Goal: Task Accomplishment & Management: Manage account settings

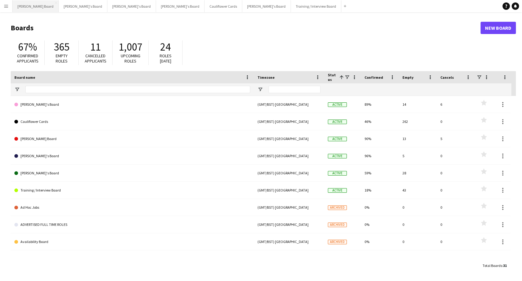
click at [34, 9] on button "Dean's Board Close" at bounding box center [36, 6] width 46 height 12
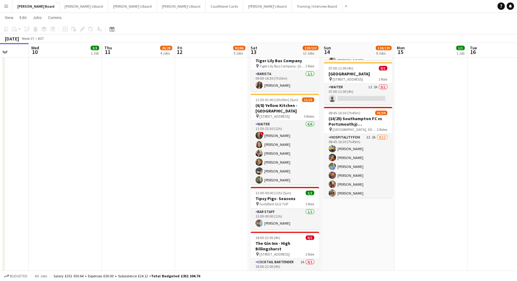
scroll to position [0, 264]
drag, startPoint x: 320, startPoint y: 154, endPoint x: 222, endPoint y: 173, distance: 100.7
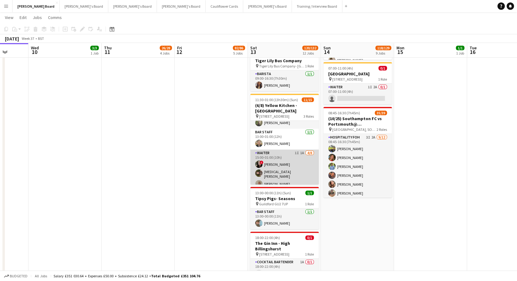
scroll to position [105, 0]
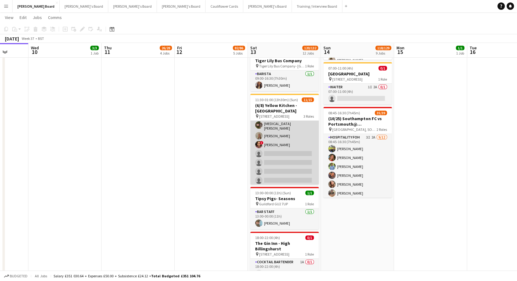
click at [277, 161] on app-card-role "Waiter 1I 1A 4/8 15:00-01:00 (10h) ! Victoria Murrell Yasmin Sfaxi Lily Smith !…" at bounding box center [284, 143] width 69 height 85
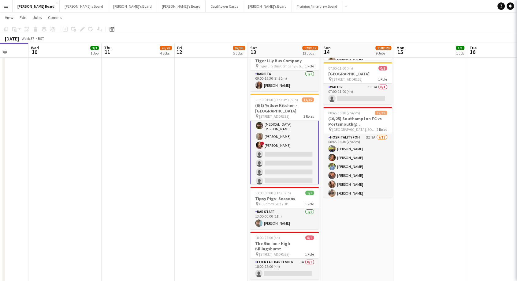
scroll to position [106, 0]
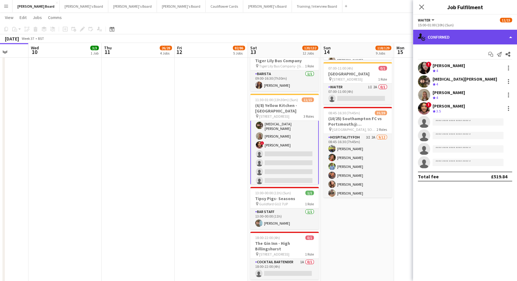
click at [442, 31] on div "single-neutral-actions-check-2 Confirmed" at bounding box center [465, 37] width 104 height 15
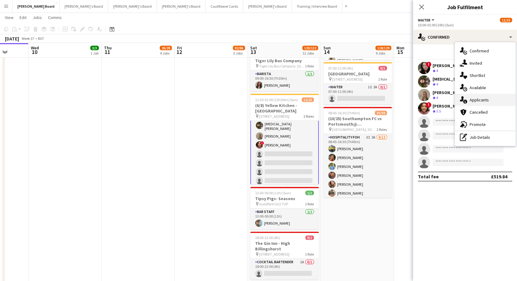
click at [478, 98] on span "Applicants" at bounding box center [479, 100] width 19 height 6
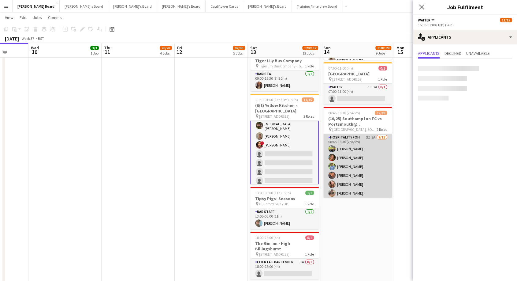
click at [358, 169] on app-card-role "Hospitality FOH 3I 2A 9/12 08:45-16:30 (7h45m) Harry Scott katie duff William C…" at bounding box center [357, 194] width 69 height 120
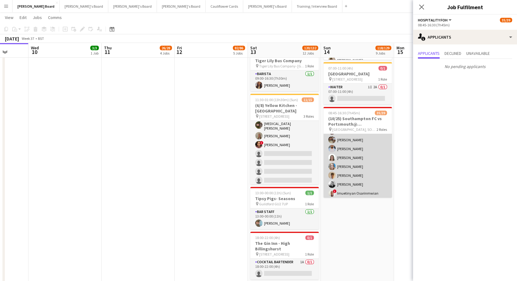
scroll to position [239, 0]
click at [369, 160] on app-card-role "Retail Kiosk 5I 26/27 09:15-14:00 (4h45m) Victor Fombang Abdul Quainoo ! Shenél…" at bounding box center [357, 74] width 69 height 252
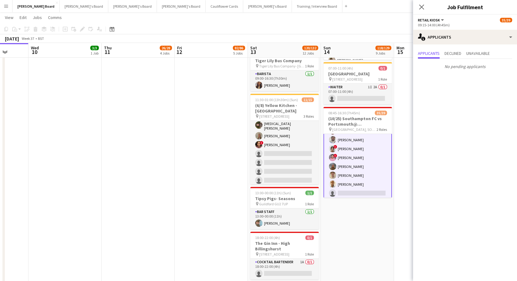
scroll to position [307, 0]
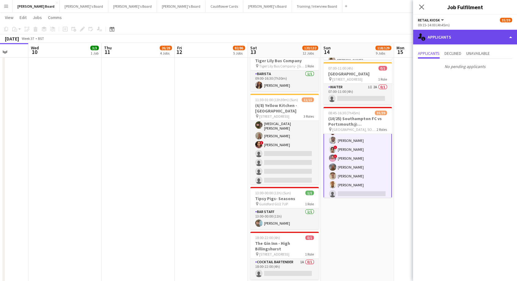
click at [452, 35] on div "single-neutral-actions-information Applicants" at bounding box center [465, 37] width 104 height 15
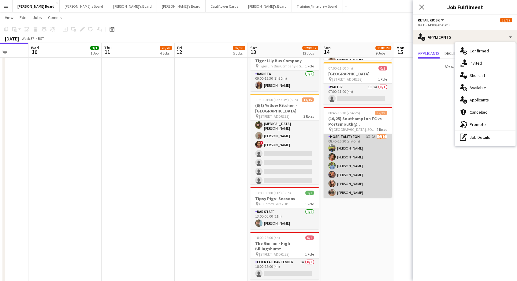
click at [352, 150] on app-card-role "Hospitality FOH 3I 2A 9/12 08:45-16:30 (7h45m) Harry Scott katie duff William C…" at bounding box center [357, 193] width 69 height 120
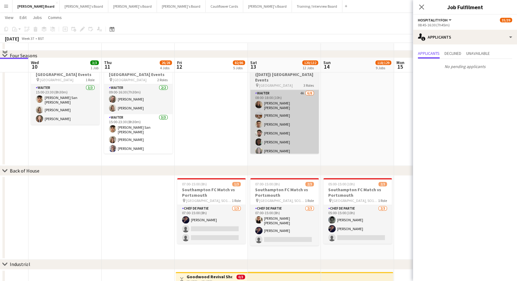
scroll to position [748, 0]
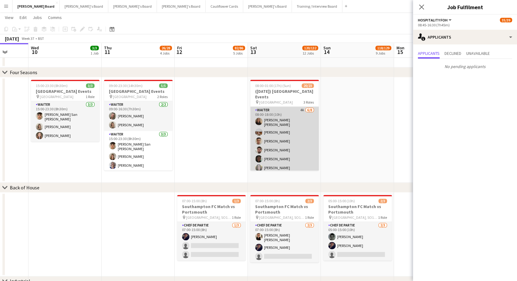
click at [277, 125] on app-card-role "Waiter 4A 6/8 08:00-18:00 (10h) Sofia Tams Carrasco Hannah McClelland Thomas Mo…" at bounding box center [284, 148] width 69 height 85
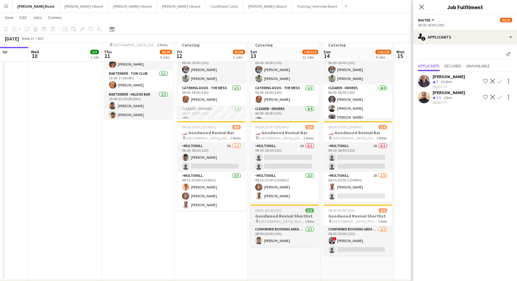
scroll to position [544, 0]
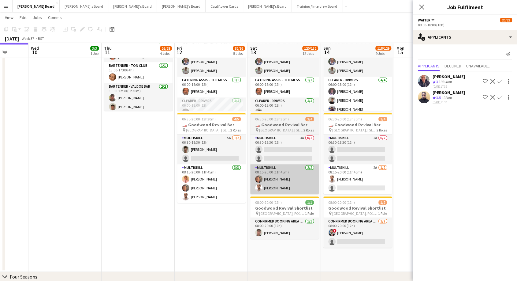
drag, startPoint x: 362, startPoint y: 188, endPoint x: 277, endPoint y: 192, distance: 85.8
click at [361, 188] on app-card-role "MULTISKILL 2A 1/2 08:15-20:00 (11h45m) Tristan Oliver single-neutral-actions" at bounding box center [357, 179] width 69 height 30
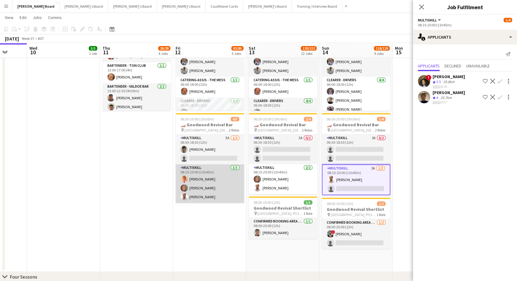
scroll to position [0, 265]
click at [204, 181] on app-card-role "MULTISKILL 3/3 08:15-20:00 (11h45m) James Hollingworth Nicole Keza Tristan Oliv…" at bounding box center [210, 183] width 69 height 39
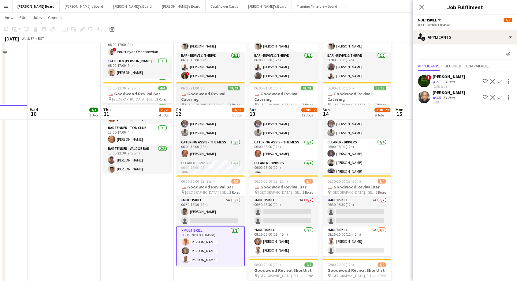
scroll to position [442, 0]
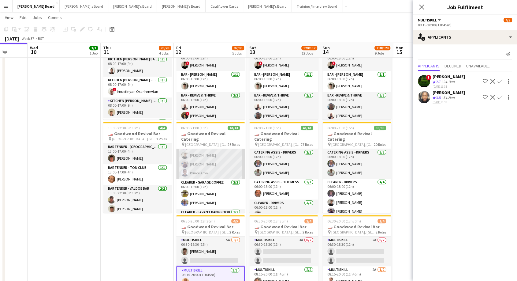
click at [213, 166] on app-card-role "CLEARER - DRIVERS 4/4 06:00-18:00 (12h) Ben Blamey Henry Bush Muaz Hussain Prin…" at bounding box center [210, 154] width 69 height 47
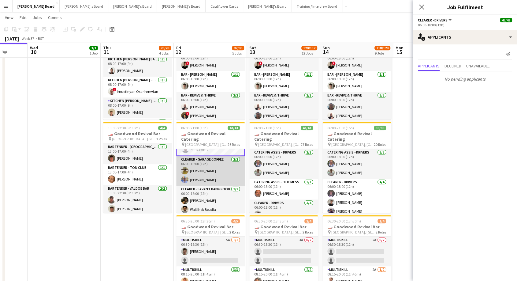
scroll to position [103, 0]
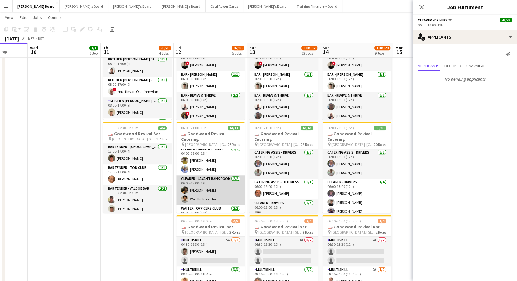
click at [211, 194] on app-card-role "CLEARER - LAVANT BANK FOOD 2/2 06:00-18:00 (12h) Emily Bonser Wail Iheb Boudia" at bounding box center [210, 190] width 69 height 30
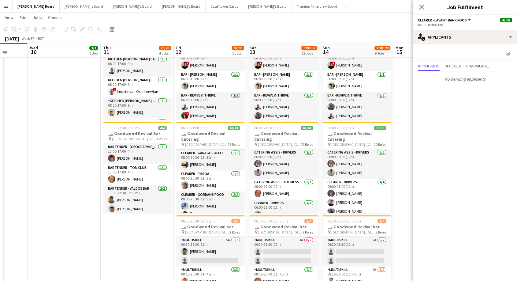
scroll to position [407, 0]
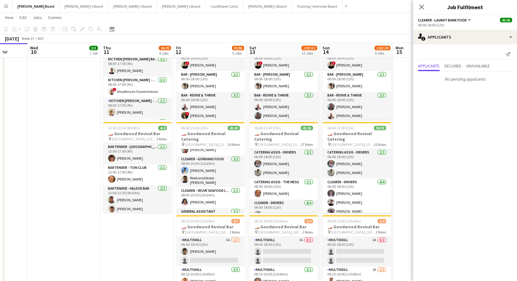
drag, startPoint x: 421, startPoint y: 8, endPoint x: 425, endPoint y: 8, distance: 3.7
click at [422, 8] on icon at bounding box center [421, 7] width 5 height 5
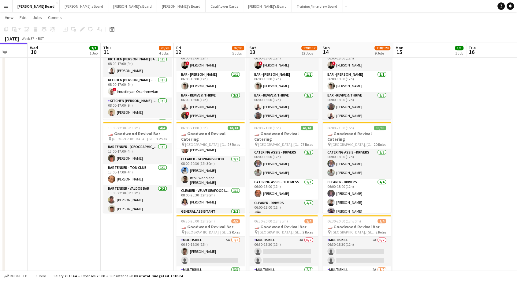
click at [7, 8] on app-icon "Menu" at bounding box center [6, 6] width 5 height 5
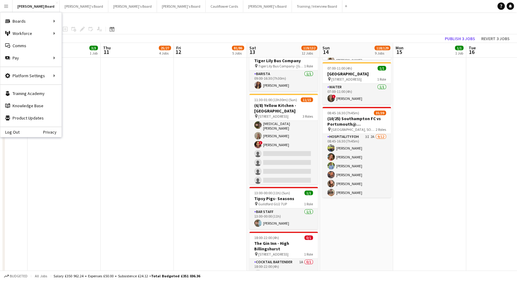
scroll to position [0, 219]
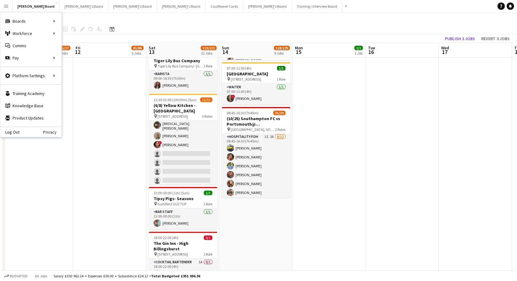
drag, startPoint x: 399, startPoint y: 176, endPoint x: 298, endPoint y: 186, distance: 101.1
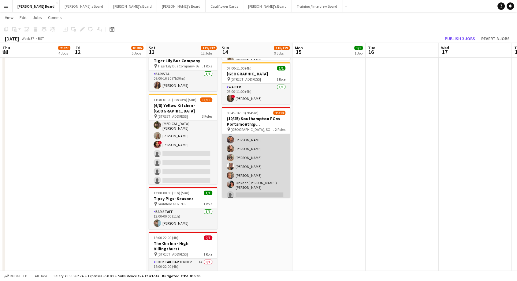
scroll to position [68, 0]
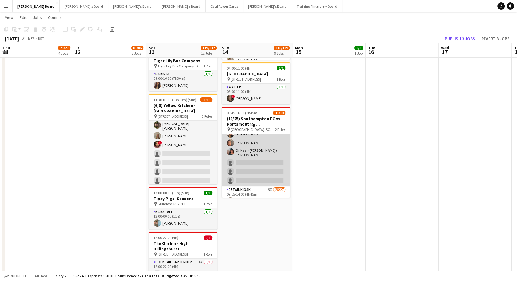
click at [263, 147] on app-card-role "Hospitality FOH 3I 2A 9/12 08:45-16:30 (7h45m) Harry Scott katie duff William C…" at bounding box center [256, 126] width 69 height 120
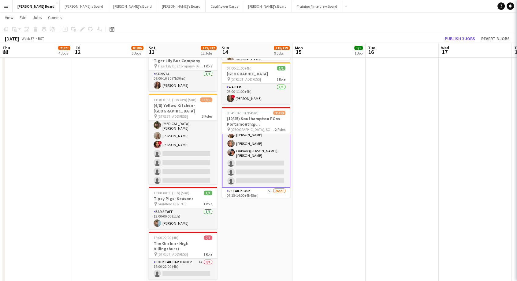
scroll to position [69, 0]
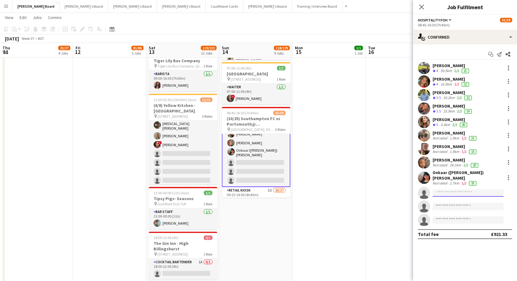
click at [449, 189] on input at bounding box center [468, 192] width 71 height 7
type input "**********"
click at [475, 204] on span "rachwen@icloud.com" at bounding box center [468, 202] width 61 height 5
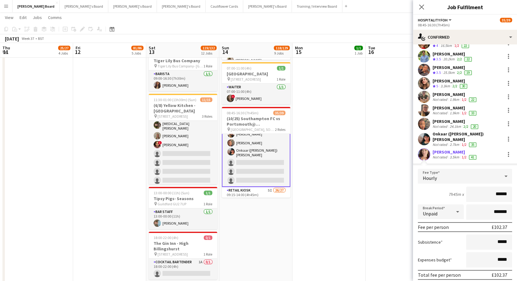
scroll to position [68, 0]
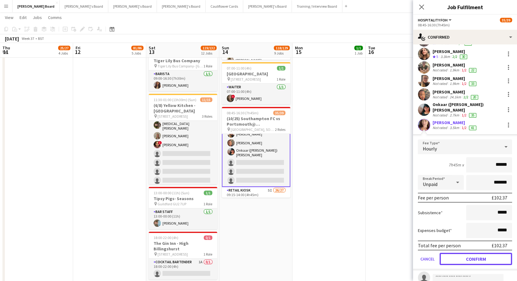
drag, startPoint x: 480, startPoint y: 257, endPoint x: 444, endPoint y: 255, distance: 35.8
click at [478, 257] on button "Confirm" at bounding box center [476, 258] width 73 height 12
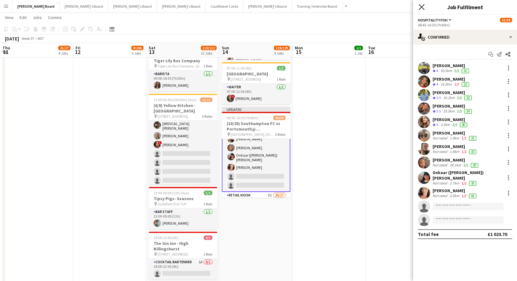
click at [419, 10] on app-icon "Close pop-in" at bounding box center [421, 7] width 9 height 9
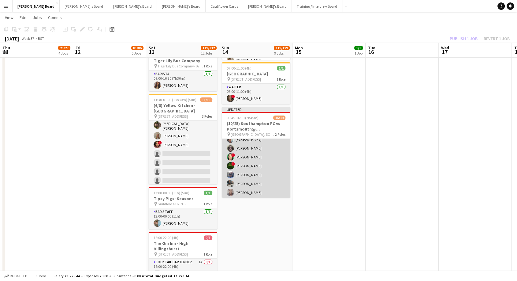
click at [252, 160] on app-card-role "Retail Kiosk 5I 26/27 09:15-14:00 (4h45m) Victor Fombang Abdul Quainoo ! Shenél…" at bounding box center [256, 250] width 69 height 252
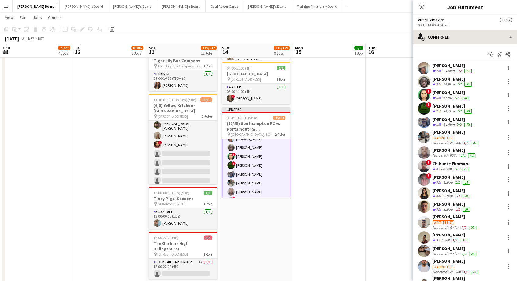
scroll to position [135, 0]
drag, startPoint x: 422, startPoint y: 9, endPoint x: 416, endPoint y: 10, distance: 6.6
click at [422, 8] on icon "Close pop-in" at bounding box center [421, 7] width 5 height 5
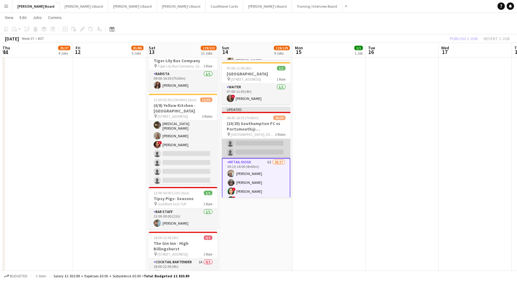
scroll to position [33, 0]
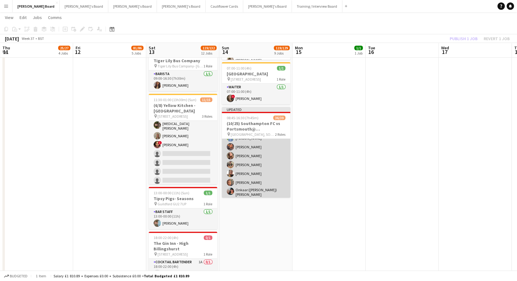
click at [271, 164] on app-card-role "Hospitality FOH 3I 2A 10/12 08:45-16:30 (7h45m) Harry Scott katie duff William …" at bounding box center [256, 165] width 69 height 120
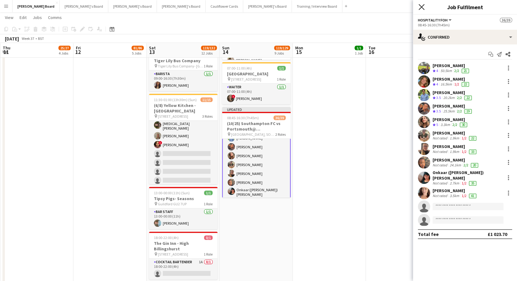
click at [420, 7] on icon "Close pop-in" at bounding box center [422, 7] width 6 height 6
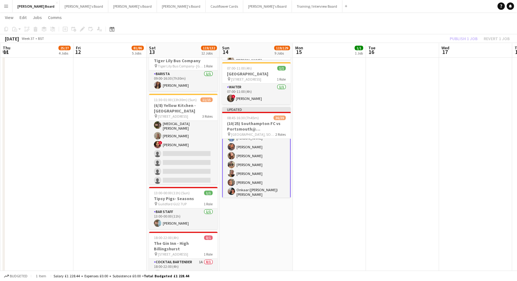
click at [461, 37] on div "Publish 1 job Revert 1 job" at bounding box center [479, 39] width 75 height 8
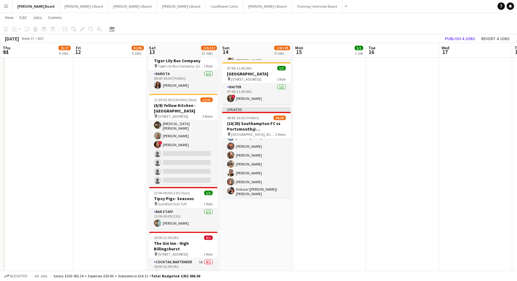
scroll to position [33, 0]
click at [256, 119] on span "08:45-16:30 (7h45m)" at bounding box center [243, 117] width 32 height 5
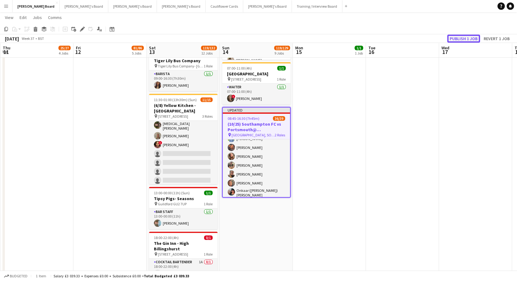
click at [469, 39] on button "Publish 1 job" at bounding box center [463, 39] width 33 height 8
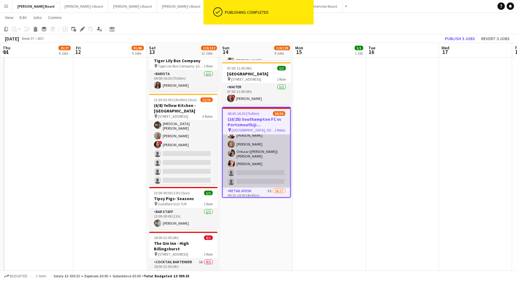
click at [262, 155] on app-card-role "Hospitality FOH 3I 2A 10/12 08:45-16:30 (7h45m) Harry Scott katie duff William …" at bounding box center [256, 127] width 67 height 120
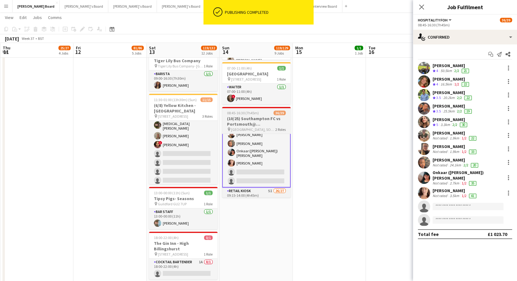
click at [259, 115] on app-job-card "08:45-16:30 (7h45m) 36/39 (10/25) Southampton FC vs Portsmouth@ St Mary's Stadi…" at bounding box center [256, 152] width 69 height 91
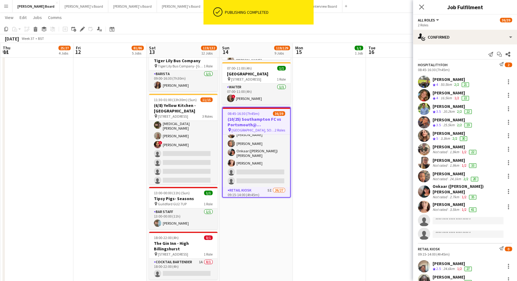
scroll to position [67, 0]
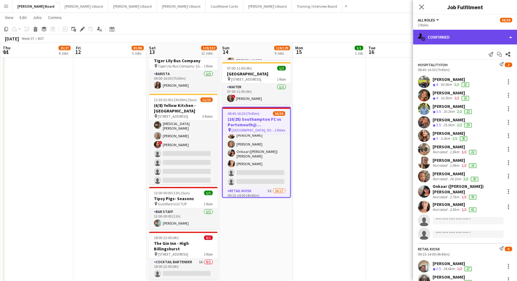
click at [454, 36] on div "single-neutral-actions-check-2 Confirmed" at bounding box center [465, 37] width 104 height 15
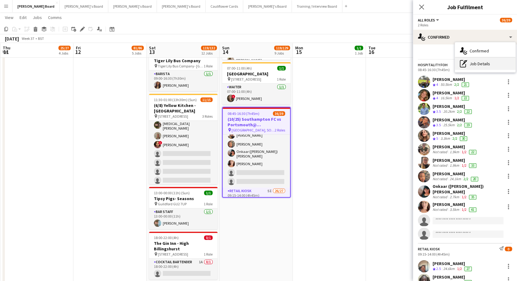
click at [486, 62] on div "pen-write Job Details" at bounding box center [485, 64] width 61 height 12
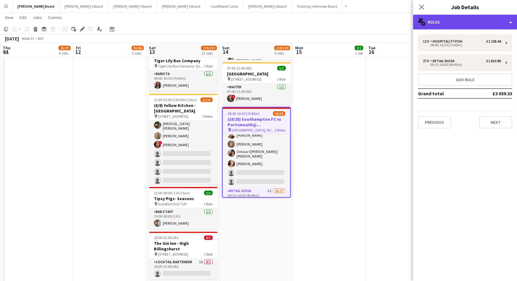
click at [454, 20] on div "multiple-users-add Roles" at bounding box center [465, 22] width 104 height 15
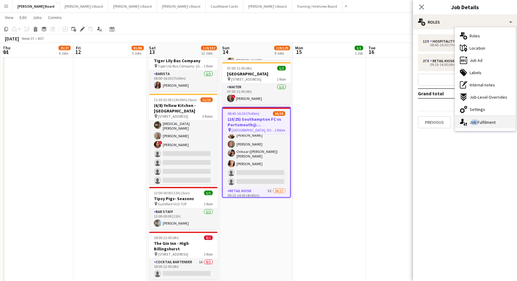
drag, startPoint x: 476, startPoint y: 124, endPoint x: 465, endPoint y: 58, distance: 67.2
click at [476, 124] on div "single-neutral-actions-up-down Job Fulfilment" at bounding box center [485, 122] width 61 height 12
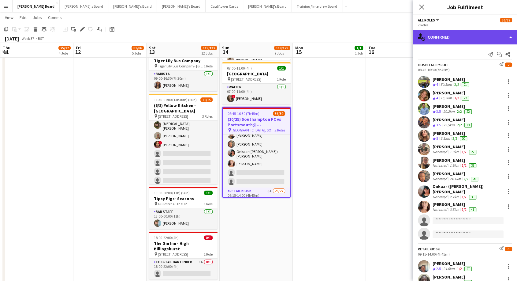
click at [440, 39] on div "single-neutral-actions-check-2 Confirmed" at bounding box center [465, 37] width 104 height 15
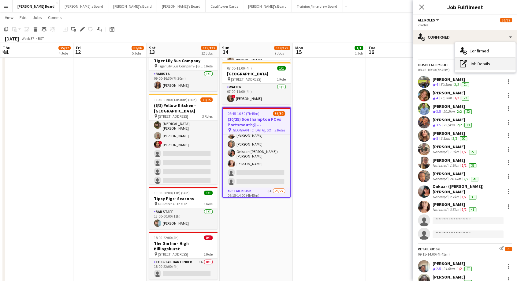
click at [476, 67] on div "pen-write Job Details" at bounding box center [485, 64] width 61 height 12
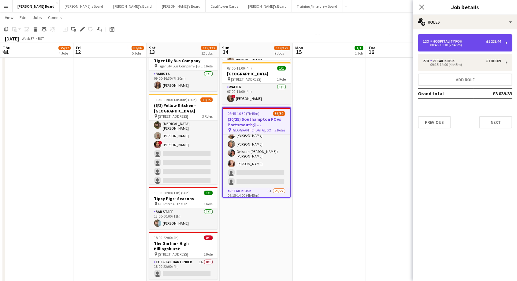
click at [451, 43] on div "08:45-16:30 (7h45m)" at bounding box center [462, 44] width 78 height 3
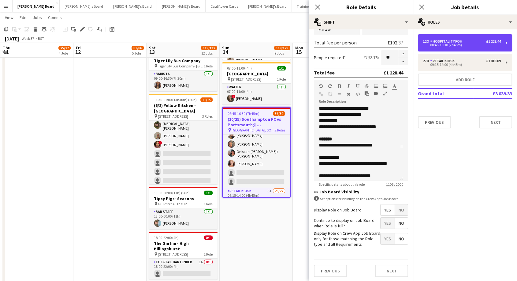
scroll to position [68, 0]
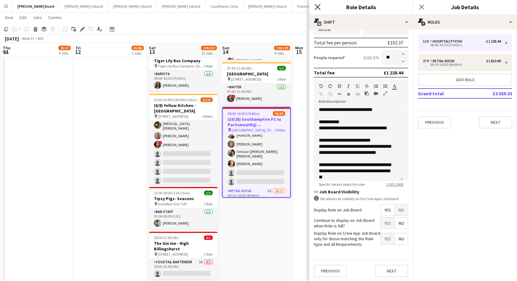
click at [320, 7] on icon "Close pop-in" at bounding box center [318, 7] width 6 height 6
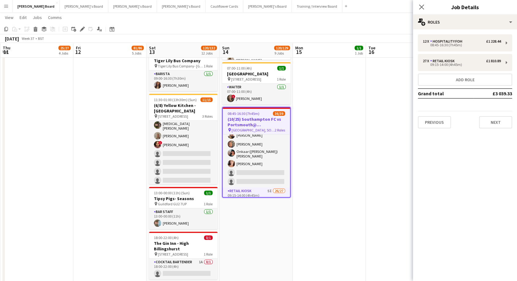
drag, startPoint x: 421, startPoint y: 7, endPoint x: 416, endPoint y: 10, distance: 5.7
click at [420, 8] on icon "Close pop-in" at bounding box center [421, 7] width 5 height 5
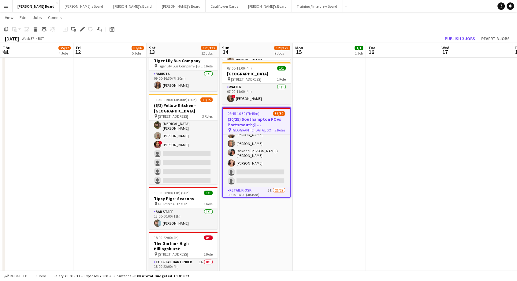
drag, startPoint x: 270, startPoint y: 155, endPoint x: 416, endPoint y: 104, distance: 154.9
click at [271, 155] on app-card-role "Hospitality FOH 3I 2A 10/12 08:45-16:30 (7h45m) Harry Scott katie duff William …" at bounding box center [256, 126] width 67 height 120
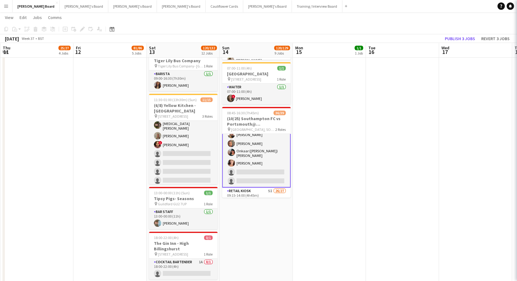
scroll to position [69, 0]
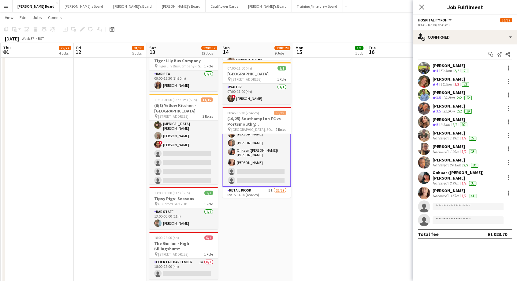
drag, startPoint x: 450, startPoint y: 186, endPoint x: 448, endPoint y: 196, distance: 9.4
click at [450, 188] on div "Rachel Wenham" at bounding box center [455, 191] width 45 height 6
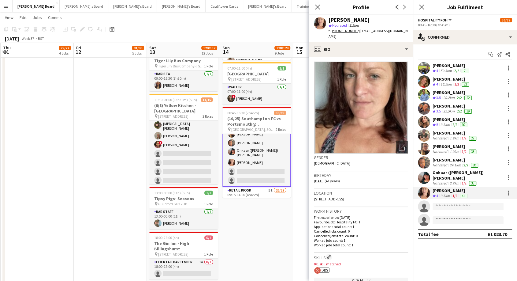
drag, startPoint x: 262, startPoint y: 235, endPoint x: 262, endPoint y: 229, distance: 6.4
click at [262, 235] on app-date-cell "07:00-22:30 (15h30m) 11/11 (1/6/3) Yellow Kitchen - Cowdray House pin Cowdray H…" at bounding box center [256, 162] width 73 height 390
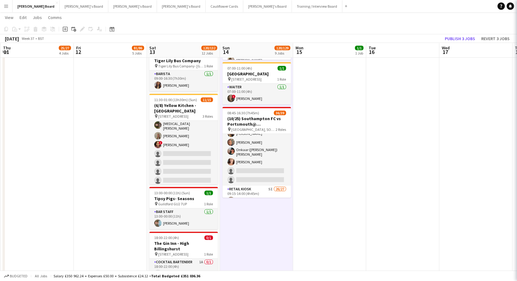
scroll to position [0, 218]
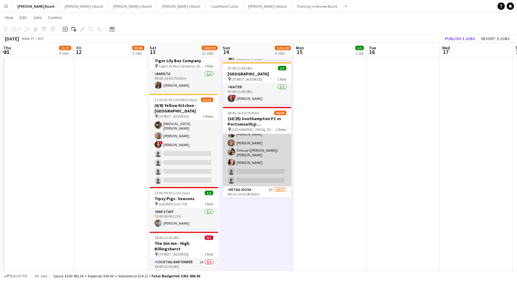
click at [262, 155] on app-card-role "Hospitality FOH 3I 2A 10/12 08:45-16:30 (7h45m) Harry Scott katie duff William …" at bounding box center [257, 126] width 69 height 120
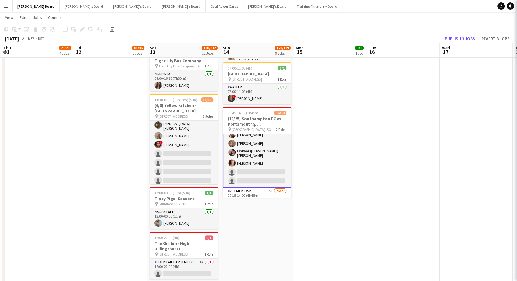
scroll to position [69, 0]
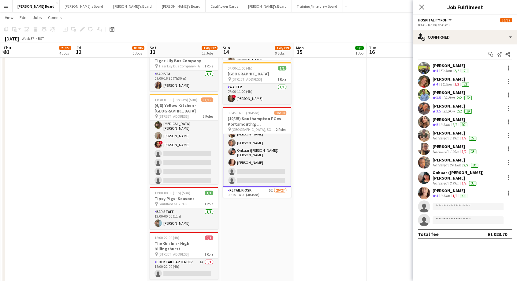
click at [453, 188] on div "Rachel Wenham" at bounding box center [451, 191] width 36 height 6
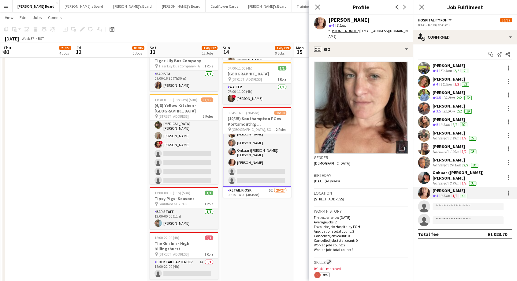
click at [441, 193] on div "3.5km" at bounding box center [445, 195] width 12 height 5
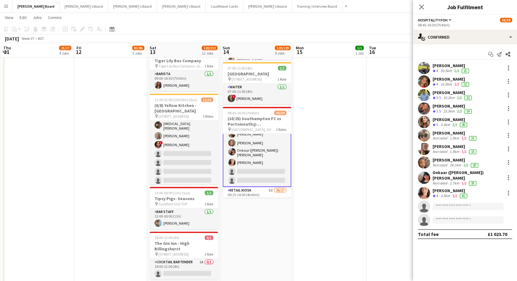
click at [262, 160] on app-card-role "Hospitality FOH 3I 2A 10/12 08:45-16:30 (7h45m) Harry Scott katie duff William …" at bounding box center [257, 125] width 69 height 121
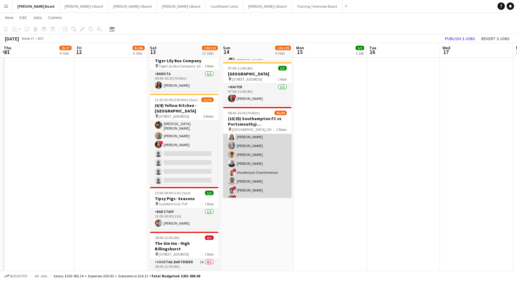
scroll to position [306, 0]
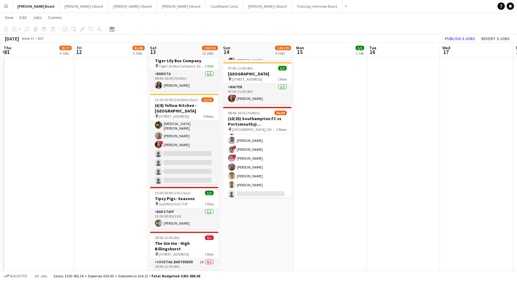
click at [8, 7] on app-icon "Menu" at bounding box center [6, 6] width 5 height 5
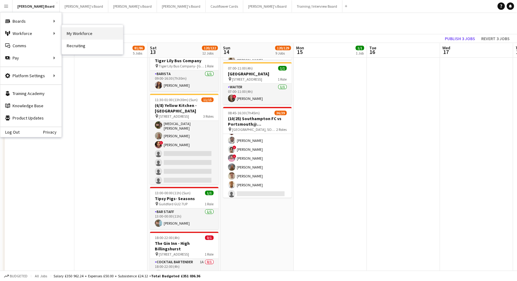
click at [86, 36] on link "My Workforce" at bounding box center [92, 33] width 61 height 12
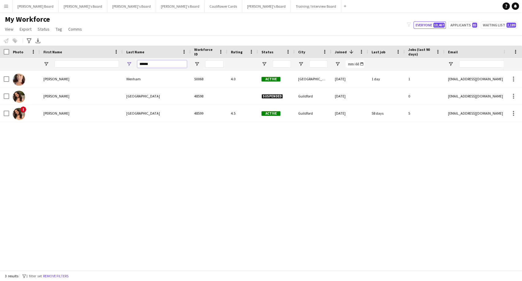
drag, startPoint x: 157, startPoint y: 63, endPoint x: 118, endPoint y: 62, distance: 39.2
click at [120, 62] on div "******" at bounding box center [373, 64] width 747 height 12
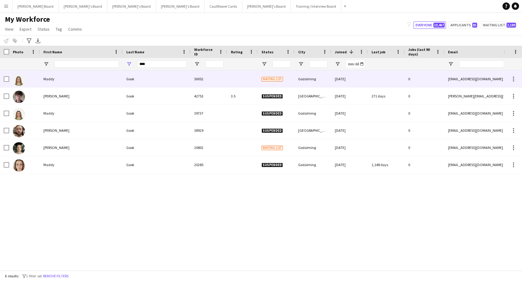
click at [133, 80] on div "Gook" at bounding box center [157, 78] width 68 height 17
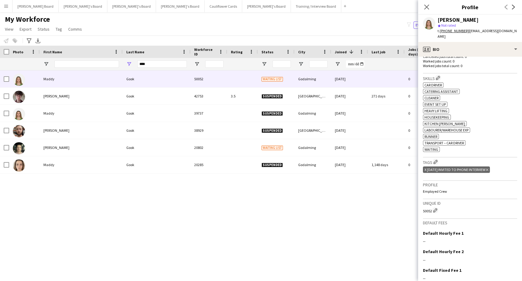
scroll to position [212, 0]
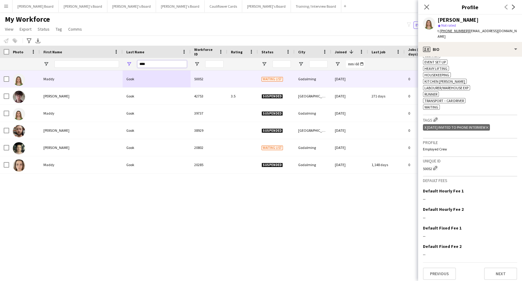
drag, startPoint x: 160, startPoint y: 64, endPoint x: 124, endPoint y: 62, distance: 36.2
click at [125, 63] on div "****" at bounding box center [157, 64] width 68 height 12
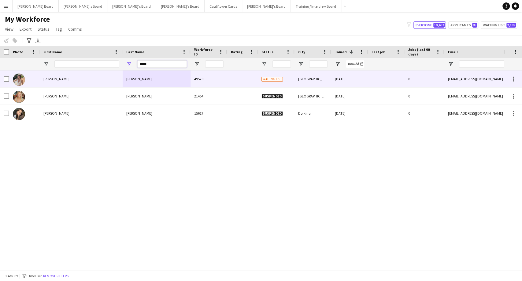
type input "*****"
click at [54, 77] on div "Shannon" at bounding box center [81, 78] width 83 height 17
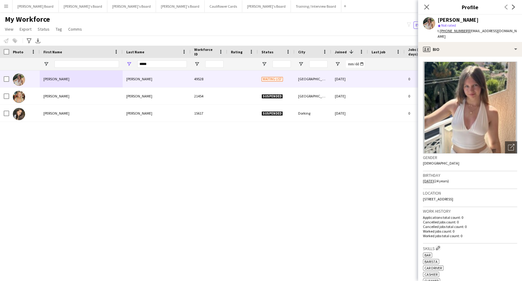
click at [423, 8] on div "Close pop-in" at bounding box center [426, 7] width 17 height 14
drag, startPoint x: 153, startPoint y: 65, endPoint x: 127, endPoint y: 68, distance: 26.7
click at [127, 68] on div "*****" at bounding box center [157, 64] width 68 height 12
click at [427, 8] on icon at bounding box center [426, 7] width 5 height 5
click at [427, 6] on icon at bounding box center [426, 7] width 5 height 5
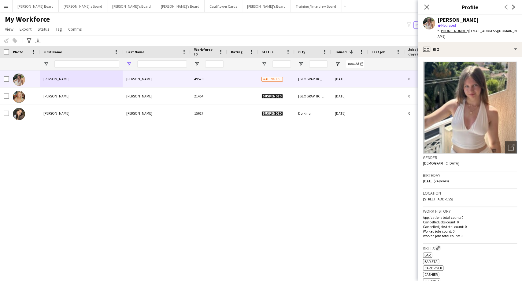
click at [427, 7] on icon at bounding box center [426, 7] width 5 height 5
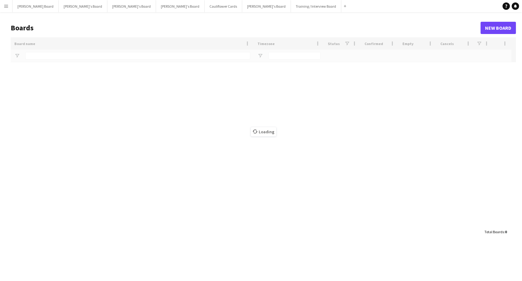
click at [10, 6] on button "Menu" at bounding box center [6, 6] width 12 height 12
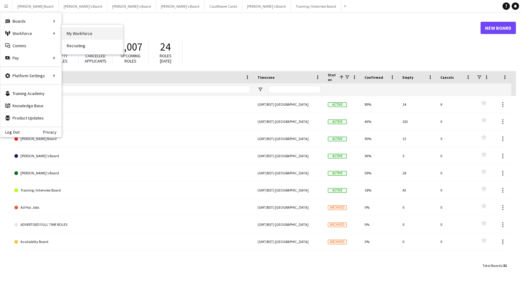
click at [101, 31] on link "My Workforce" at bounding box center [92, 33] width 61 height 12
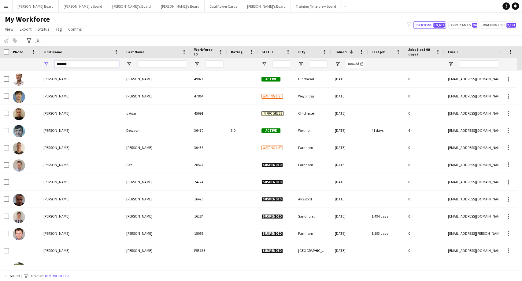
drag, startPoint x: 87, startPoint y: 62, endPoint x: 9, endPoint y: 64, distance: 77.8
click at [9, 64] on div "*******" at bounding box center [373, 64] width 747 height 12
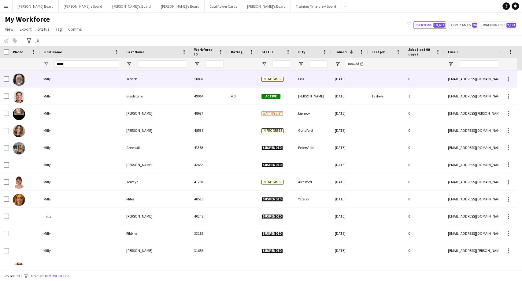
drag, startPoint x: 133, startPoint y: 81, endPoint x: 329, endPoint y: 106, distance: 197.7
click at [134, 81] on div "Trench" at bounding box center [157, 78] width 68 height 17
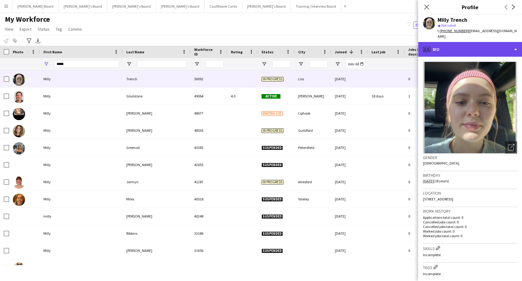
click at [472, 44] on div "profile Bio" at bounding box center [470, 49] width 104 height 15
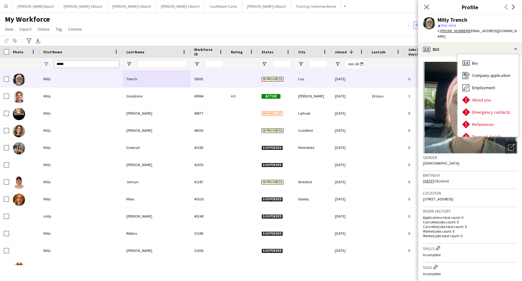
drag, startPoint x: 53, startPoint y: 65, endPoint x: 6, endPoint y: 63, distance: 46.6
click at [7, 63] on div "*****" at bounding box center [373, 64] width 747 height 12
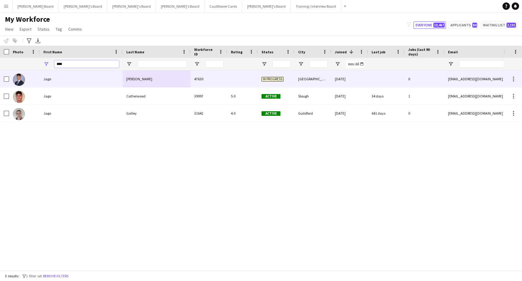
type input "****"
drag, startPoint x: 46, startPoint y: 80, endPoint x: 342, endPoint y: 107, distance: 297.2
click at [46, 80] on div "Jago" at bounding box center [81, 78] width 83 height 17
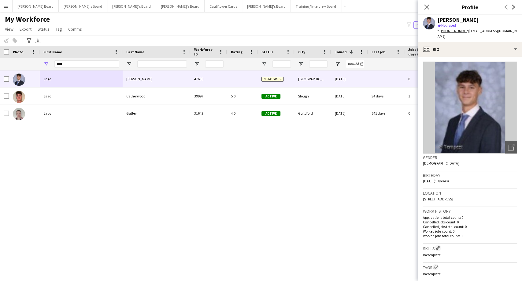
click at [454, 57] on app-crew-profile-bio "Open photos pop-in Gender Male Birthday 13-01-2007 (18 years) Location Hogleys …" at bounding box center [470, 169] width 104 height 224
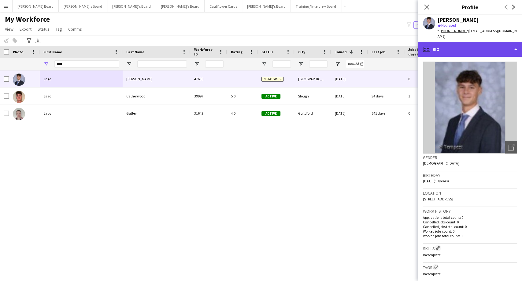
click at [439, 44] on div "profile Bio" at bounding box center [470, 49] width 104 height 15
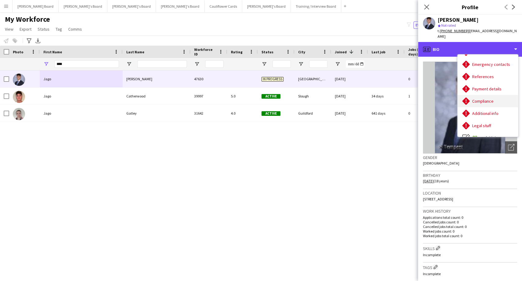
scroll to position [82, 0]
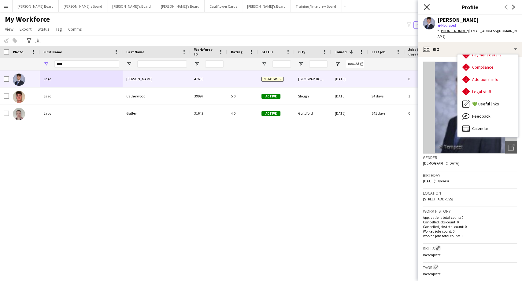
click at [428, 6] on icon at bounding box center [427, 7] width 6 height 6
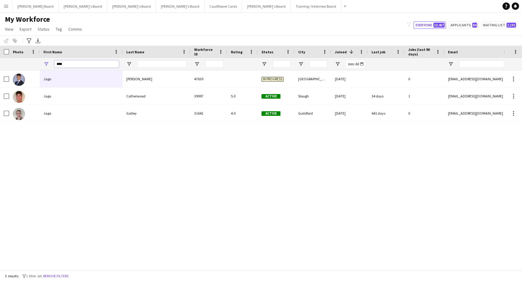
click at [0, 58] on div "****" at bounding box center [373, 64] width 747 height 12
click at [72, 62] on input "First Name Filter Input" at bounding box center [86, 63] width 65 height 7
click at [494, 23] on button "Waiting list 2,191" at bounding box center [499, 24] width 36 height 7
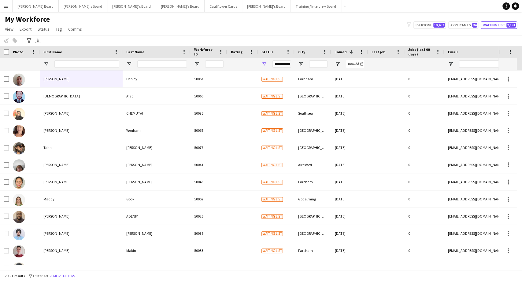
click at [495, 28] on button "Waiting list 2,191" at bounding box center [499, 24] width 36 height 7
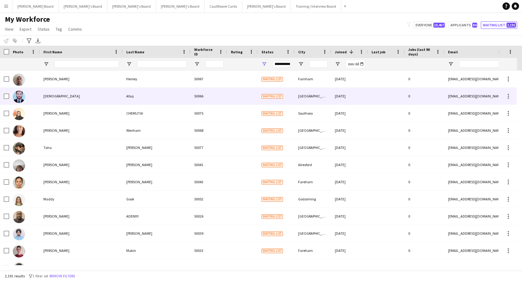
click at [59, 99] on div "[DEMOGRAPHIC_DATA]" at bounding box center [81, 96] width 83 height 17
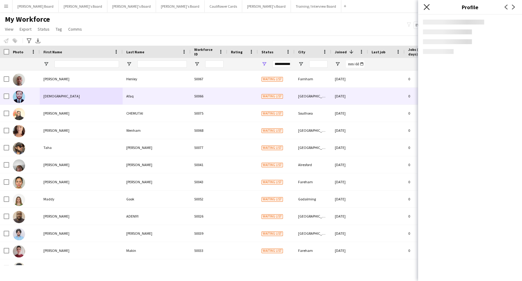
click at [428, 8] on icon "Close pop-in" at bounding box center [427, 7] width 6 height 6
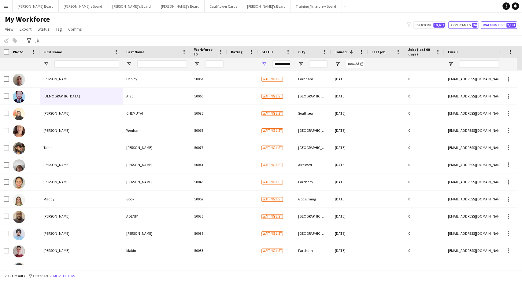
drag, startPoint x: 463, startPoint y: 24, endPoint x: 464, endPoint y: 30, distance: 6.2
click at [464, 24] on button "Applicants 84" at bounding box center [464, 24] width 30 height 7
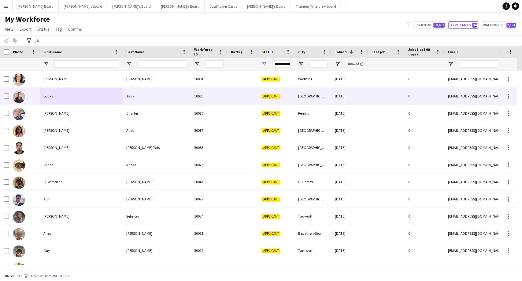
click at [48, 94] on div "Bucky" at bounding box center [81, 96] width 83 height 17
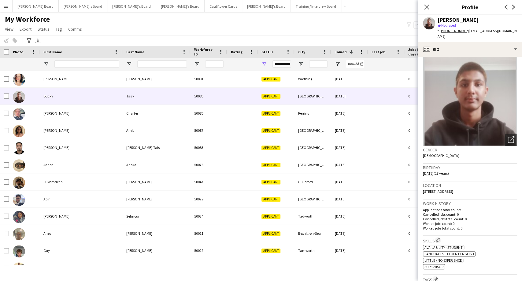
scroll to position [0, 0]
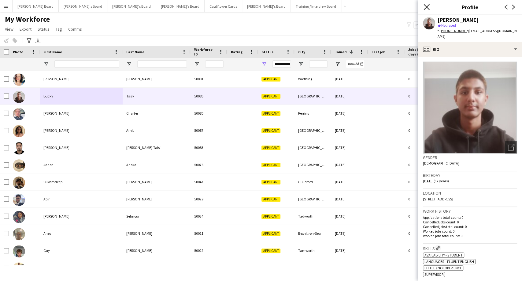
click at [426, 5] on icon "Close pop-in" at bounding box center [427, 7] width 6 height 6
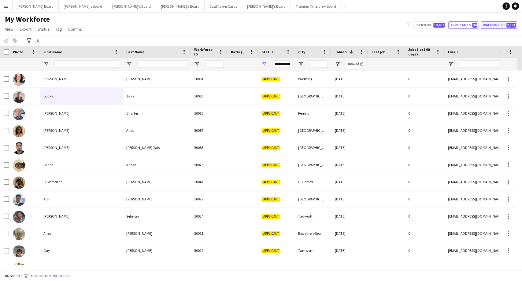
click at [496, 24] on button "Waiting list 2,191" at bounding box center [499, 24] width 36 height 7
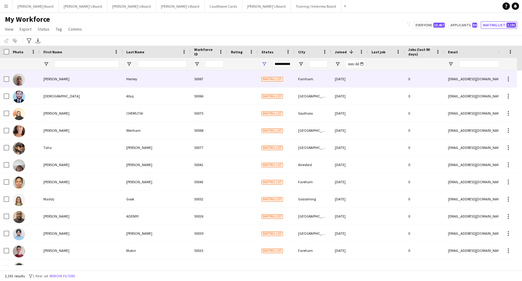
drag, startPoint x: 48, startPoint y: 81, endPoint x: 495, endPoint y: 115, distance: 448.6
click at [48, 81] on div "[PERSON_NAME]" at bounding box center [81, 78] width 83 height 17
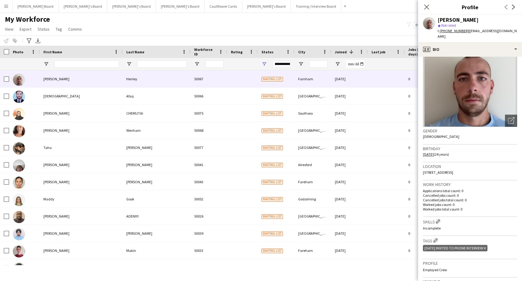
scroll to position [102, 0]
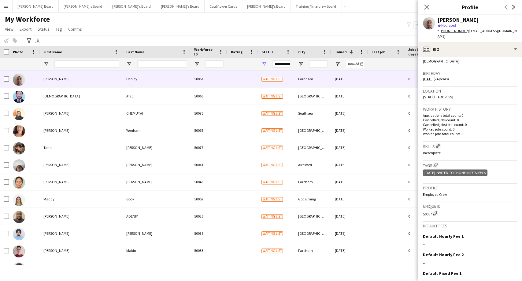
click at [432, 9] on div "Close pop-in" at bounding box center [426, 7] width 17 height 14
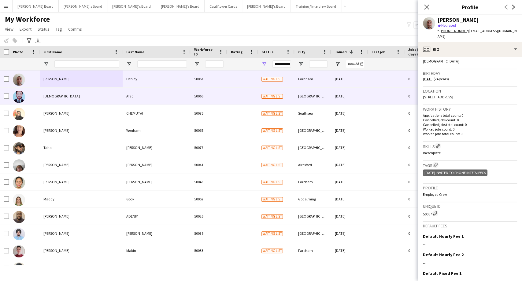
click at [62, 99] on div "[DEMOGRAPHIC_DATA]" at bounding box center [81, 96] width 83 height 17
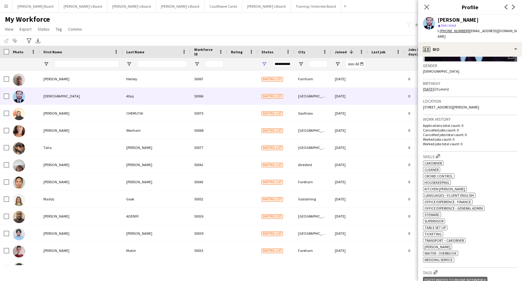
scroll to position [170, 0]
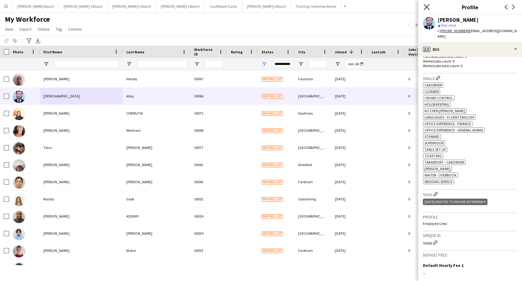
click at [428, 8] on icon at bounding box center [427, 7] width 6 height 6
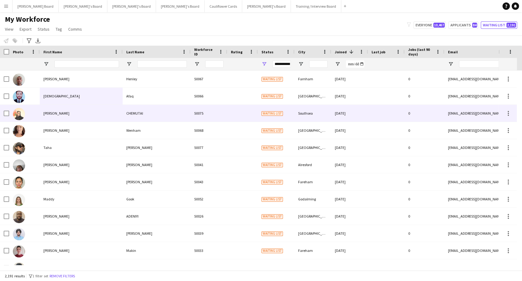
drag, startPoint x: 44, startPoint y: 117, endPoint x: 312, endPoint y: 127, distance: 268.2
click at [44, 117] on div "[PERSON_NAME]" at bounding box center [81, 113] width 83 height 17
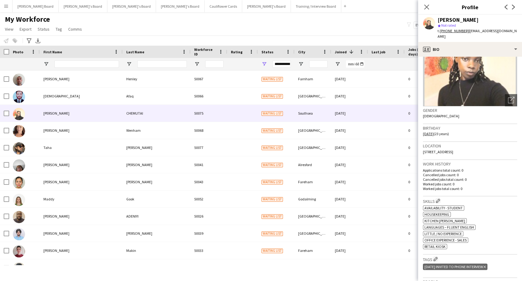
scroll to position [0, 0]
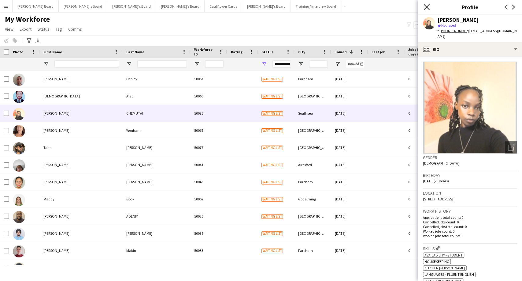
click at [428, 6] on icon at bounding box center [427, 7] width 6 height 6
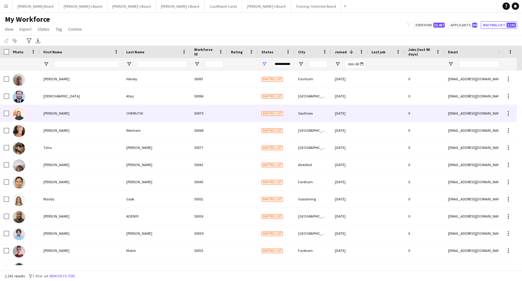
click at [46, 113] on div "[PERSON_NAME]" at bounding box center [81, 113] width 83 height 17
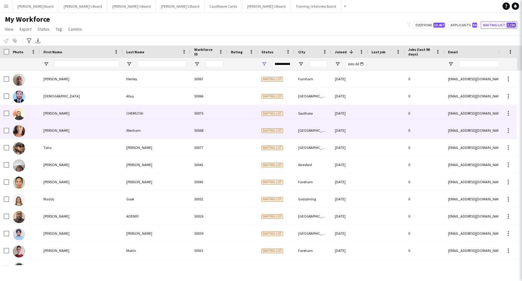
drag, startPoint x: 52, startPoint y: 132, endPoint x: 78, endPoint y: 138, distance: 27.1
click at [52, 133] on div "Rachel" at bounding box center [81, 130] width 83 height 17
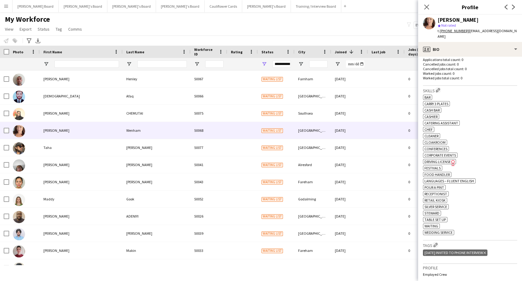
scroll to position [136, 0]
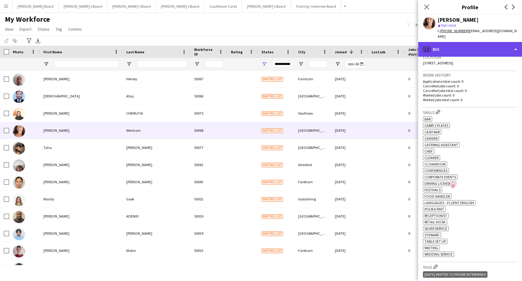
click at [464, 44] on div "profile Bio" at bounding box center [470, 49] width 104 height 15
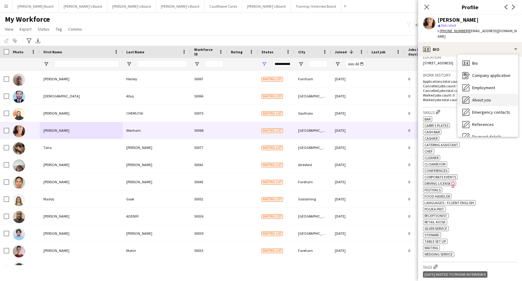
click at [483, 97] on span "About you" at bounding box center [481, 100] width 19 height 6
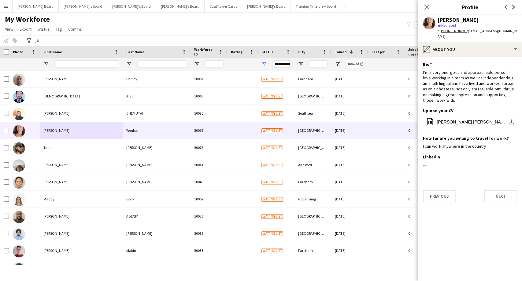
click at [432, 5] on div "Close pop-in" at bounding box center [426, 7] width 17 height 14
click at [427, 7] on icon at bounding box center [427, 7] width 6 height 6
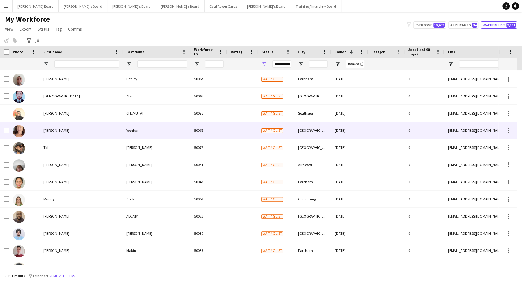
click at [39, 129] on div at bounding box center [24, 130] width 31 height 17
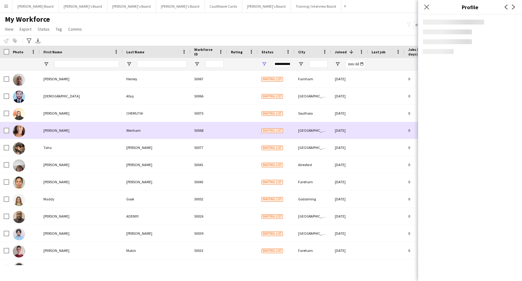
click at [78, 131] on div "Rachel" at bounding box center [81, 130] width 83 height 17
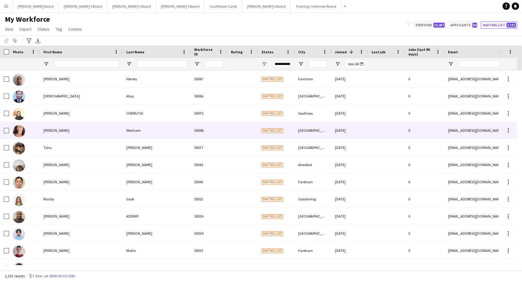
drag, startPoint x: 60, startPoint y: 131, endPoint x: 69, endPoint y: 130, distance: 8.9
click at [60, 131] on div "Rachel" at bounding box center [81, 130] width 83 height 17
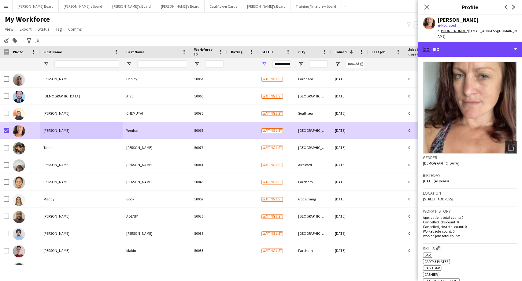
drag, startPoint x: 468, startPoint y: 43, endPoint x: 486, endPoint y: 73, distance: 35.4
click at [468, 43] on div "profile Bio" at bounding box center [470, 49] width 104 height 15
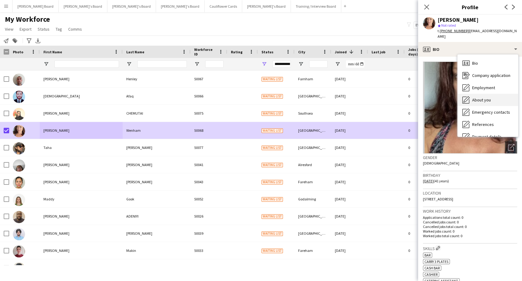
click at [485, 97] on span "About you" at bounding box center [481, 100] width 19 height 6
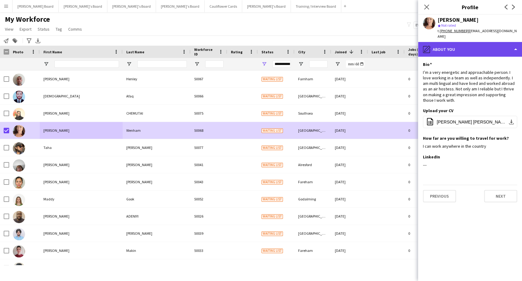
click at [466, 43] on div "pencil4 About you" at bounding box center [470, 49] width 104 height 15
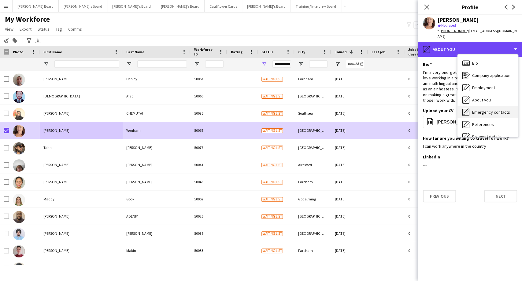
scroll to position [34, 0]
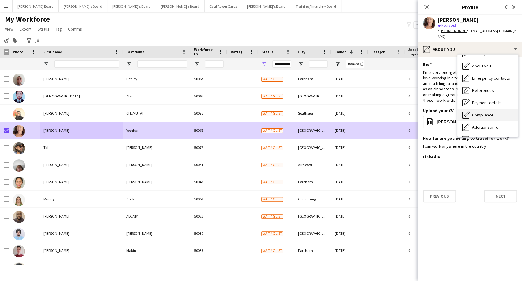
click at [486, 112] on span "Compliance" at bounding box center [482, 115] width 21 height 6
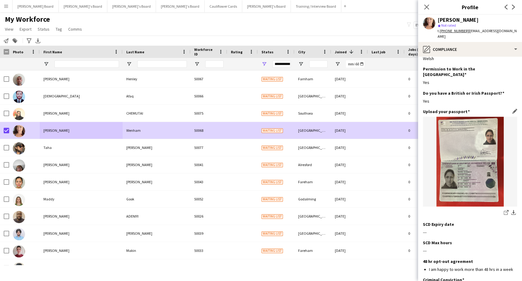
scroll to position [5, 0]
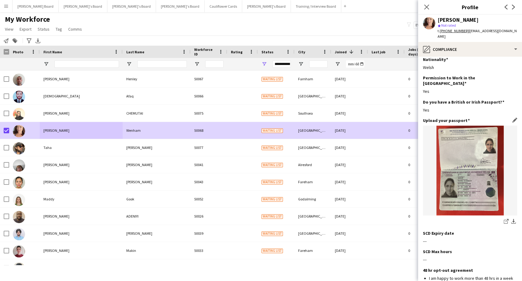
click at [465, 174] on img at bounding box center [470, 170] width 94 height 90
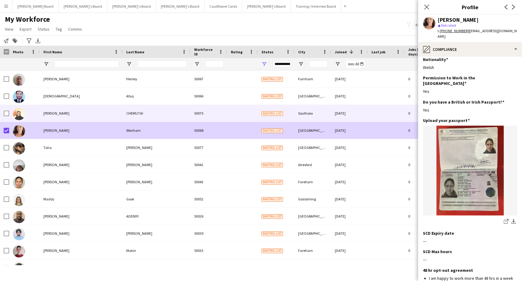
drag, startPoint x: 52, startPoint y: 109, endPoint x: 47, endPoint y: 133, distance: 25.0
click at [51, 109] on div "[PERSON_NAME]" at bounding box center [81, 113] width 83 height 17
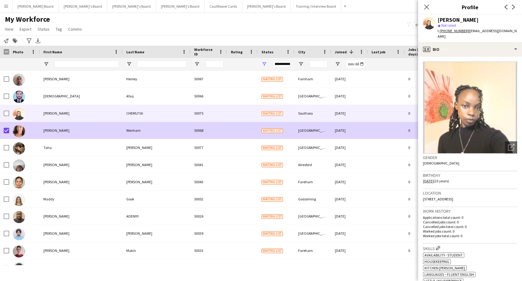
click at [54, 131] on div "Rachel" at bounding box center [81, 130] width 83 height 17
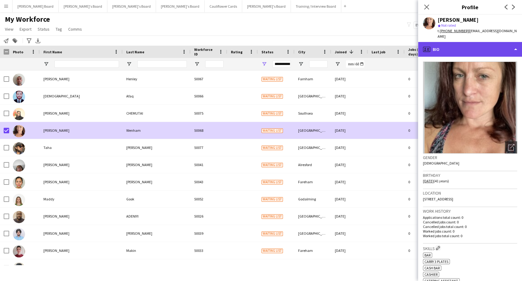
click at [459, 47] on div "profile Bio" at bounding box center [470, 49] width 104 height 15
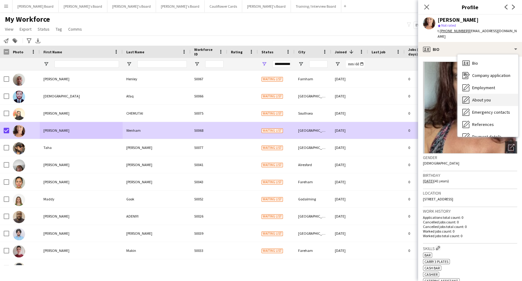
click at [480, 97] on span "About you" at bounding box center [481, 100] width 19 height 6
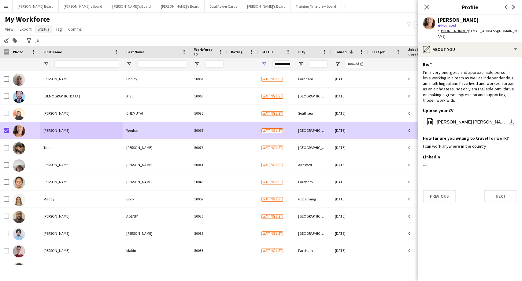
click at [40, 32] on link "Status" at bounding box center [43, 29] width 17 height 8
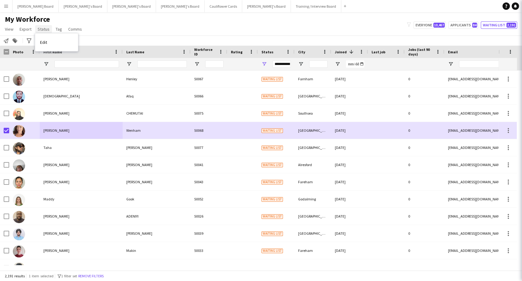
click at [42, 32] on link "Status" at bounding box center [43, 29] width 17 height 8
click at [41, 27] on span "Status" at bounding box center [44, 29] width 12 height 6
click at [55, 43] on link "Edit" at bounding box center [56, 42] width 43 height 13
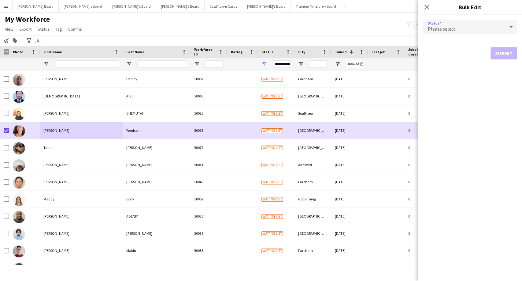
click at [487, 27] on div "Please select" at bounding box center [464, 27] width 82 height 15
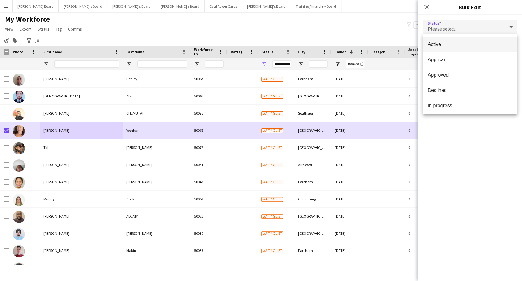
click at [437, 43] on span "Active" at bounding box center [470, 44] width 84 height 6
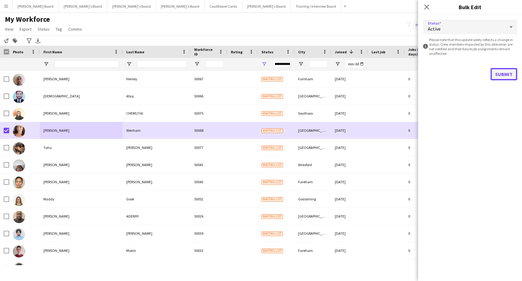
click at [507, 74] on button "Submit" at bounding box center [504, 74] width 27 height 12
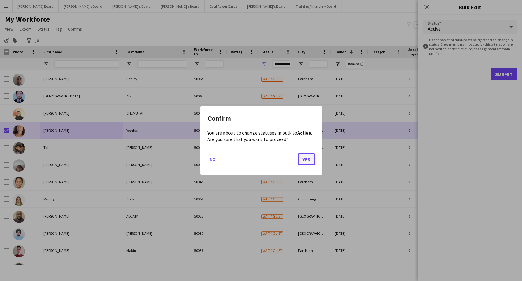
click at [300, 164] on button "Yes" at bounding box center [306, 159] width 17 height 12
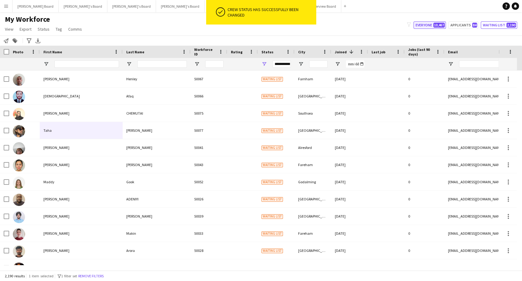
click at [423, 27] on button "Everyone 10,467" at bounding box center [430, 24] width 32 height 7
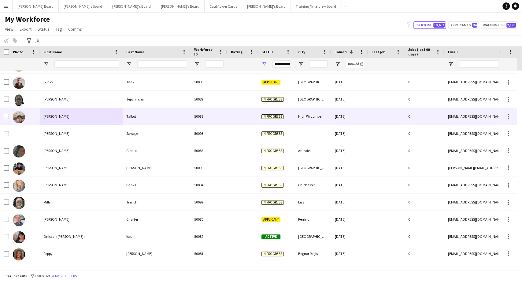
scroll to position [0, 0]
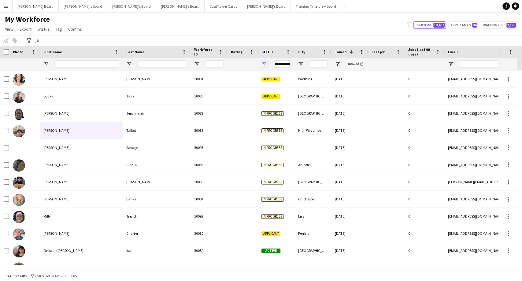
click at [264, 63] on span "Open Filter Menu" at bounding box center [265, 64] width 6 height 6
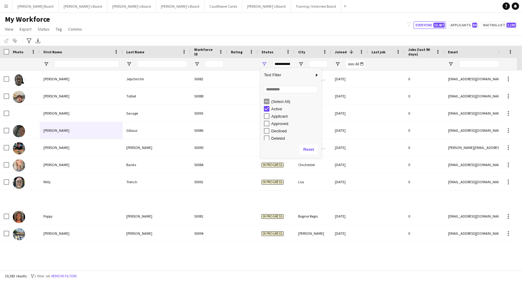
type input "**********"
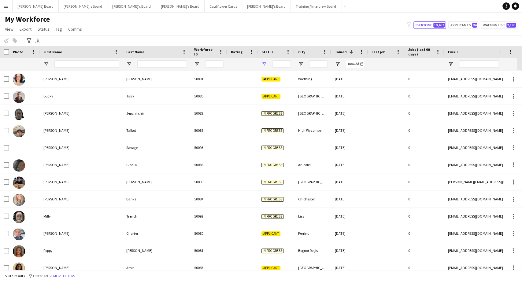
type input "**********"
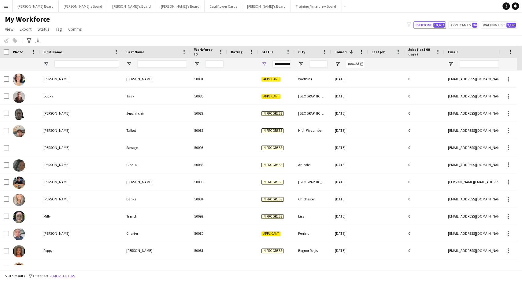
click at [347, 50] on span at bounding box center [350, 52] width 7 height 6
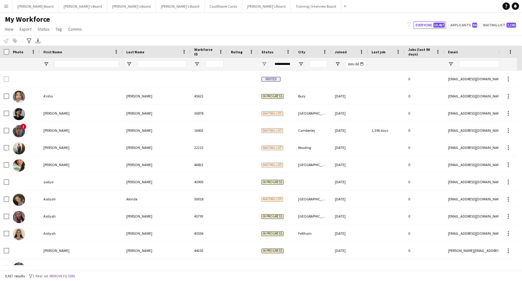
click at [347, 50] on div "Joined" at bounding box center [346, 51] width 22 height 9
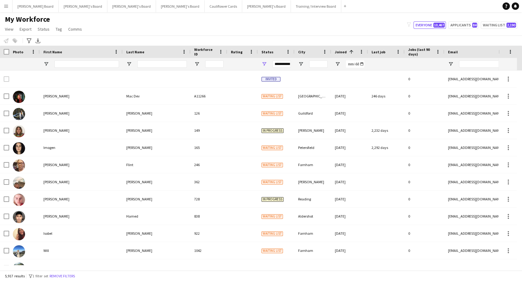
click at [339, 53] on span "Joined" at bounding box center [341, 52] width 12 height 5
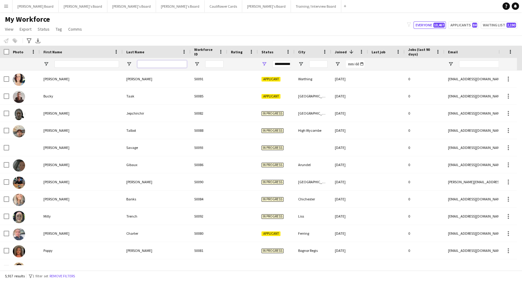
click at [147, 64] on input "Last Name Filter Input" at bounding box center [162, 63] width 50 height 7
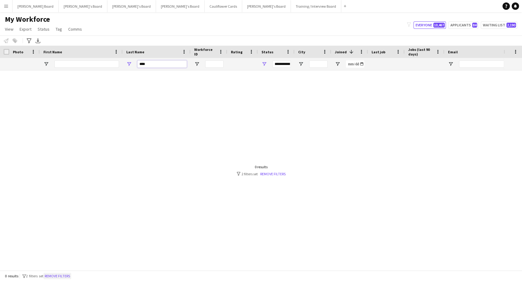
type input "****"
drag, startPoint x: 62, startPoint y: 273, endPoint x: 139, endPoint y: 69, distance: 218.5
click at [62, 273] on button "Remove filters" at bounding box center [57, 275] width 28 height 7
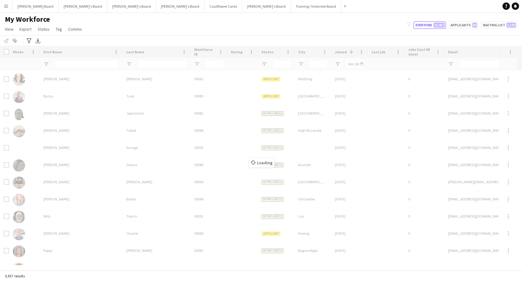
click at [151, 64] on div "Loading" at bounding box center [261, 158] width 522 height 224
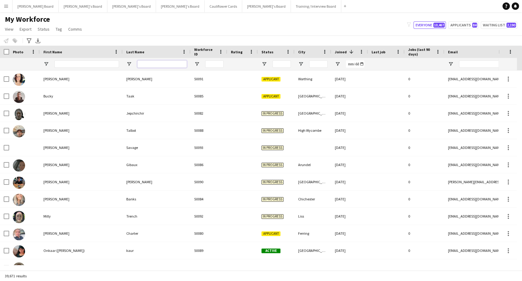
click at [145, 64] on input "Last Name Filter Input" at bounding box center [162, 63] width 50 height 7
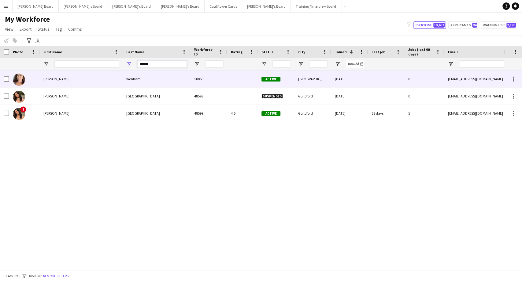
type input "******"
click at [53, 80] on div "[PERSON_NAME]" at bounding box center [81, 78] width 83 height 17
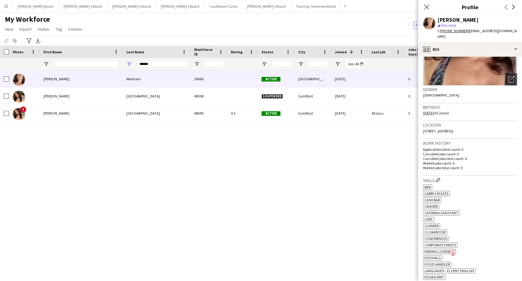
scroll to position [170, 0]
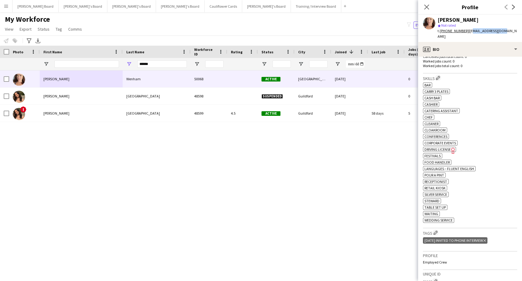
drag, startPoint x: 468, startPoint y: 30, endPoint x: 504, endPoint y: 32, distance: 35.9
click at [504, 32] on div "Rachel Wenham star Not rated t. +447907527397 | rachwen@icloud.com" at bounding box center [470, 28] width 104 height 27
drag, startPoint x: 472, startPoint y: 23, endPoint x: 467, endPoint y: 28, distance: 7.6
click at [470, 24] on div "star Not rated" at bounding box center [478, 26] width 80 height 6
drag, startPoint x: 466, startPoint y: 31, endPoint x: 499, endPoint y: 27, distance: 32.8
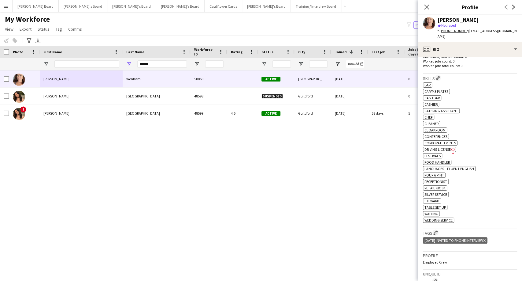
click at [505, 32] on div "Rachel Wenham star Not rated t. +447907527397 | rachwen@icloud.com" at bounding box center [470, 28] width 104 height 27
drag, startPoint x: 487, startPoint y: 10, endPoint x: 487, endPoint y: 19, distance: 8.3
click at [487, 12] on div "Close pop-in Profile Previous Next" at bounding box center [470, 7] width 104 height 15
drag, startPoint x: 502, startPoint y: 30, endPoint x: 467, endPoint y: 33, distance: 34.7
click at [467, 33] on div "Rachel Wenham star Not rated t. +447907527397 | rachwen@icloud.com" at bounding box center [470, 28] width 104 height 27
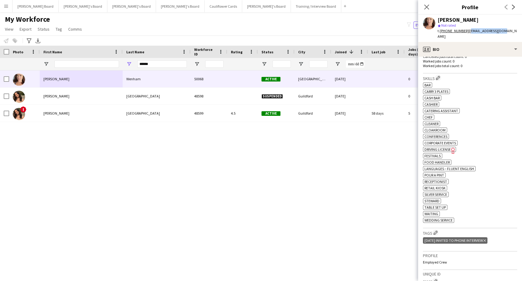
copy span "[EMAIL_ADDRESS][DOMAIN_NAME]"
click at [291, 7] on button "Training / Interview Board Close" at bounding box center [316, 6] width 50 height 12
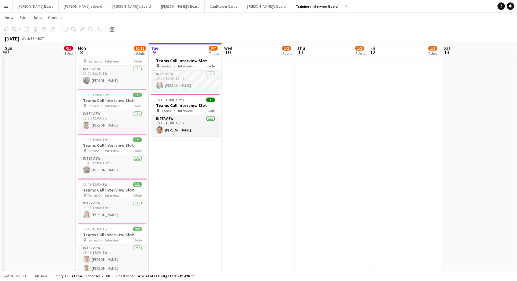
scroll to position [0, 144]
drag, startPoint x: 123, startPoint y: 162, endPoint x: 199, endPoint y: 158, distance: 76.0
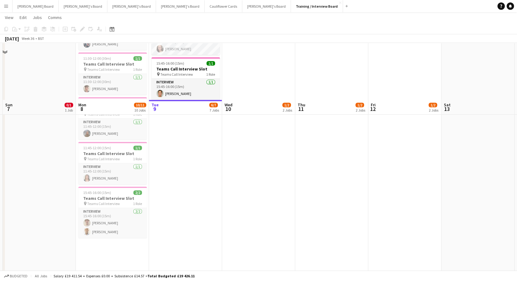
scroll to position [408, 0]
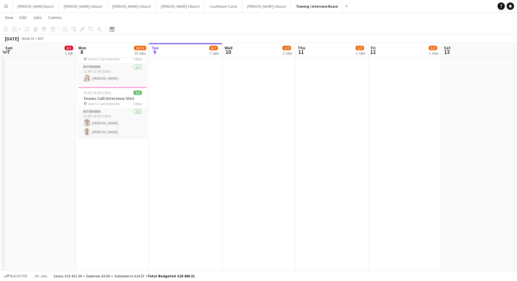
drag, startPoint x: 121, startPoint y: 121, endPoint x: 183, endPoint y: 121, distance: 61.8
click at [122, 121] on app-card-role "Interview 2/2 15:45-16:00 (15m) Blake McKnight Mohammed Hamid" at bounding box center [112, 123] width 69 height 30
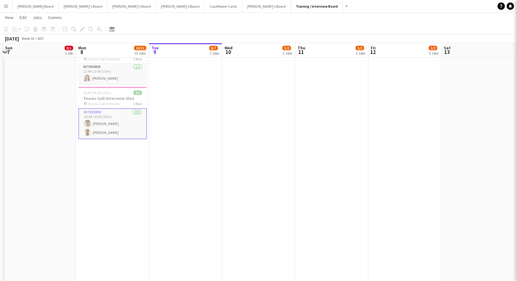
scroll to position [0, 142]
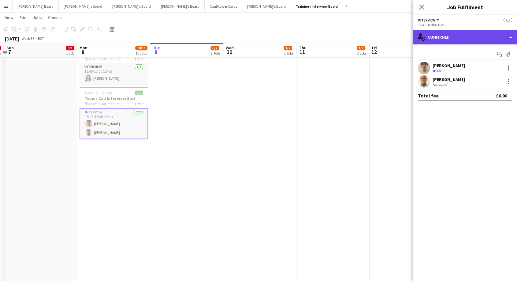
click at [471, 39] on div "single-neutral-actions-check-2 Confirmed" at bounding box center [465, 37] width 104 height 15
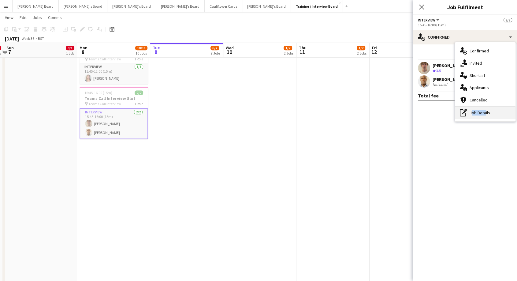
drag, startPoint x: 483, startPoint y: 115, endPoint x: 462, endPoint y: 94, distance: 29.0
click at [482, 115] on div "pen-write Job Details" at bounding box center [485, 112] width 61 height 12
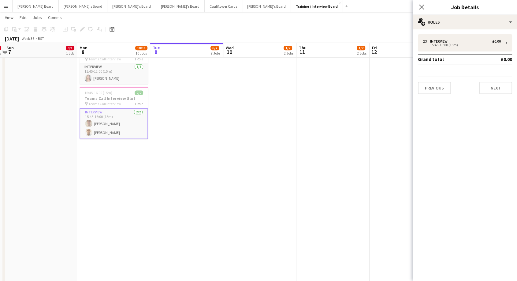
click at [453, 53] on div "2 x Interview £0.00 15:45-16:00 (15m) Grand total £0.00 Previous Next" at bounding box center [465, 64] width 104 height 60
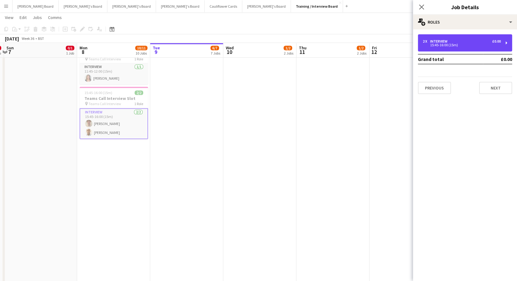
click at [454, 44] on div "15:45-16:00 (15m)" at bounding box center [462, 44] width 78 height 3
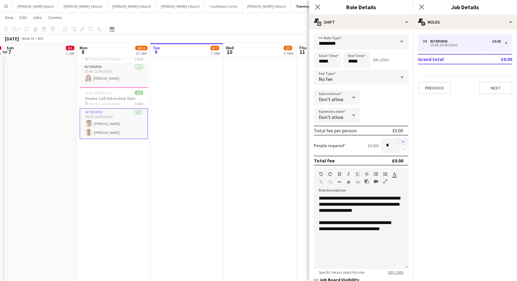
click at [401, 139] on button "button" at bounding box center [403, 142] width 10 height 8
type input "*"
drag, startPoint x: 163, startPoint y: 137, endPoint x: 152, endPoint y: 132, distance: 12.2
click at [164, 137] on app-date-cell "In progress 10:00-16:00 (6h) 1/1 pin Profiles Personnel 1 Role Admin Assistant …" at bounding box center [187, 77] width 73 height 832
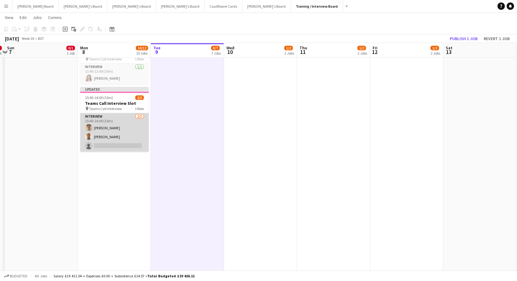
drag, startPoint x: 118, startPoint y: 121, endPoint x: 125, endPoint y: 117, distance: 7.9
click at [118, 121] on app-card-role "Interview 2/3 15:45-16:00 (15m) Blake McKnight Mohammed Hamid single-neutral-ac…" at bounding box center [114, 132] width 69 height 39
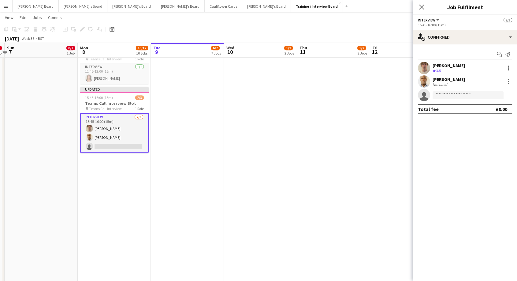
scroll to position [0, 141]
click at [418, 9] on app-icon "Close pop-in" at bounding box center [421, 7] width 9 height 9
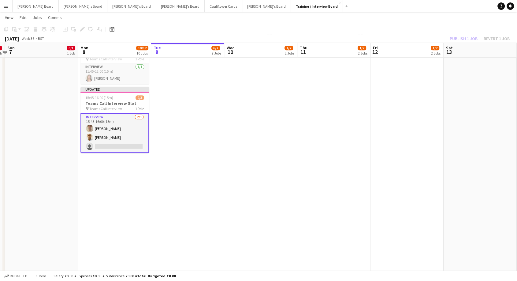
drag, startPoint x: 122, startPoint y: 132, endPoint x: 116, endPoint y: 148, distance: 17.2
click at [121, 132] on app-card-role "Interview 2/3 15:45-16:00 (15m) Blake McKnight Mohammed Hamid single-neutral-ac…" at bounding box center [114, 133] width 69 height 40
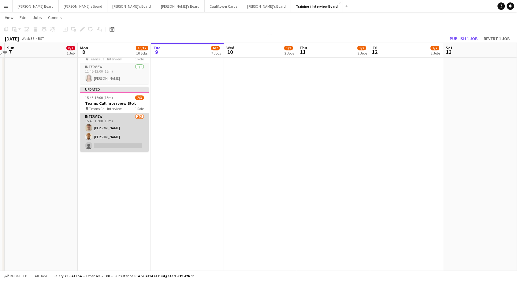
click at [115, 143] on app-card-role "Interview 2/3 15:45-16:00 (15m) Blake McKnight Mohammed Hamid single-neutral-ac…" at bounding box center [114, 132] width 69 height 39
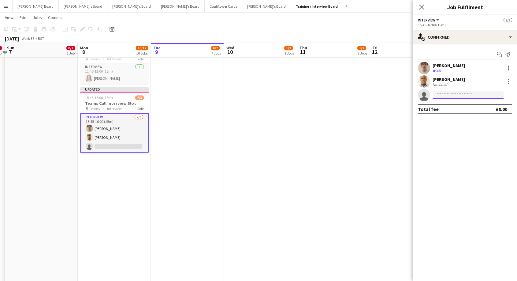
click at [448, 98] on input at bounding box center [468, 94] width 71 height 7
type input "**********"
drag, startPoint x: 103, startPoint y: 147, endPoint x: 107, endPoint y: 145, distance: 3.9
click at [104, 147] on app-card-role "Interview 2/3 15:45-16:00 (15m) Blake McKnight Mohammed Hamid single-neutral-ac…" at bounding box center [114, 133] width 69 height 40
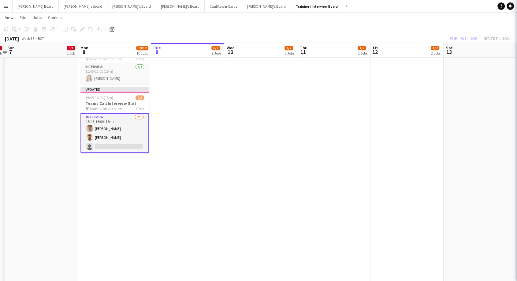
scroll to position [0, 141]
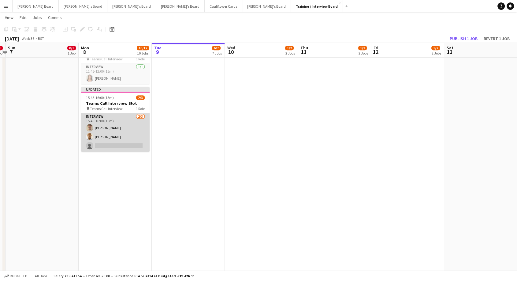
click at [116, 145] on app-card-role "Interview 2/3 15:45-16:00 (15m) Blake McKnight Mohammed Hamid single-neutral-ac…" at bounding box center [115, 132] width 69 height 39
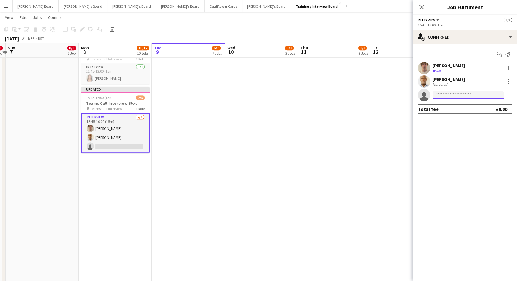
click at [445, 95] on input at bounding box center [468, 94] width 71 height 7
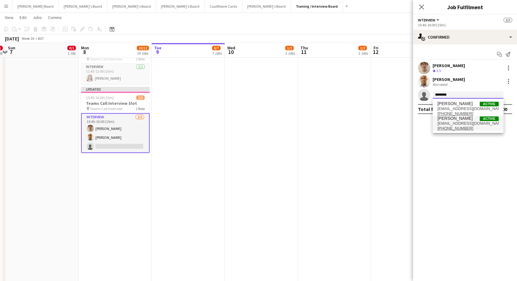
type input "********"
click at [452, 119] on span "[PERSON_NAME]" at bounding box center [455, 118] width 35 height 5
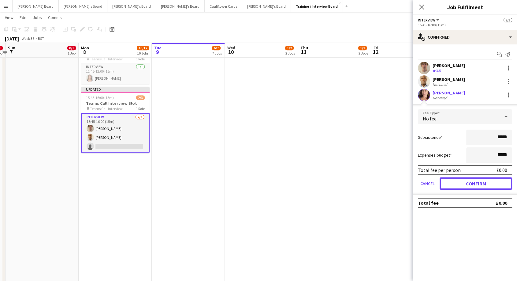
drag, startPoint x: 480, startPoint y: 183, endPoint x: 427, endPoint y: 174, distance: 54.0
click at [480, 183] on button "Confirm" at bounding box center [476, 183] width 73 height 12
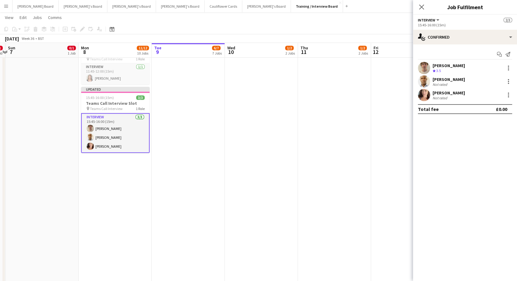
click at [132, 134] on app-card-role "Interview 3/3 15:45-16:00 (15m) Blake McKnight Mohammed Hamid Rachel Wenham" at bounding box center [115, 133] width 69 height 40
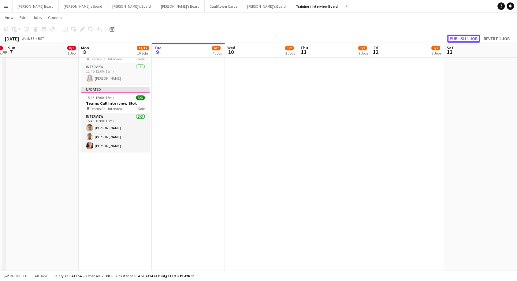
drag, startPoint x: 465, startPoint y: 34, endPoint x: 461, endPoint y: 40, distance: 7.5
click at [465, 35] on button "Publish 1 job" at bounding box center [463, 39] width 33 height 8
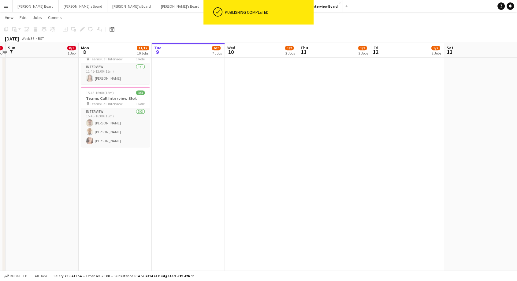
click at [5, 6] on app-icon "Menu" at bounding box center [6, 6] width 5 height 5
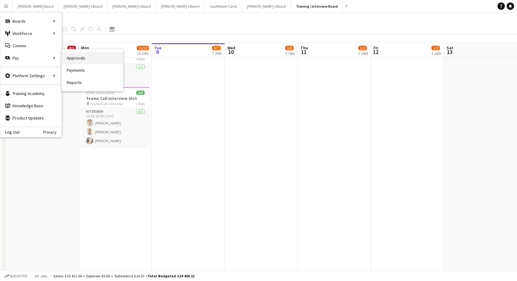
click at [101, 59] on link "Approvals" at bounding box center [92, 58] width 61 height 12
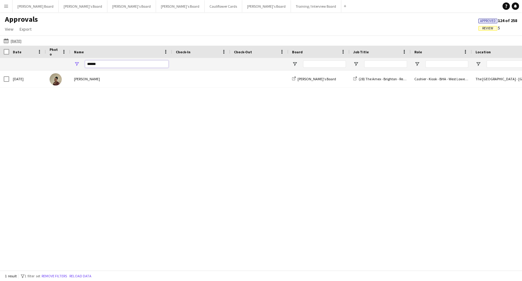
drag, startPoint x: 114, startPoint y: 65, endPoint x: 27, endPoint y: 64, distance: 87.2
type input "******"
click at [8, 42] on app-icon "[DATE]" at bounding box center [7, 40] width 7 height 5
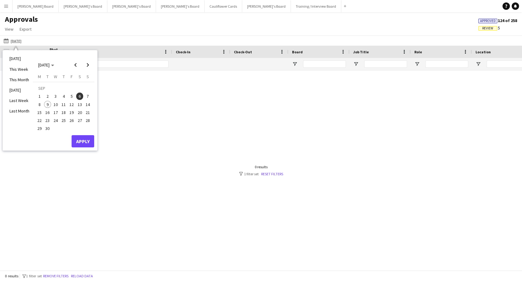
click at [73, 98] on span "5" at bounding box center [71, 95] width 7 height 7
drag, startPoint x: 40, startPoint y: 104, endPoint x: 57, endPoint y: 125, distance: 26.7
click at [40, 104] on span "8" at bounding box center [39, 104] width 7 height 7
click at [76, 137] on button "Apply" at bounding box center [83, 141] width 23 height 12
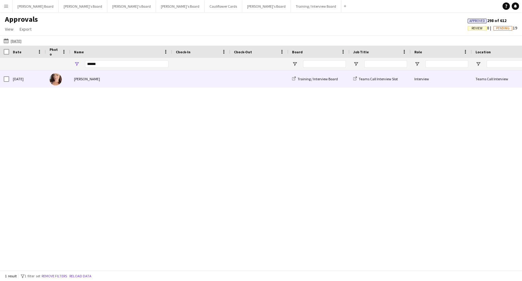
click at [99, 81] on div "[PERSON_NAME]" at bounding box center [121, 78] width 102 height 17
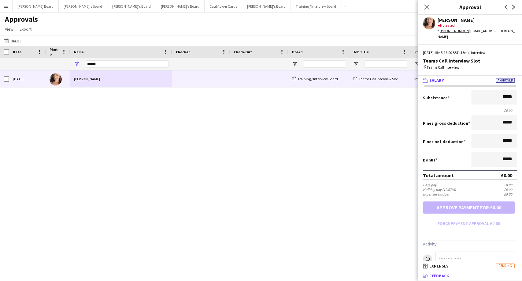
click at [478, 272] on mat-expansion-panel-header "bubble-pencil Feedback" at bounding box center [470, 275] width 104 height 9
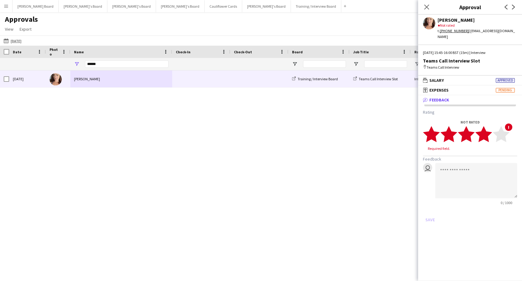
click at [485, 129] on polygon at bounding box center [484, 134] width 17 height 16
click at [464, 162] on textarea at bounding box center [476, 174] width 82 height 35
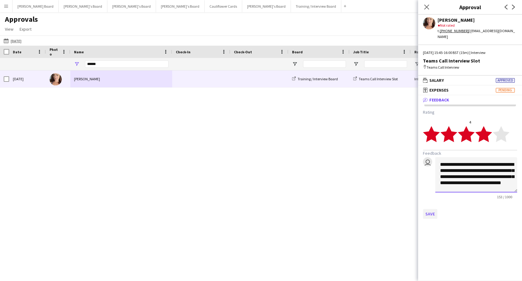
type textarea "**********"
click at [431, 209] on button "Save" at bounding box center [430, 214] width 14 height 10
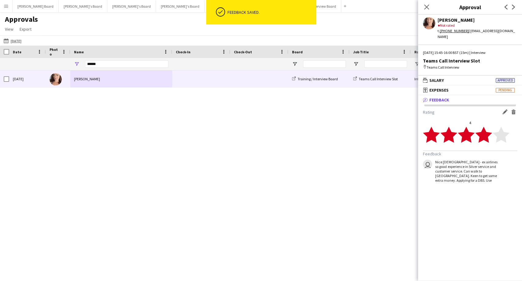
click at [108, 106] on div "Mon, 8 Sep 2025 Rachel Wenham Training / Interview Board Teams Call Interview S…" at bounding box center [261, 167] width 522 height 194
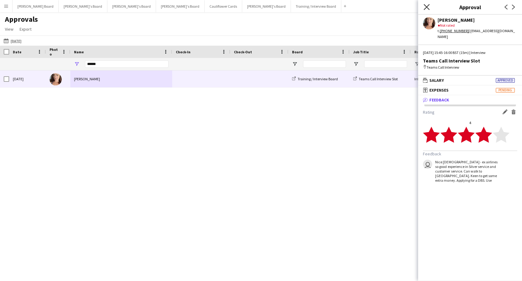
drag, startPoint x: 427, startPoint y: 9, endPoint x: 422, endPoint y: 14, distance: 6.9
click at [427, 9] on icon "Close pop-in" at bounding box center [427, 7] width 6 height 6
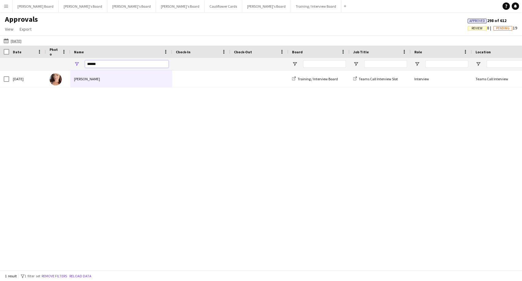
drag, startPoint x: 108, startPoint y: 64, endPoint x: 66, endPoint y: 65, distance: 41.9
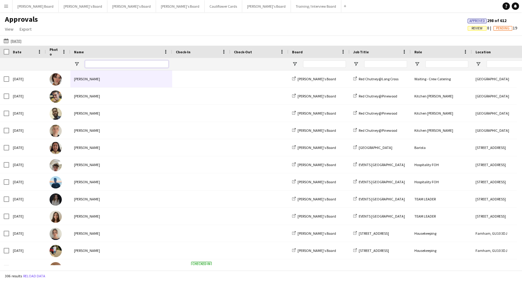
click at [91, 62] on input "Name Filter Input" at bounding box center [127, 63] width 84 height 7
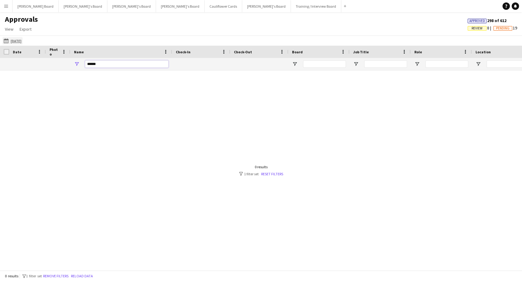
type input "******"
click at [10, 42] on app-icon "[DATE]" at bounding box center [7, 40] width 7 height 5
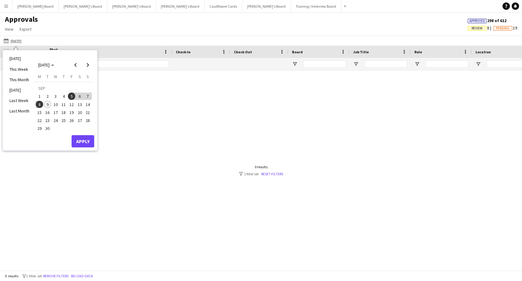
click at [40, 103] on span "8" at bounding box center [39, 104] width 7 height 7
click at [84, 140] on button "Apply" at bounding box center [83, 141] width 23 height 12
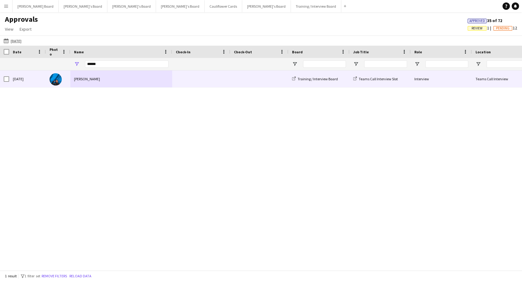
click at [96, 79] on div "Thelma Bushe" at bounding box center [121, 78] width 102 height 17
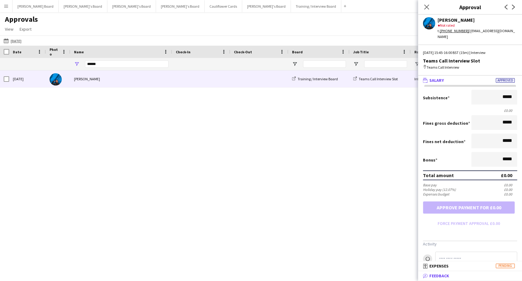
click at [477, 276] on mat-panel-title "bubble-pencil Feedback" at bounding box center [469, 276] width 102 height 6
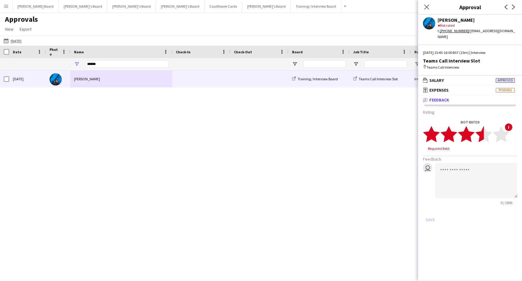
drag, startPoint x: 487, startPoint y: 133, endPoint x: 483, endPoint y: 134, distance: 4.1
click at [483, 134] on polygon at bounding box center [484, 134] width 17 height 16
click at [463, 166] on textarea at bounding box center [476, 174] width 82 height 35
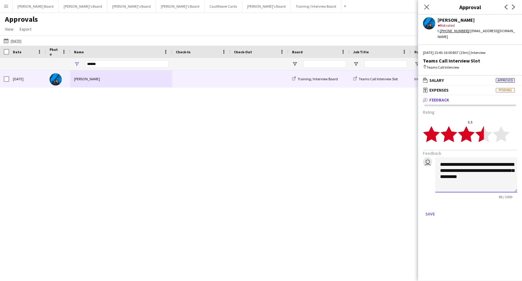
drag, startPoint x: 503, startPoint y: 171, endPoint x: 499, endPoint y: 181, distance: 10.6
click at [499, 181] on textarea "**********" at bounding box center [476, 174] width 82 height 35
click at [505, 170] on textarea "**********" at bounding box center [476, 174] width 82 height 35
click at [440, 176] on textarea "**********" at bounding box center [476, 174] width 82 height 35
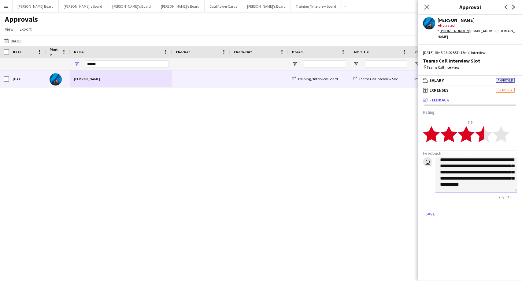
click at [487, 181] on textarea "**********" at bounding box center [476, 174] width 82 height 35
type textarea "**********"
click at [429, 213] on button "Save" at bounding box center [430, 214] width 14 height 10
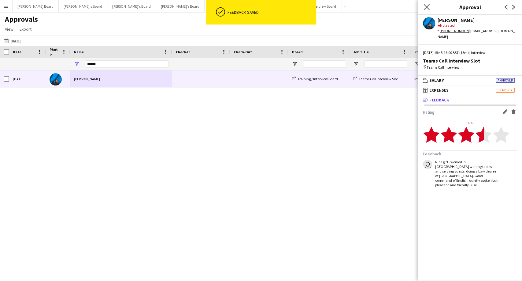
click at [427, 10] on app-icon "Close pop-in" at bounding box center [427, 7] width 9 height 9
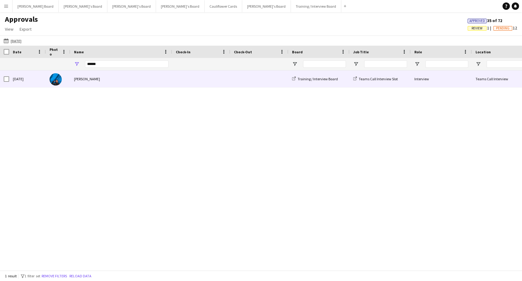
click at [96, 82] on div "Thelma Bushe" at bounding box center [121, 78] width 102 height 17
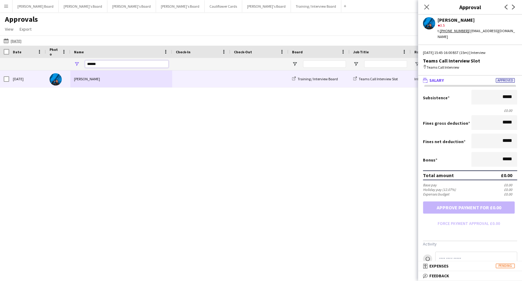
drag, startPoint x: 106, startPoint y: 64, endPoint x: 42, endPoint y: 59, distance: 64.4
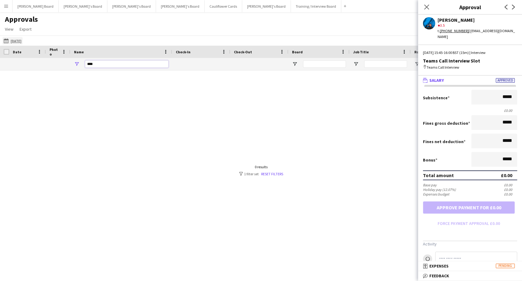
type input "****"
click at [5, 40] on app-icon "[DATE]" at bounding box center [7, 40] width 7 height 5
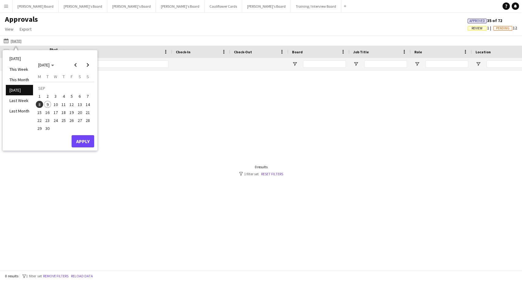
drag, startPoint x: 41, startPoint y: 102, endPoint x: 41, endPoint y: 105, distance: 3.1
click at [41, 102] on span "8" at bounding box center [39, 104] width 7 height 7
click at [90, 137] on button "Apply" at bounding box center [83, 141] width 23 height 12
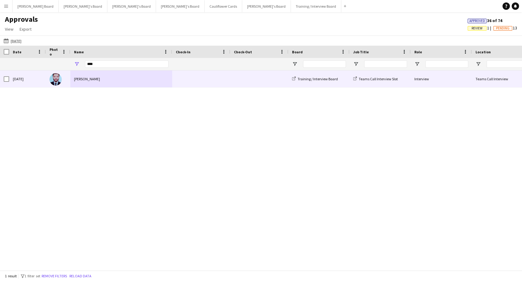
click at [115, 81] on div "[PERSON_NAME]" at bounding box center [121, 78] width 102 height 17
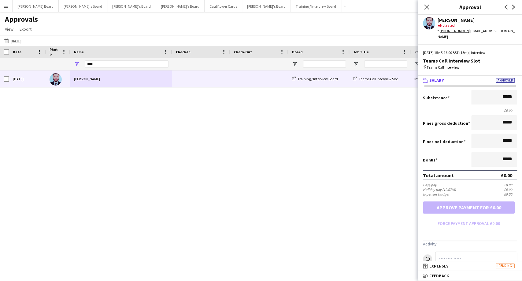
drag, startPoint x: 464, startPoint y: 275, endPoint x: 468, endPoint y: 272, distance: 4.7
click at [464, 275] on mat-panel-title "bubble-pencil Feedback" at bounding box center [469, 276] width 102 height 6
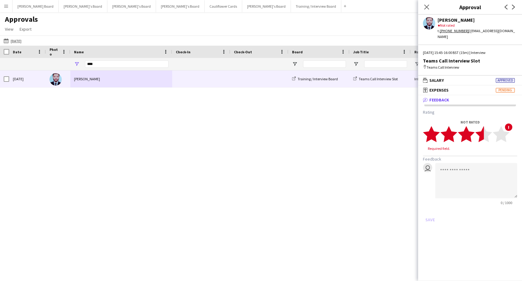
click at [479, 131] on icon "star" at bounding box center [484, 133] width 17 height 17
click at [450, 165] on textarea at bounding box center [476, 174] width 82 height 35
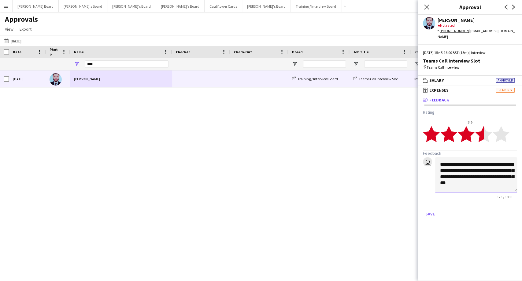
click at [471, 183] on textarea "**********" at bounding box center [476, 174] width 82 height 35
type textarea "**********"
click at [431, 210] on button "Save" at bounding box center [430, 214] width 14 height 10
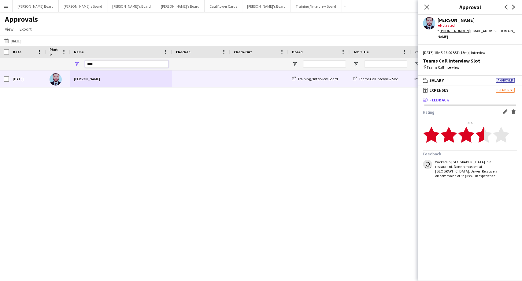
drag, startPoint x: 105, startPoint y: 64, endPoint x: 50, endPoint y: 58, distance: 55.2
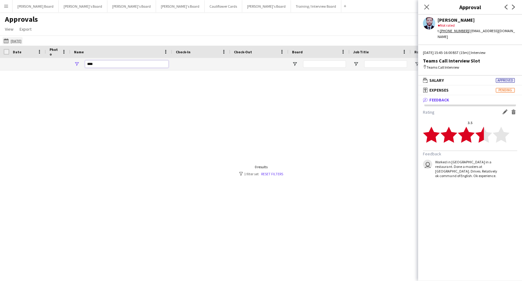
type input "****"
click at [6, 41] on app-icon "[DATE]" at bounding box center [7, 40] width 7 height 5
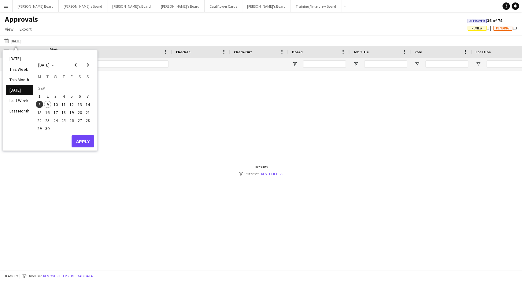
click at [39, 103] on span "8" at bounding box center [39, 104] width 7 height 7
click at [82, 139] on button "Apply" at bounding box center [83, 141] width 23 height 12
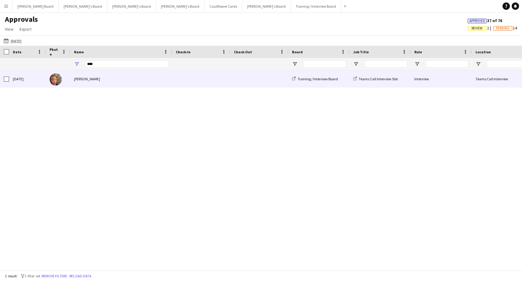
click at [84, 81] on div "Nicole Keza" at bounding box center [121, 78] width 102 height 17
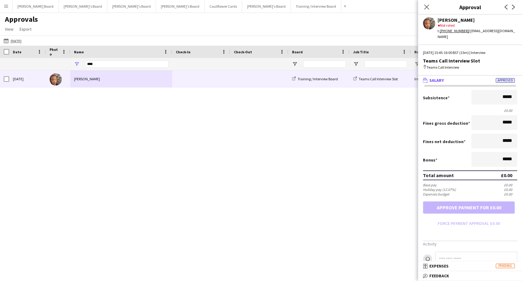
click at [357, 153] on div "Mon, 8 Sep 2025 Nicole Keza Training / Interview Board Teams Call Interview Slo…" at bounding box center [261, 167] width 522 height 194
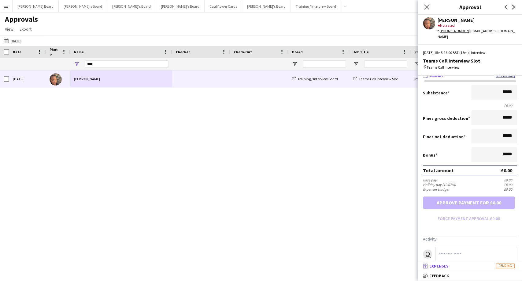
scroll to position [8, 0]
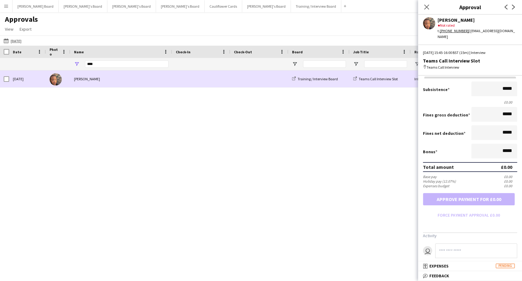
click at [98, 80] on div "Nicole Keza" at bounding box center [121, 78] width 102 height 17
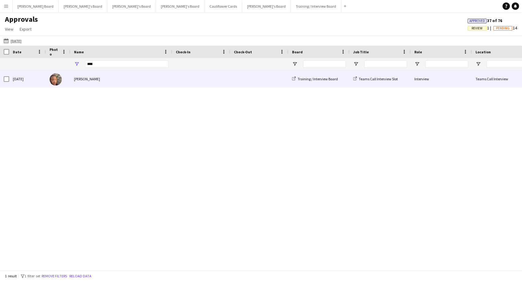
click at [78, 79] on div "Nicole Keza" at bounding box center [121, 78] width 102 height 17
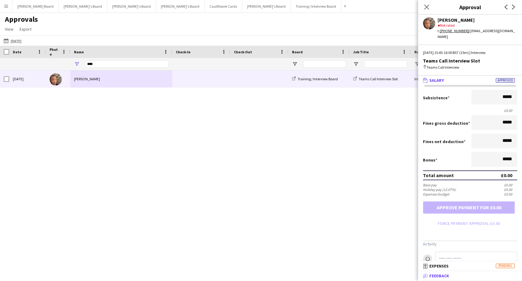
click at [441, 274] on span "Feedback" at bounding box center [440, 276] width 20 height 6
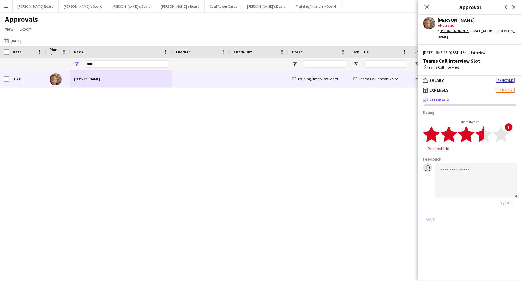
click at [477, 127] on polygon at bounding box center [484, 134] width 17 height 16
click at [467, 160] on textarea at bounding box center [476, 174] width 82 height 35
click at [452, 157] on textarea "**********" at bounding box center [476, 174] width 82 height 35
click at [472, 159] on textarea "**********" at bounding box center [476, 174] width 82 height 35
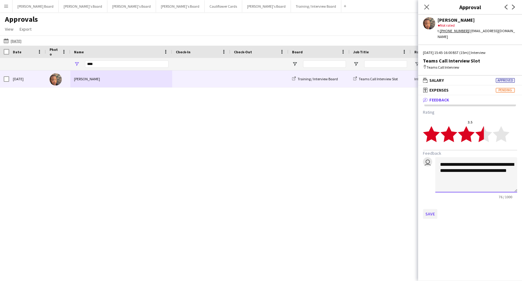
type textarea "**********"
click at [431, 209] on button "Save" at bounding box center [430, 214] width 14 height 10
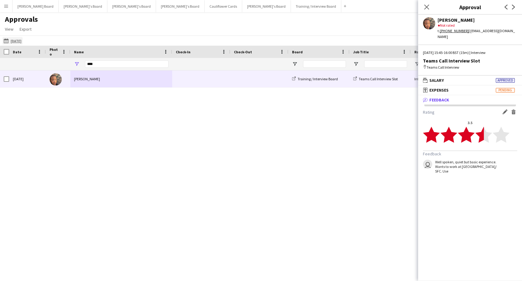
click at [6, 40] on app-icon "[DATE]" at bounding box center [7, 40] width 7 height 5
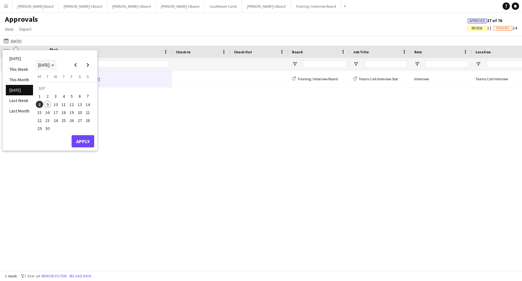
drag, startPoint x: 44, startPoint y: 62, endPoint x: 50, endPoint y: 69, distance: 9.5
click at [44, 63] on span "SEP 2025" at bounding box center [43, 65] width 11 height 6
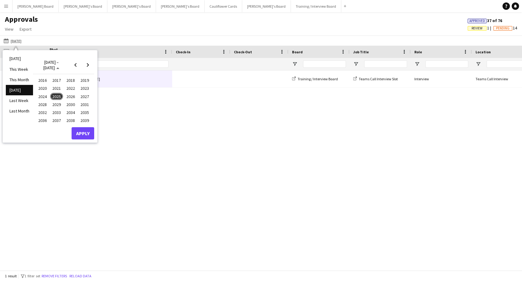
click at [56, 95] on span "2025" at bounding box center [56, 96] width 13 height 7
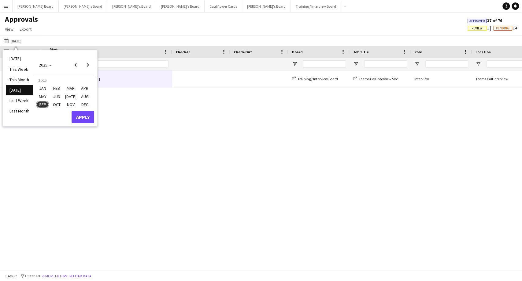
click at [47, 96] on span "MAY" at bounding box center [42, 96] width 13 height 7
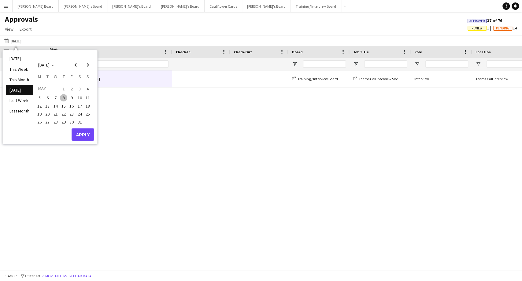
click at [62, 113] on span "22" at bounding box center [63, 113] width 7 height 7
drag, startPoint x: 83, startPoint y: 135, endPoint x: 106, endPoint y: 135, distance: 23.3
click at [83, 135] on button "Apply" at bounding box center [83, 134] width 23 height 12
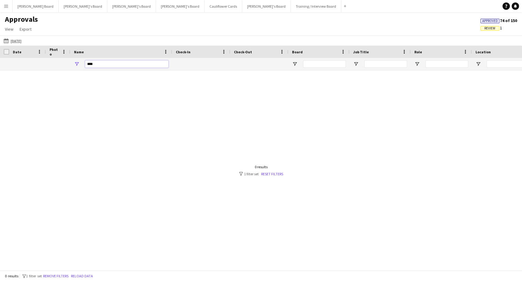
drag, startPoint x: 98, startPoint y: 65, endPoint x: 57, endPoint y: 64, distance: 41.7
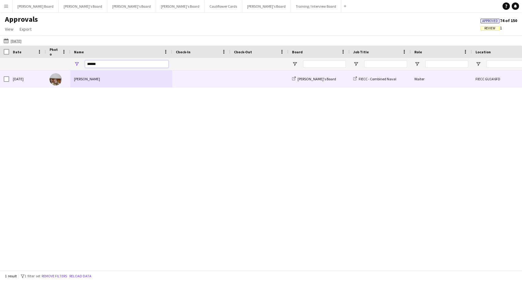
type input "******"
drag, startPoint x: 83, startPoint y: 79, endPoint x: 95, endPoint y: 81, distance: 12.5
click at [83, 79] on div "Hannah McClelland" at bounding box center [121, 78] width 102 height 17
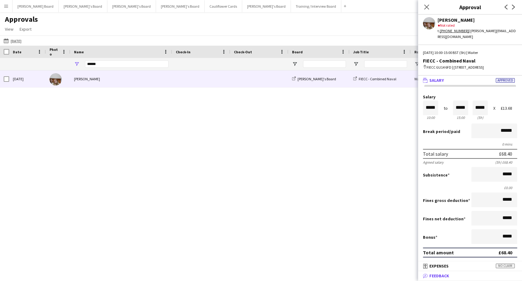
scroll to position [0, 0]
click at [477, 280] on mat-expansion-panel-header "bubble-pencil Feedback" at bounding box center [470, 275] width 104 height 9
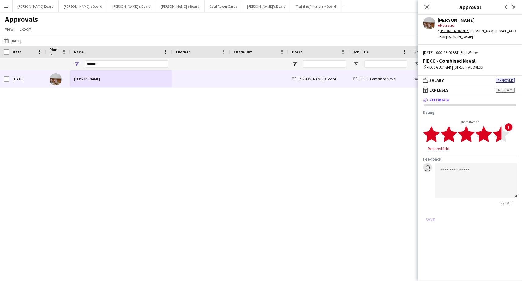
drag, startPoint x: 499, startPoint y: 139, endPoint x: 477, endPoint y: 159, distance: 29.3
click at [499, 140] on polygon at bounding box center [501, 134] width 17 height 16
click at [453, 175] on textarea at bounding box center [476, 174] width 82 height 35
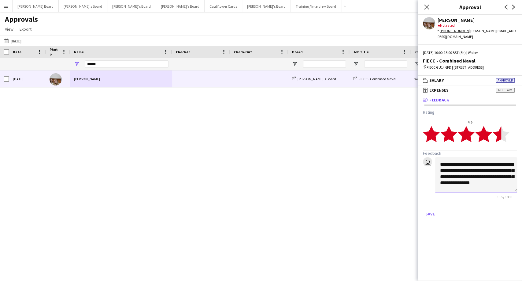
drag, startPoint x: 480, startPoint y: 188, endPoint x: 473, endPoint y: 188, distance: 6.4
click at [473, 188] on textarea "**********" at bounding box center [476, 174] width 82 height 35
type textarea "**********"
click at [430, 218] on button "Save" at bounding box center [430, 214] width 14 height 10
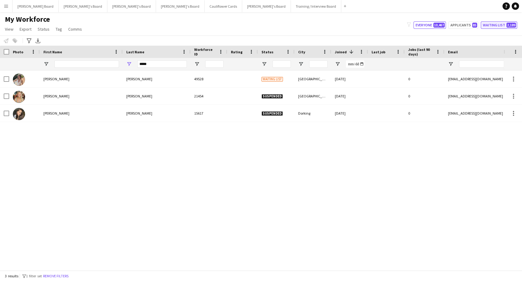
click at [496, 25] on button "Waiting list 2,189" at bounding box center [499, 24] width 36 height 7
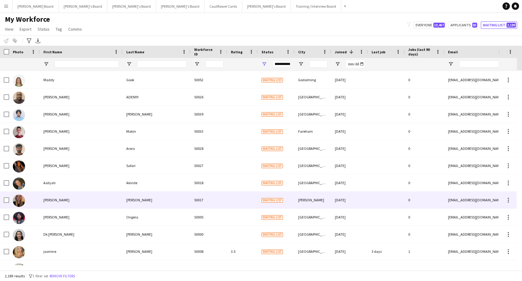
scroll to position [136, 0]
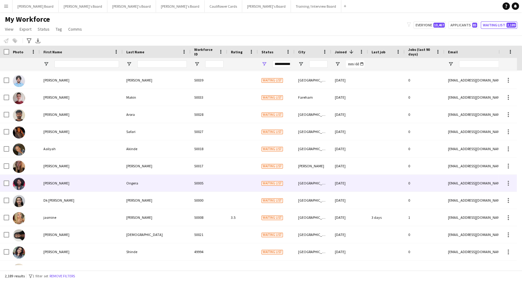
click at [131, 184] on div "Ongera" at bounding box center [157, 182] width 68 height 17
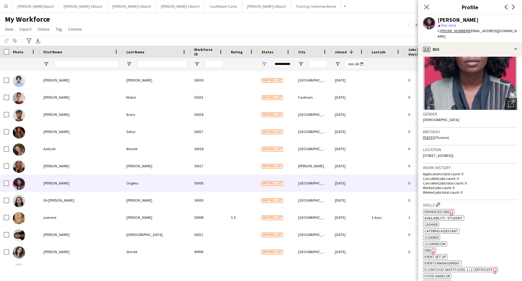
scroll to position [0, 0]
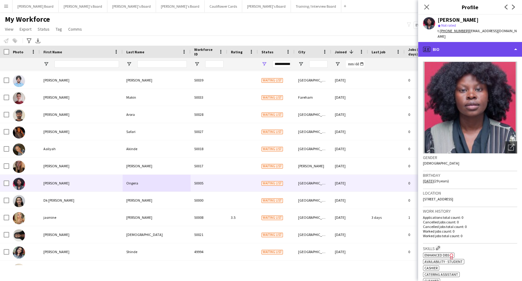
click at [447, 43] on div "profile Bio" at bounding box center [470, 49] width 104 height 15
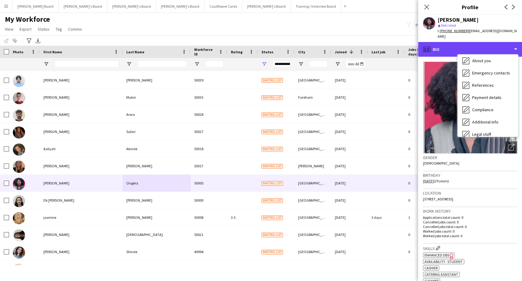
scroll to position [82, 0]
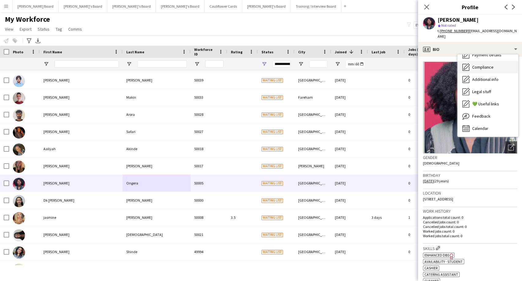
click at [482, 64] on span "Compliance" at bounding box center [482, 67] width 21 height 6
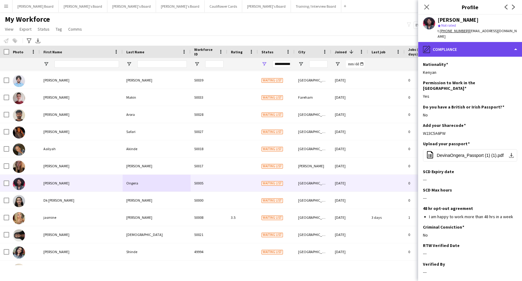
drag, startPoint x: 465, startPoint y: 41, endPoint x: 472, endPoint y: 49, distance: 10.2
click at [465, 42] on div "pencil4 Compliance" at bounding box center [470, 49] width 104 height 15
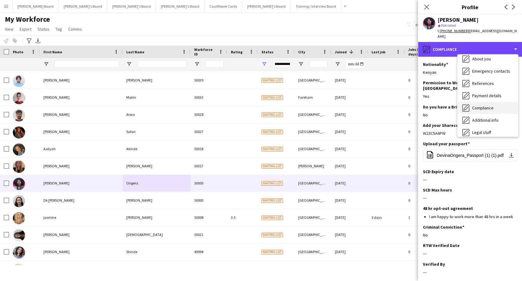
scroll to position [0, 0]
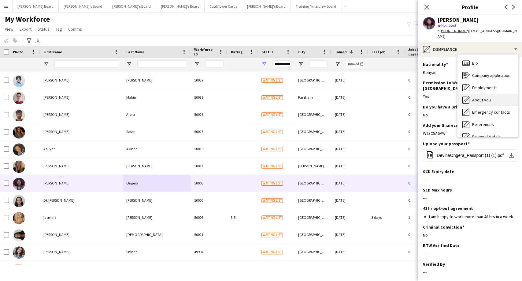
click at [483, 97] on span "About you" at bounding box center [481, 100] width 19 height 6
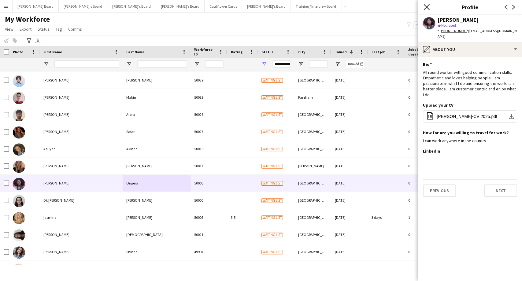
click at [428, 6] on icon "Close pop-in" at bounding box center [427, 7] width 6 height 6
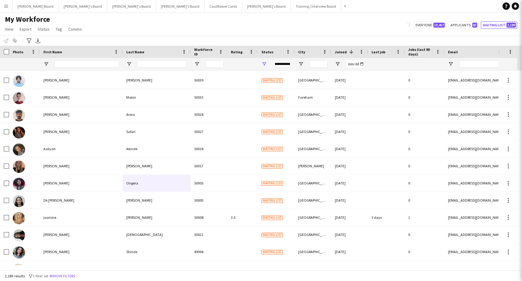
click at [428, 7] on app-navbar "Menu Boards Boards Boards All jobs Status Workforce Workforce My Workforce Recr…" at bounding box center [261, 6] width 522 height 12
click at [466, 25] on button "Applicants 85" at bounding box center [464, 24] width 30 height 7
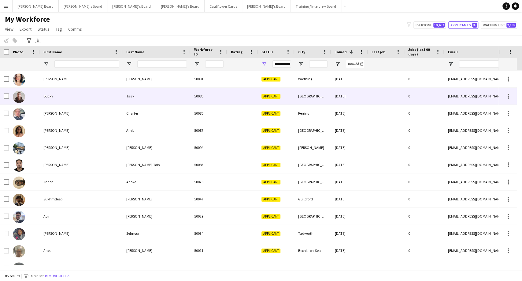
drag, startPoint x: 48, startPoint y: 97, endPoint x: 101, endPoint y: 99, distance: 52.6
click at [49, 97] on div "Bucky" at bounding box center [81, 96] width 83 height 17
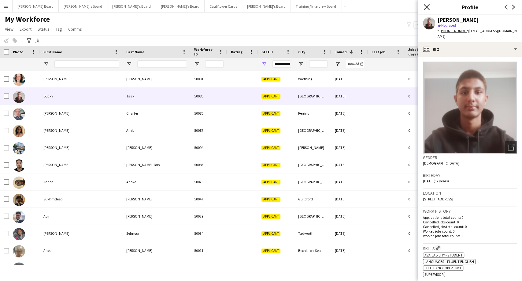
click at [428, 7] on icon "Close pop-in" at bounding box center [427, 7] width 6 height 6
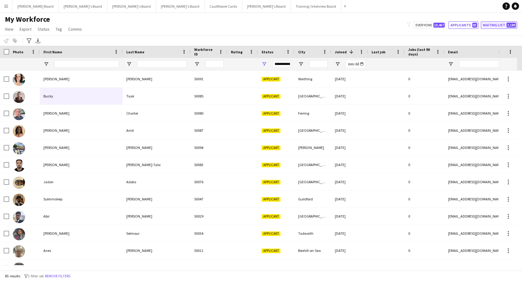
click at [488, 25] on button "Waiting list 2,189" at bounding box center [499, 24] width 36 height 7
type input "**********"
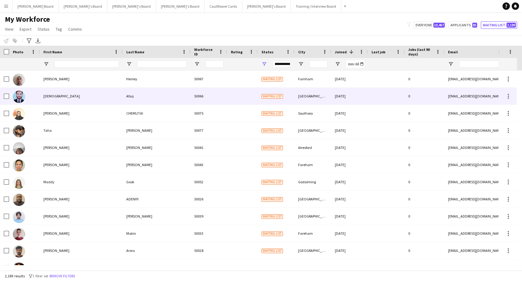
click at [50, 97] on div "[DEMOGRAPHIC_DATA]" at bounding box center [81, 96] width 83 height 17
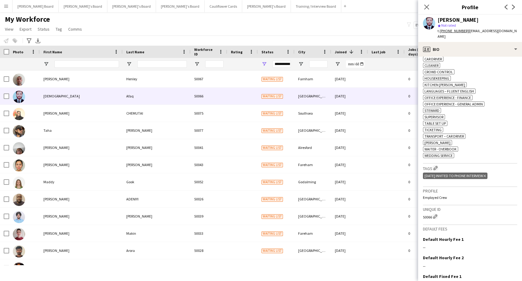
scroll to position [204, 0]
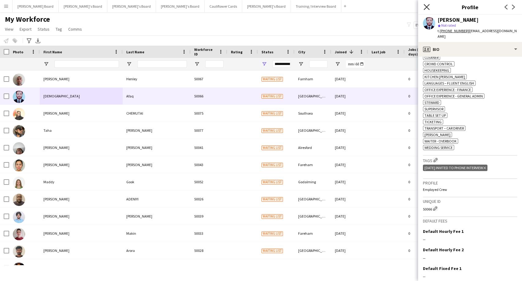
click at [428, 8] on icon at bounding box center [427, 7] width 6 height 6
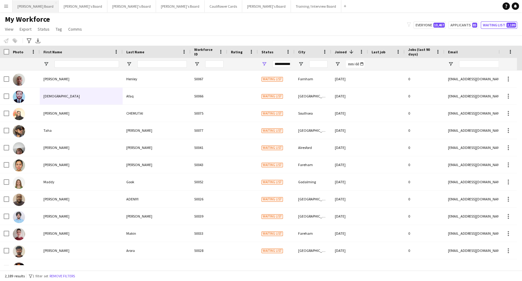
click at [21, 7] on button "Dean's Board Close" at bounding box center [36, 6] width 46 height 12
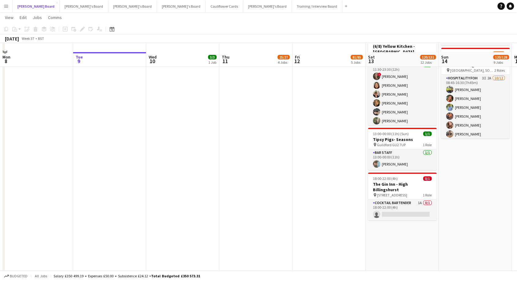
scroll to position [170, 0]
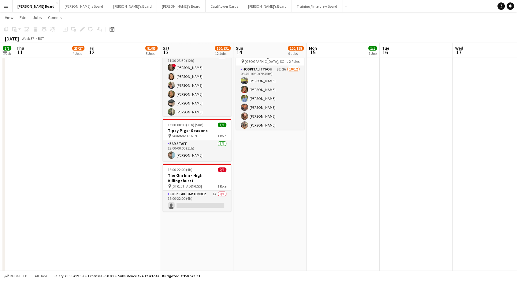
drag, startPoint x: 231, startPoint y: 175, endPoint x: 131, endPoint y: 182, distance: 100.6
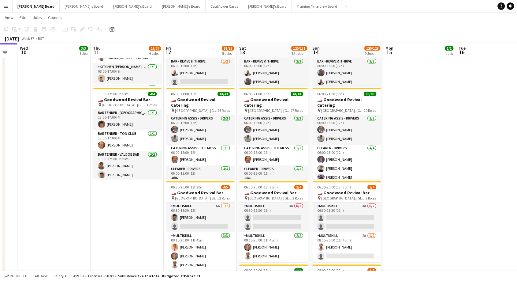
scroll to position [0, 126]
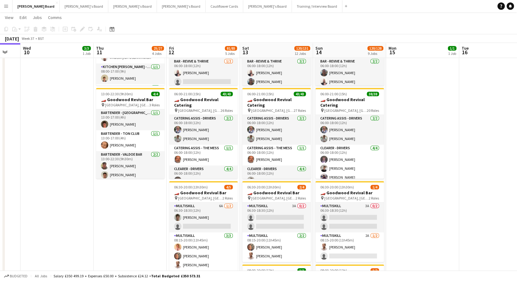
drag, startPoint x: 65, startPoint y: 205, endPoint x: 141, endPoint y: 208, distance: 76.0
click at [144, 211] on app-calendar-viewport "Mon 8 Tue 9 Wed 10 3/3 1 Job Thu 11 25/27 4 Jobs Fri 12 81/85 5 Jobs Sat 13 120…" at bounding box center [258, 109] width 517 height 1123
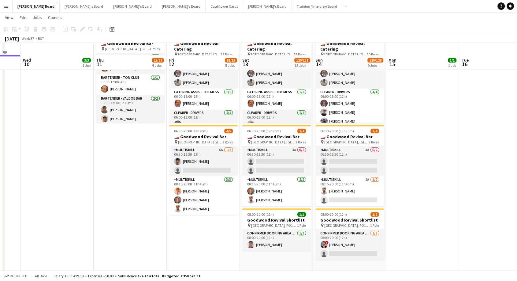
scroll to position [544, 0]
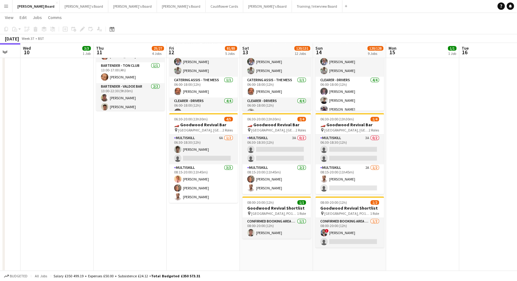
drag, startPoint x: 212, startPoint y: 187, endPoint x: 420, endPoint y: 150, distance: 211.3
click at [213, 187] on app-card-role "MULTISKILL 3/3 08:15-20:00 (11h45m) James Hollingworth Nicole Keza Tristan Oliv…" at bounding box center [203, 183] width 69 height 39
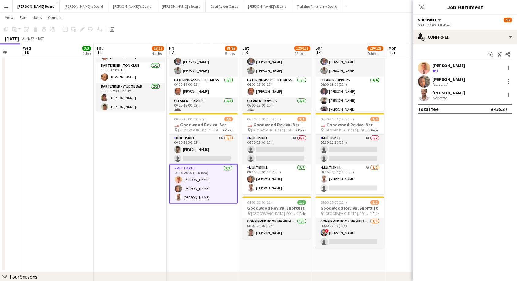
scroll to position [0, 125]
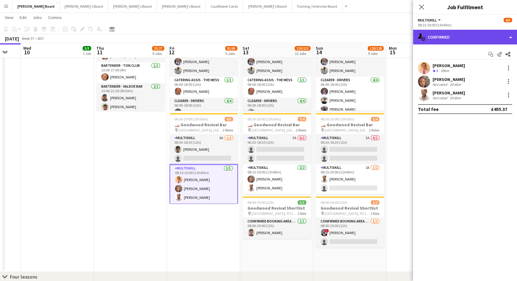
click at [465, 36] on div "single-neutral-actions-check-2 Confirmed" at bounding box center [465, 37] width 104 height 15
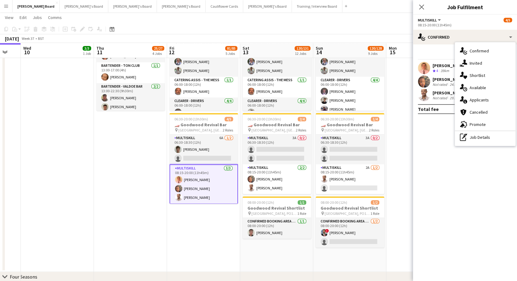
drag, startPoint x: 477, startPoint y: 137, endPoint x: 477, endPoint y: 126, distance: 10.7
click at [477, 135] on div "pen-write Job Details" at bounding box center [485, 137] width 61 height 12
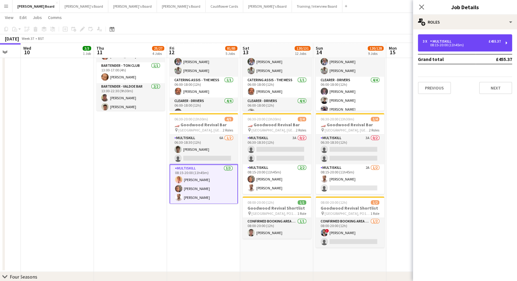
drag, startPoint x: 468, startPoint y: 38, endPoint x: 511, endPoint y: 162, distance: 130.7
click at [468, 39] on div "3 x MULTISKILL £455.37 08:15-20:00 (11h45m)" at bounding box center [465, 42] width 94 height 17
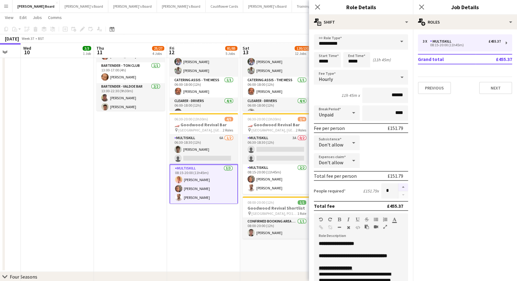
click at [401, 186] on button "button" at bounding box center [403, 187] width 10 height 8
type input "*"
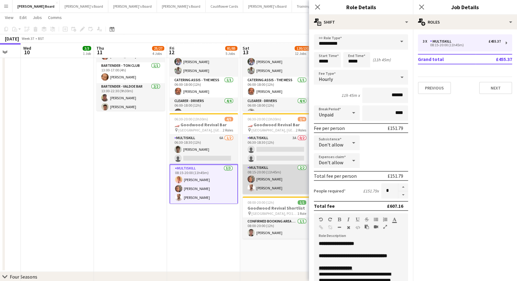
scroll to position [0, 125]
click at [268, 182] on app-card-role "MULTISKILL 2/2 08:15-20:00 (11h45m) Nicole Keza Tristan Oliver" at bounding box center [277, 179] width 69 height 30
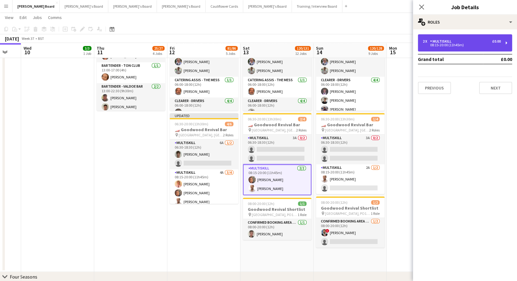
drag, startPoint x: 480, startPoint y: 42, endPoint x: 485, endPoint y: 67, distance: 25.0
click at [480, 42] on div "2 x MULTISKILL £0.00" at bounding box center [462, 41] width 78 height 4
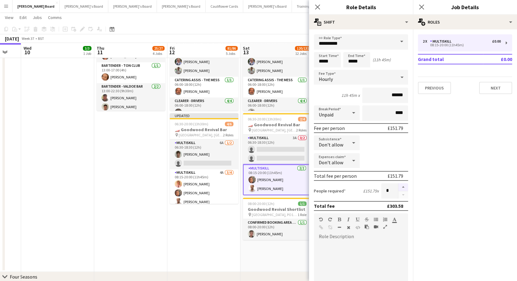
click at [401, 187] on button "button" at bounding box center [403, 187] width 10 height 8
type input "*"
click at [201, 225] on app-date-cell "06:00-22:30 (16h30m) 33/34 🏎️ Goodwood Revival Bar pin Goodwood Motor Circuit, …" at bounding box center [203, 97] width 73 height 347
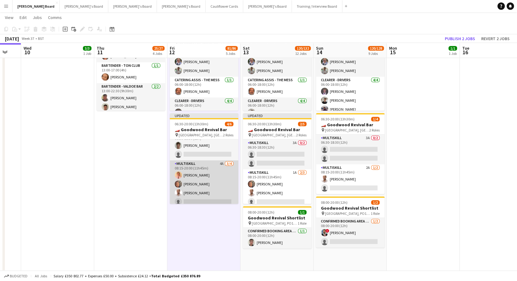
scroll to position [13, 0]
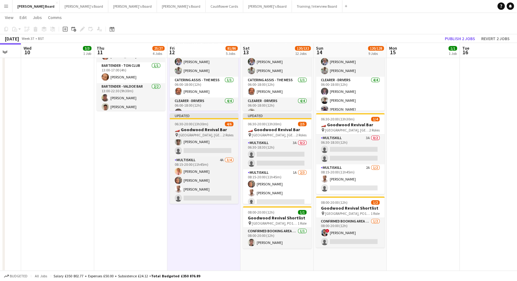
click at [226, 127] on h3 "🏎️ Goodwood Revival Bar" at bounding box center [204, 130] width 69 height 6
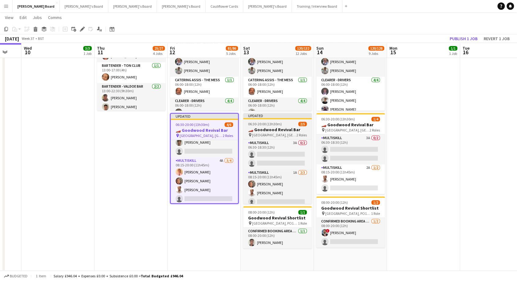
drag, startPoint x: 276, startPoint y: 122, endPoint x: 282, endPoint y: 123, distance: 5.5
click at [278, 122] on span "06:30-20:00 (13h30m)" at bounding box center [265, 123] width 34 height 5
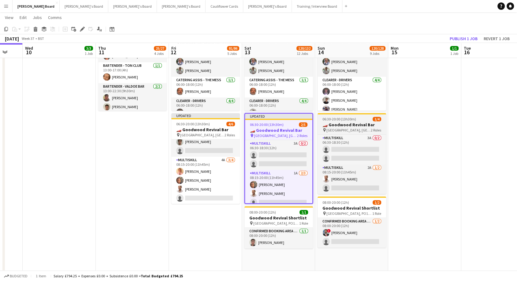
drag, startPoint x: 368, startPoint y: 117, endPoint x: 365, endPoint y: 118, distance: 3.2
click at [368, 117] on div "06:30-20:00 (13h30m) 1/4" at bounding box center [352, 119] width 69 height 5
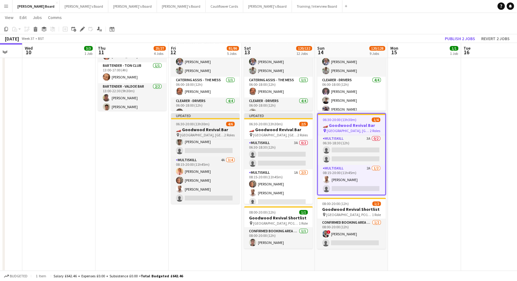
drag, startPoint x: 277, startPoint y: 123, endPoint x: 215, endPoint y: 122, distance: 61.2
click at [275, 123] on span "06:30-20:00 (13h30m)" at bounding box center [266, 123] width 34 height 5
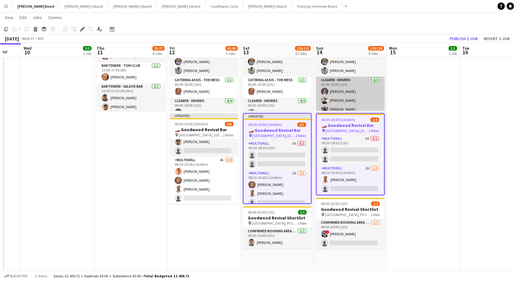
drag, startPoint x: 190, startPoint y: 125, endPoint x: 371, endPoint y: 104, distance: 182.3
click at [191, 125] on span "06:30-20:00 (13h30m)" at bounding box center [192, 123] width 34 height 5
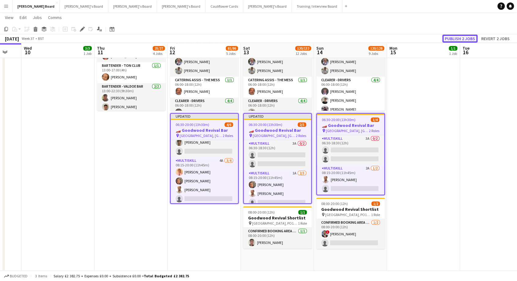
click at [466, 39] on button "Publish 2 jobs" at bounding box center [459, 39] width 35 height 8
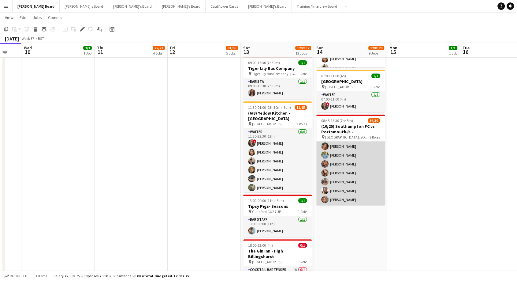
scroll to position [0, 0]
click at [349, 162] on app-card-role "Hospitality FOH 3I 2A 10/12 08:45-16:30 (7h45m) Harry Scott katie duff William …" at bounding box center [350, 201] width 69 height 120
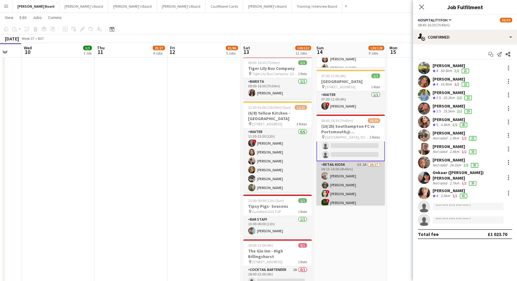
scroll to position [0, 125]
drag, startPoint x: 343, startPoint y: 181, endPoint x: 368, endPoint y: 183, distance: 24.8
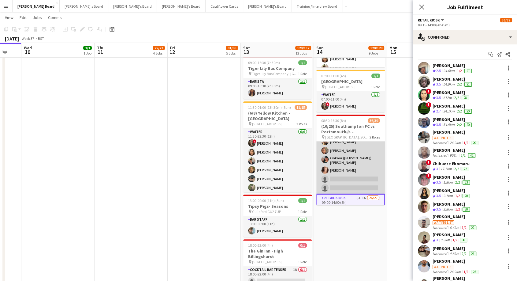
scroll to position [0, 0]
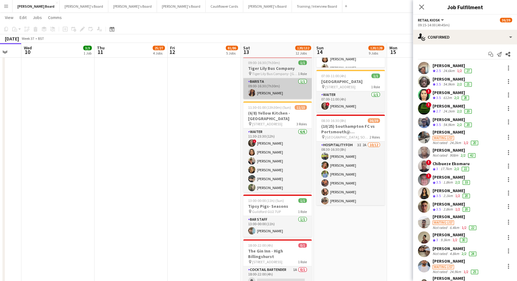
drag, startPoint x: 423, startPoint y: 8, endPoint x: 289, endPoint y: 87, distance: 155.4
click at [423, 8] on icon at bounding box center [421, 7] width 5 height 5
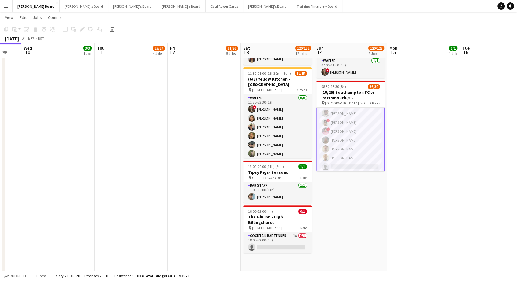
scroll to position [0, 124]
click at [356, 143] on app-card-role "Retail Kiosk 5I 1A 26/27 09:00-14:00 (5h) Victor Fombang Abdul Quainoo ! Shenél…" at bounding box center [351, 46] width 69 height 253
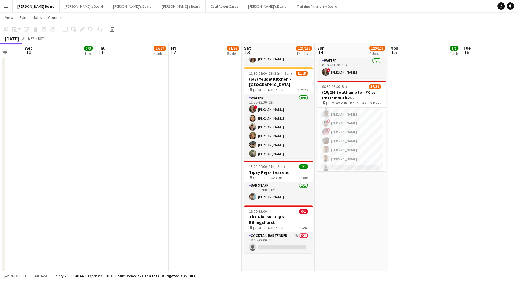
drag, startPoint x: 371, startPoint y: 155, endPoint x: 408, endPoint y: 158, distance: 37.2
click at [371, 155] on app-card-role "Retail Kiosk 5I 1A 26/27 09:00-14:00 (5h) Victor Fombang Abdul Quainoo ! Shenél…" at bounding box center [351, 48] width 69 height 252
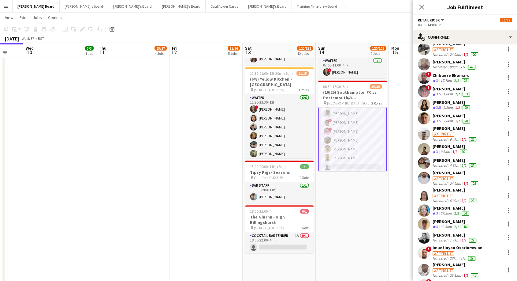
scroll to position [170, 0]
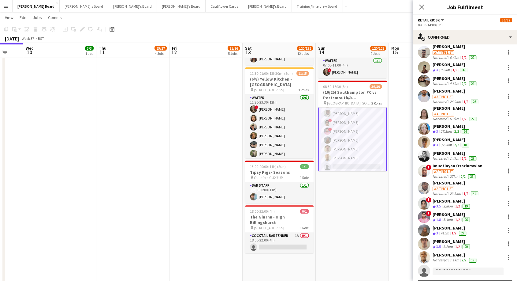
click at [452, 255] on div "Mohammed Hamid" at bounding box center [455, 255] width 45 height 6
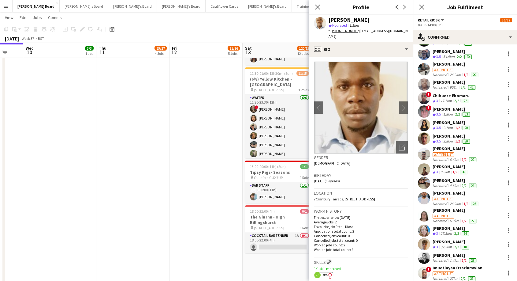
scroll to position [0, 0]
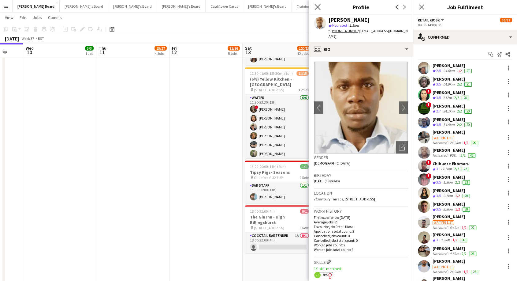
click at [316, 8] on icon "Close pop-in" at bounding box center [318, 7] width 6 height 6
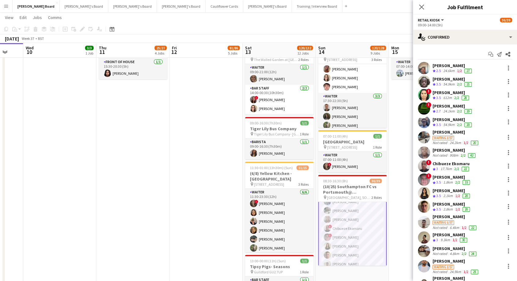
scroll to position [69, 0]
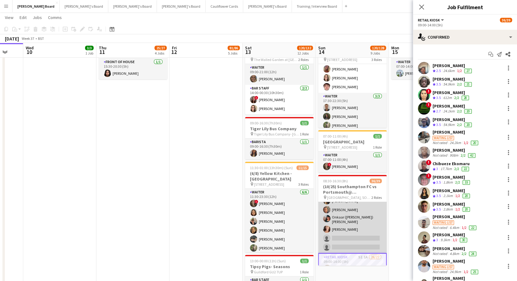
click at [361, 221] on app-card-role "Hospitality FOH 3I 2A 10/12 08:30-16:30 (8h) Harry Scott katie duff William Cro…" at bounding box center [352, 192] width 69 height 120
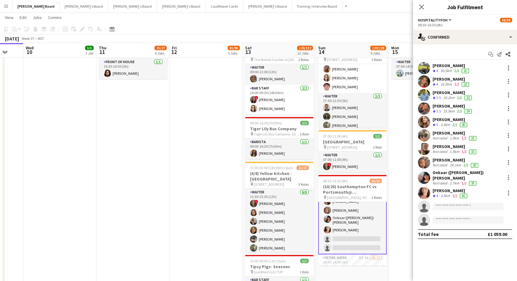
scroll to position [70, 0]
click at [453, 188] on div "Rachel Wenham" at bounding box center [451, 191] width 36 height 6
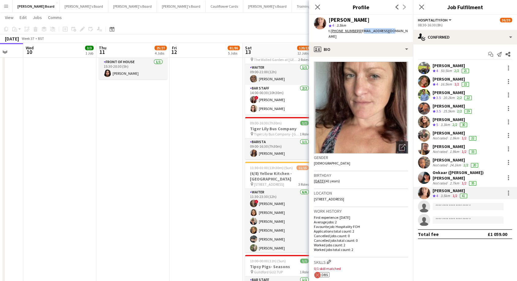
drag, startPoint x: 358, startPoint y: 30, endPoint x: 388, endPoint y: 32, distance: 29.4
click at [388, 32] on span "| rachwen@icloud.com" at bounding box center [368, 33] width 79 height 10
drag, startPoint x: 391, startPoint y: 24, endPoint x: 394, endPoint y: 29, distance: 6.4
click at [391, 24] on div "Rachel Wenham star 4 3.5km t. +447907527397 | rachwen@icloud.com" at bounding box center [361, 28] width 104 height 27
drag, startPoint x: 392, startPoint y: 30, endPoint x: 357, endPoint y: 31, distance: 34.3
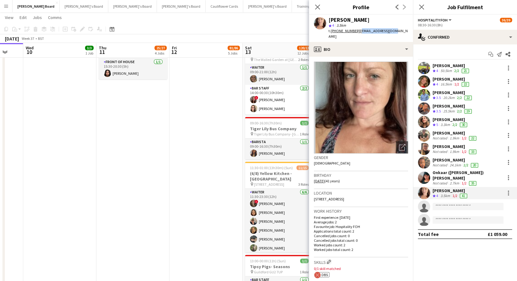
click at [357, 31] on div "Rachel Wenham star 4 3.5km t. +447907527397 | rachwen@icloud.com" at bounding box center [361, 28] width 104 height 27
copy span "rachwen@icloud.com"
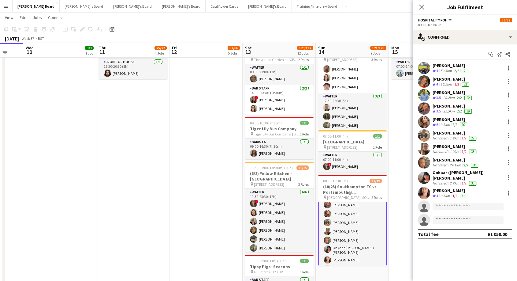
scroll to position [68, 0]
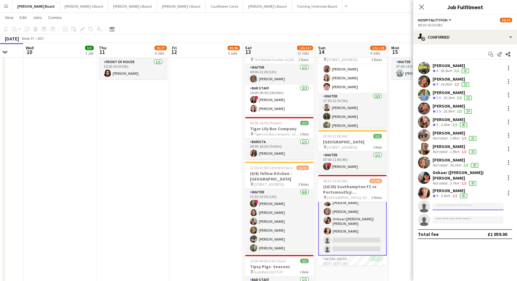
click at [458, 204] on input at bounding box center [468, 206] width 71 height 7
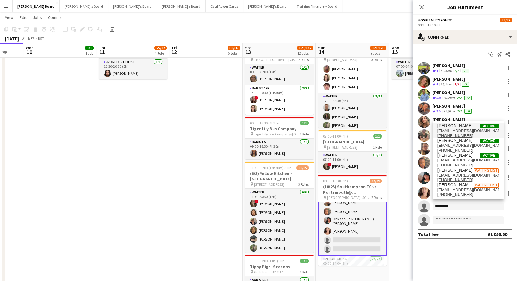
type input "********"
click at [463, 128] on span "[EMAIL_ADDRESS][DOMAIN_NAME]" at bounding box center [468, 130] width 61 height 5
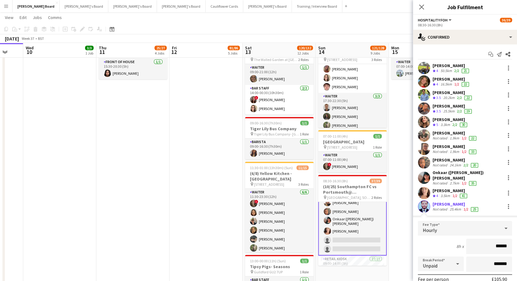
scroll to position [97, 0]
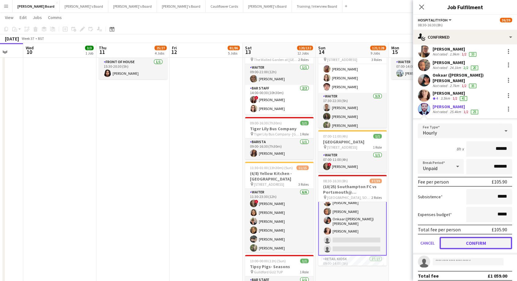
click at [475, 239] on button "Confirm" at bounding box center [476, 243] width 73 height 12
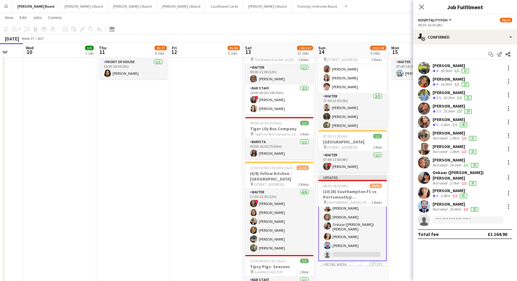
scroll to position [68, 0]
click at [332, 216] on app-card-role "Hospitality FOH 3I 3A 11/12 08:30-16:30 (8h) Harry Scott katie duff William Cro…" at bounding box center [352, 199] width 69 height 121
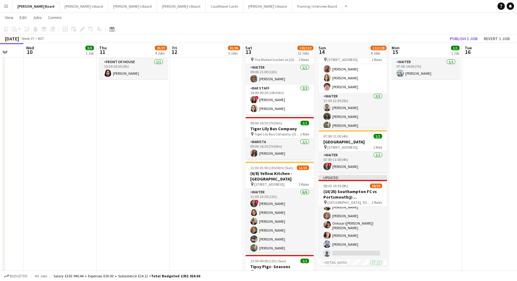
scroll to position [67, 0]
drag, startPoint x: 339, startPoint y: 190, endPoint x: 364, endPoint y: 177, distance: 27.9
click at [339, 191] on h3 "(10/25) Southampton FC vs Portsmouth@ St Mary's Stadium, SO14 5FP" at bounding box center [353, 193] width 69 height 11
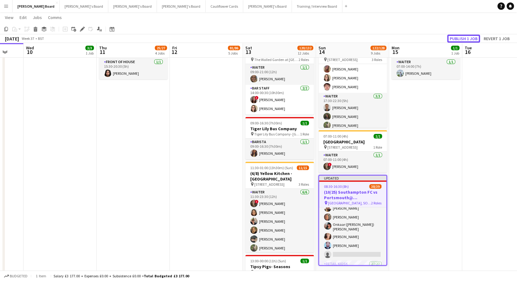
click at [472, 37] on button "Publish 1 job" at bounding box center [463, 39] width 33 height 8
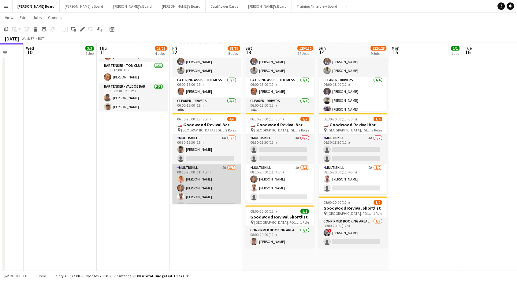
scroll to position [8, 0]
click at [206, 186] on app-card-role "MULTISKILL 4A 3/4 08:15-20:00 (11h45m) James Hollingworth Nicole Keza Tristan O…" at bounding box center [206, 179] width 69 height 47
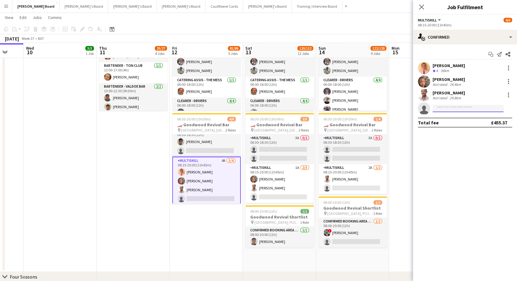
click at [450, 108] on input at bounding box center [468, 108] width 71 height 7
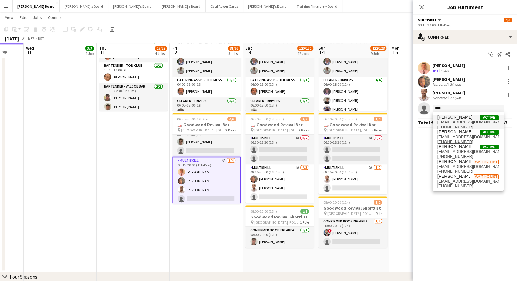
type input "****"
drag, startPoint x: 470, startPoint y: 120, endPoint x: 431, endPoint y: 126, distance: 39.7
click at [467, 120] on span "[EMAIL_ADDRESS][DOMAIN_NAME]" at bounding box center [468, 122] width 61 height 5
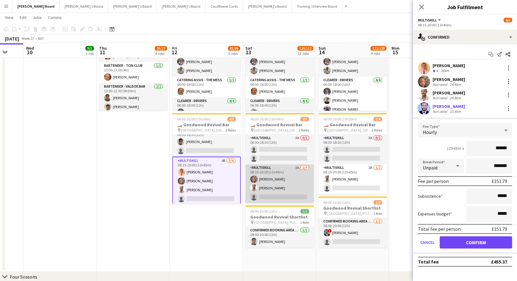
click at [285, 196] on app-card-role "MULTISKILL 1A 2/3 08:15-20:00 (11h45m) Nicole Keza Tristan Oliver single-neutra…" at bounding box center [279, 183] width 69 height 39
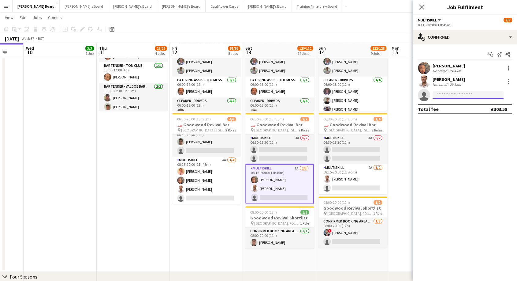
click at [450, 94] on input at bounding box center [468, 94] width 71 height 7
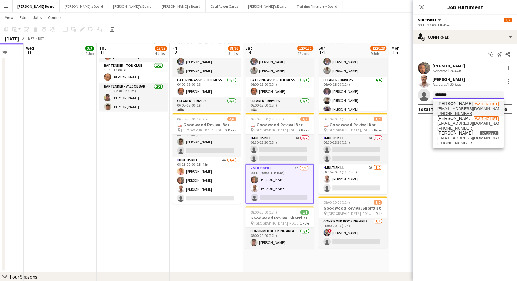
type input "********"
click at [458, 106] on span "Muhammed Rafi Chakkiparamban" at bounding box center [455, 103] width 35 height 5
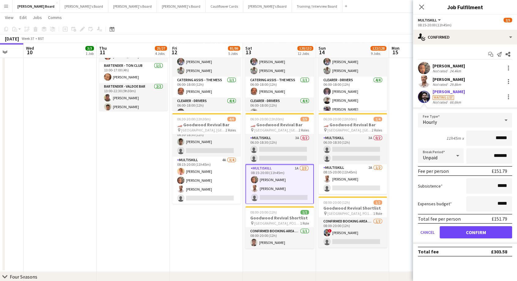
click at [436, 93] on div "Muhammed Rafi Chakkiparamban" at bounding box center [449, 92] width 32 height 6
click at [428, 233] on button "Cancel" at bounding box center [427, 232] width 19 height 12
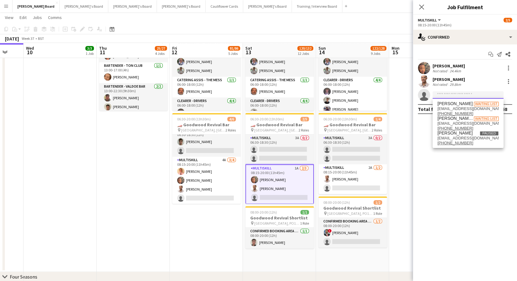
click at [446, 94] on input at bounding box center [468, 94] width 71 height 7
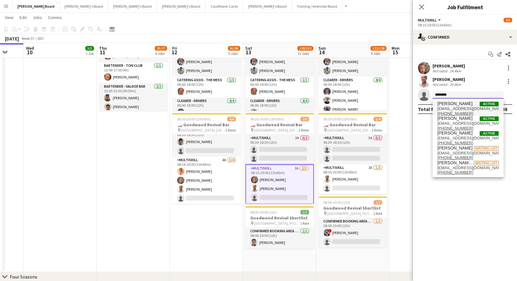
type input "********"
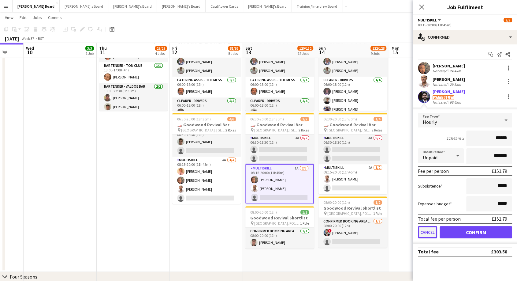
drag, startPoint x: 431, startPoint y: 233, endPoint x: 425, endPoint y: 179, distance: 54.5
click at [431, 233] on button "Cancel" at bounding box center [427, 232] width 19 height 12
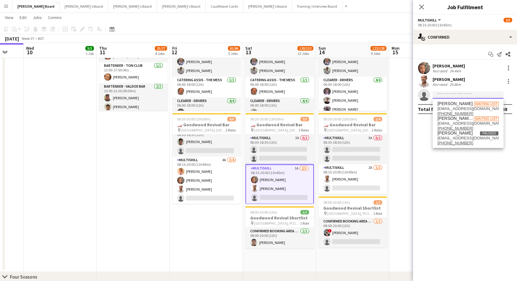
click at [447, 95] on input at bounding box center [468, 94] width 71 height 7
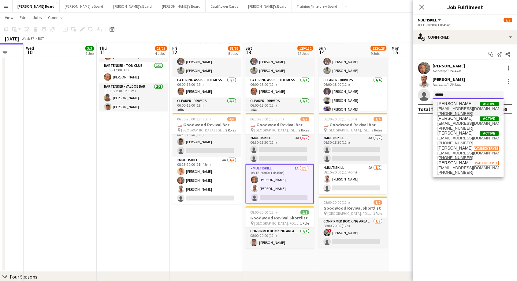
type input "******"
drag, startPoint x: 456, startPoint y: 103, endPoint x: 456, endPoint y: 106, distance: 3.4
click at [457, 103] on span "[PERSON_NAME]" at bounding box center [455, 103] width 35 height 5
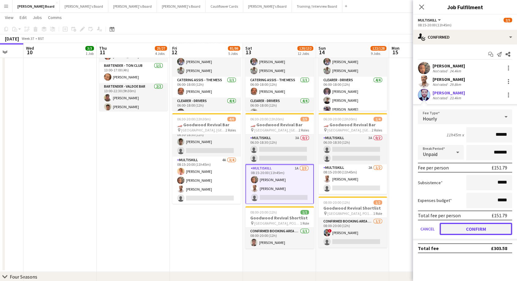
click at [477, 230] on button "Confirm" at bounding box center [476, 228] width 73 height 12
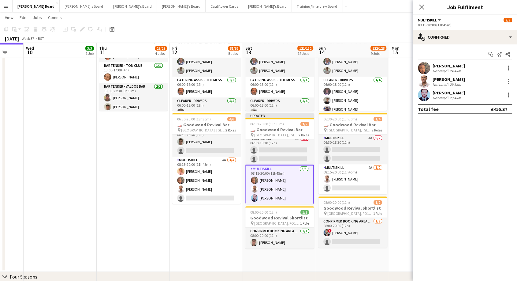
scroll to position [5, 0]
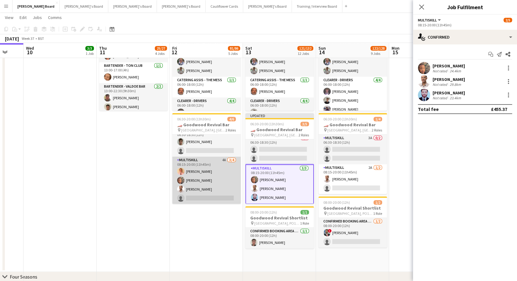
drag, startPoint x: 211, startPoint y: 183, endPoint x: 232, endPoint y: 181, distance: 20.6
click at [211, 183] on app-card-role "MULTISKILL 4A 3/4 08:15-20:00 (11h45m) James Hollingworth Nicole Keza Tristan O…" at bounding box center [206, 179] width 69 height 47
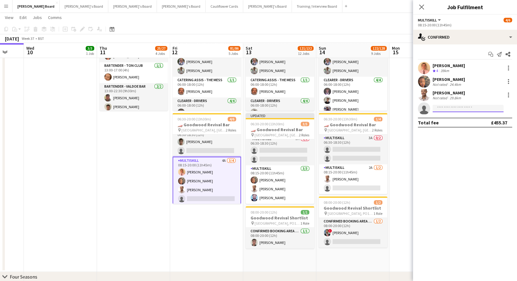
click at [455, 109] on input at bounding box center [468, 108] width 71 height 7
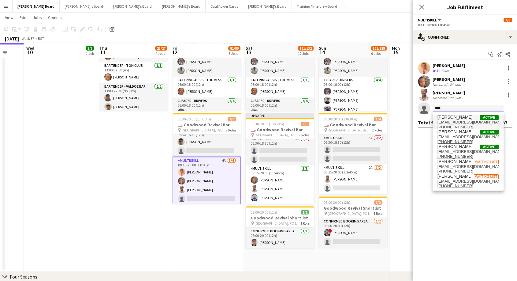
type input "****"
click at [460, 120] on span "[EMAIL_ADDRESS][DOMAIN_NAME]" at bounding box center [468, 122] width 61 height 5
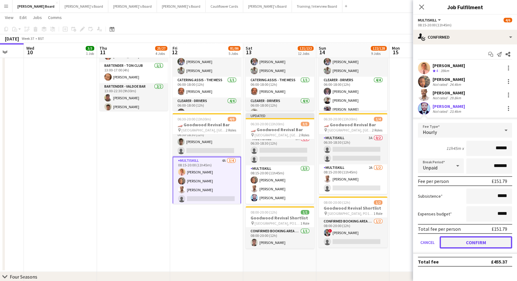
click at [468, 242] on button "Confirm" at bounding box center [476, 242] width 73 height 12
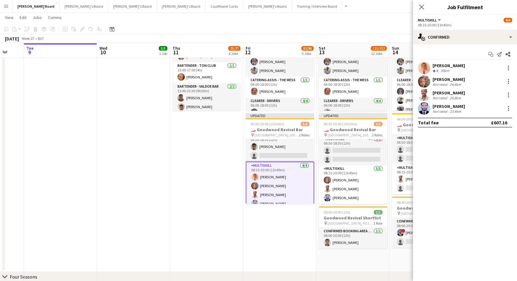
click at [246, 177] on app-card-role "MULTISKILL 4/4 08:15-20:00 (11h45m) James Hollingworth Nicole Keza Tristan Oliv…" at bounding box center [280, 185] width 69 height 49
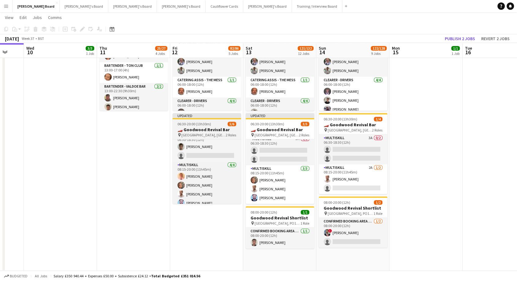
click at [199, 133] on span "Goodwood Motor Circuit, Chichester, PO18 0PH" at bounding box center [203, 134] width 44 height 5
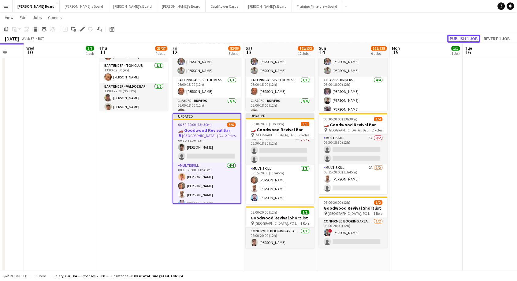
click at [467, 36] on button "Publish 1 job" at bounding box center [463, 39] width 33 height 8
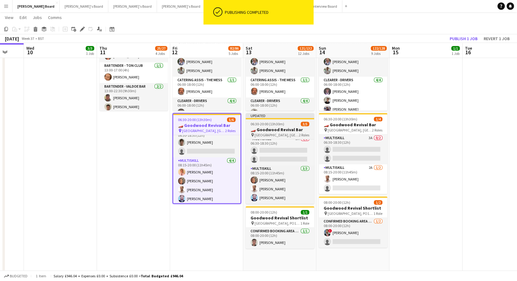
drag, startPoint x: 271, startPoint y: 126, endPoint x: 288, endPoint y: 124, distance: 17.9
click at [272, 126] on app-job-card "Updated 06:30-20:00 (13h30m) 3/5 🏎️ Goodwood Revival Bar pin Goodwood Motor Cir…" at bounding box center [280, 158] width 69 height 91
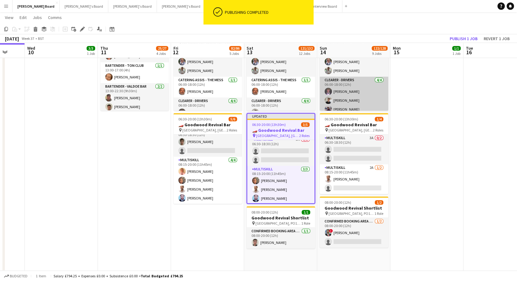
scroll to position [5, 0]
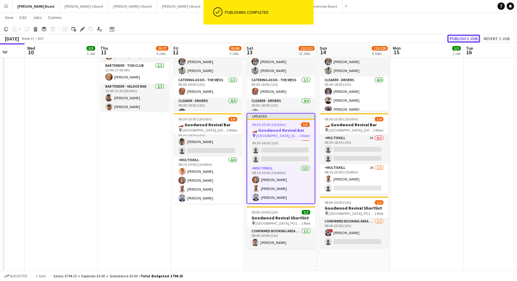
click at [477, 38] on button "Publish 1 job" at bounding box center [463, 39] width 33 height 8
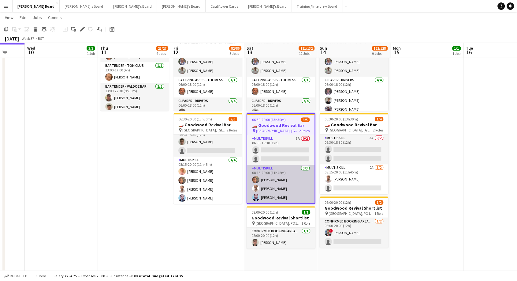
scroll to position [0, 0]
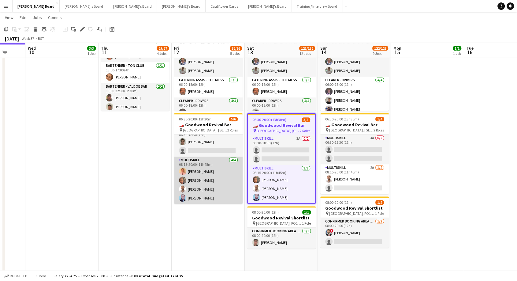
drag, startPoint x: 213, startPoint y: 167, endPoint x: 227, endPoint y: 163, distance: 14.6
click at [214, 167] on app-card-role "MULTISKILL 4/4 08:15-20:00 (11h45m) James Hollingworth Nicole Keza Tristan Oliv…" at bounding box center [208, 179] width 69 height 47
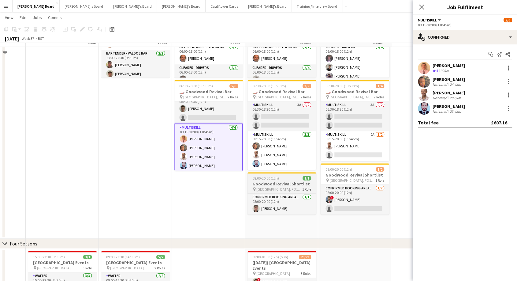
scroll to position [578, 0]
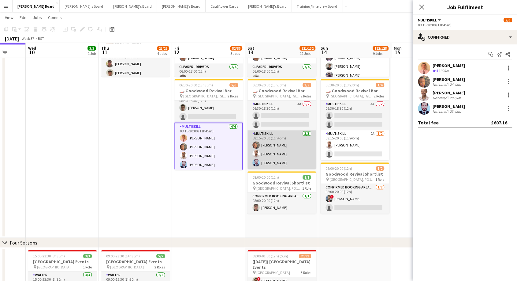
click at [278, 139] on app-card-role "MULTISKILL 3/3 08:15-20:00 (11h45m) Nicole Keza Tristan Oliver Muhammad Afaq" at bounding box center [282, 149] width 69 height 39
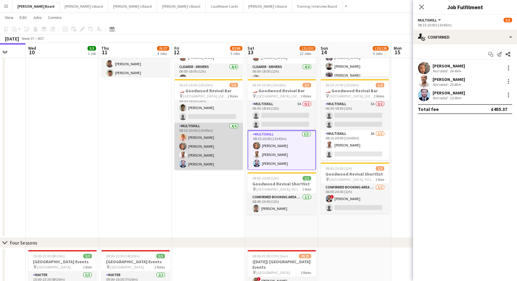
click at [214, 153] on app-card-role "MULTISKILL 4/4 08:15-20:00 (11h45m) James Hollingworth Nicole Keza Tristan Oliv…" at bounding box center [208, 145] width 69 height 47
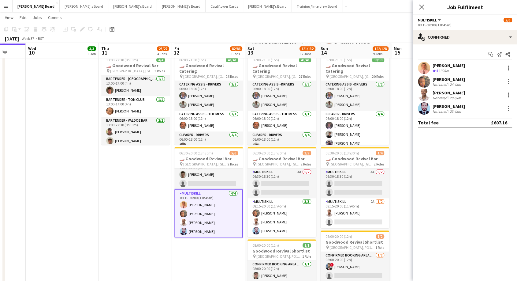
scroll to position [544, 0]
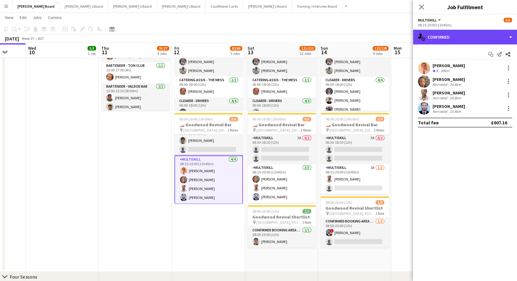
drag, startPoint x: 465, startPoint y: 39, endPoint x: 489, endPoint y: 99, distance: 64.7
click at [465, 39] on div "single-neutral-actions-check-2 Confirmed" at bounding box center [465, 37] width 104 height 15
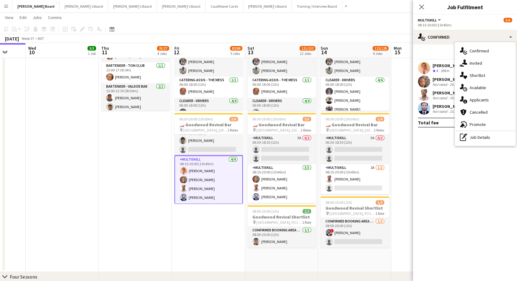
drag, startPoint x: 491, startPoint y: 138, endPoint x: 486, endPoint y: 103, distance: 36.1
click at [490, 137] on div "pen-write Job Details" at bounding box center [485, 137] width 61 height 12
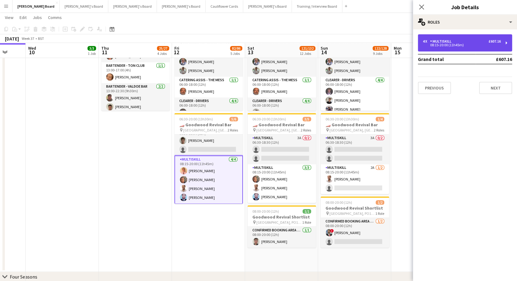
click at [469, 40] on div "4 x MULTISKILL £607.16" at bounding box center [462, 41] width 78 height 4
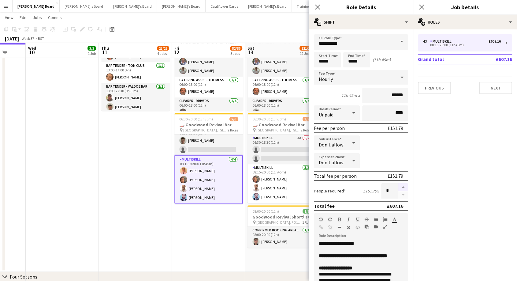
click at [401, 186] on button "button" at bounding box center [403, 187] width 10 height 8
type input "*"
drag, startPoint x: 235, startPoint y: 242, endPoint x: 232, endPoint y: 217, distance: 25.0
click at [235, 241] on app-date-cell "06:00-22:30 (16h30m) 33/34 🏎️ Goodwood Revival Bar pin Goodwood Motor Circuit, …" at bounding box center [208, 97] width 73 height 347
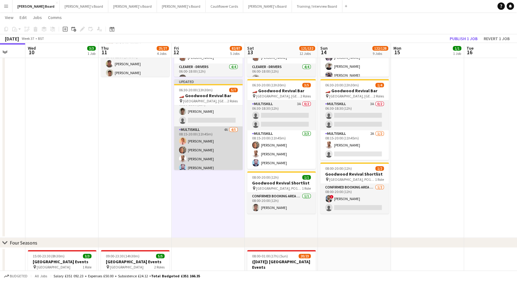
scroll to position [21, 0]
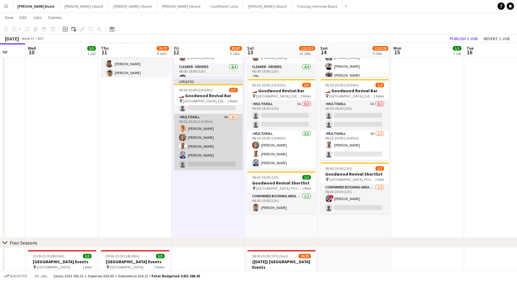
click at [202, 130] on app-card-role "MULTISKILL 4A 4/5 08:15-20:00 (11h45m) James Hollingworth Nicole Keza Tristan O…" at bounding box center [208, 142] width 69 height 56
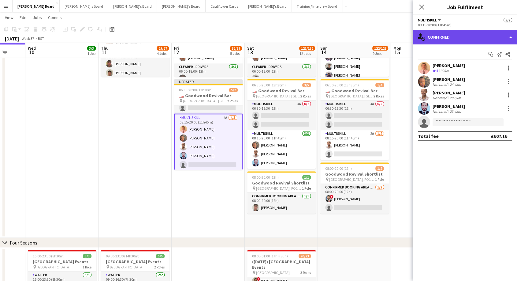
click at [464, 37] on div "single-neutral-actions-check-2 Confirmed" at bounding box center [465, 37] width 104 height 15
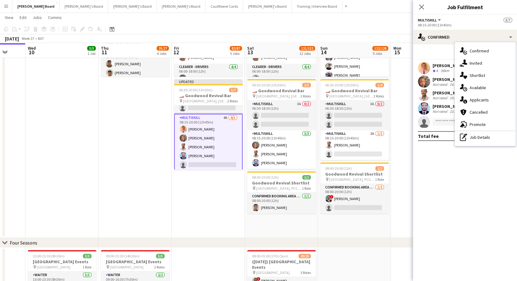
drag, startPoint x: 477, startPoint y: 139, endPoint x: 471, endPoint y: 116, distance: 24.1
click at [477, 138] on div "pen-write Job Details" at bounding box center [485, 137] width 61 height 12
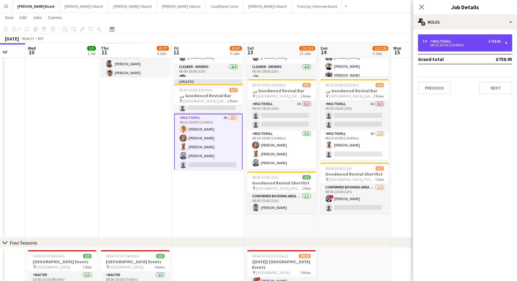
drag, startPoint x: 471, startPoint y: 42, endPoint x: 486, endPoint y: 79, distance: 39.9
click at [471, 42] on div "5 x MULTISKILL £758.95" at bounding box center [462, 41] width 78 height 4
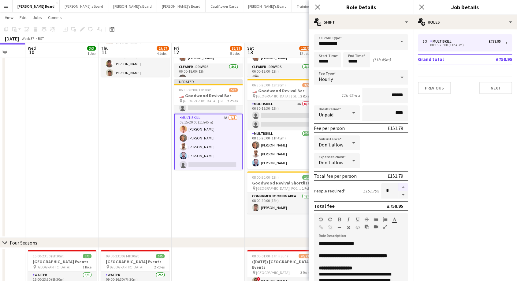
click at [401, 187] on button "button" at bounding box center [403, 187] width 10 height 8
type input "*"
click at [207, 136] on app-card-role "MULTISKILL 4A 4/5 08:15-20:00 (11h45m) James Hollingworth Nicole Keza Tristan O…" at bounding box center [208, 143] width 69 height 58
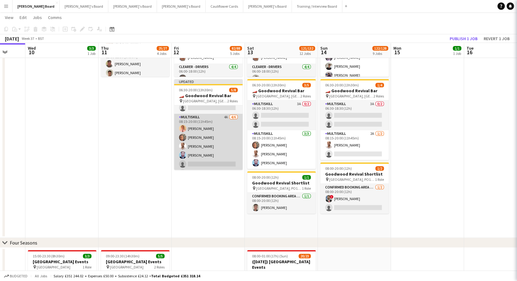
scroll to position [0, 194]
click at [215, 160] on app-card-role "MULTISKILL 4A 4/6 08:15-20:00 (11h45m) James Hollingworth Nicole Keza Tristan O…" at bounding box center [208, 146] width 69 height 65
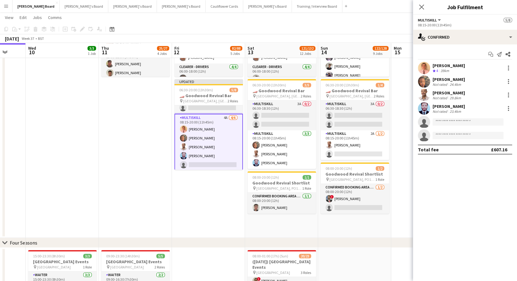
click at [470, 126] on app-invite-slot "single-neutral-actions" at bounding box center [465, 122] width 104 height 12
click at [467, 122] on input at bounding box center [468, 121] width 71 height 7
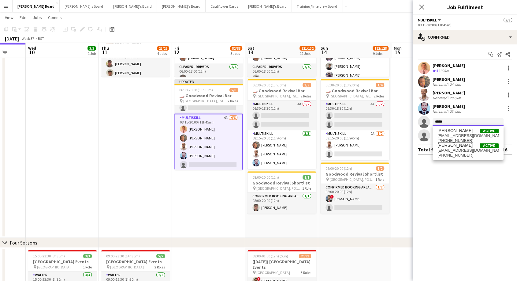
drag, startPoint x: 451, startPoint y: 121, endPoint x: 411, endPoint y: 121, distance: 40.1
click at [412, 121] on body "Menu Boards Boards Boards All jobs Status Workforce Workforce My Workforce Recr…" at bounding box center [258, 0] width 517 height 1157
type input "**"
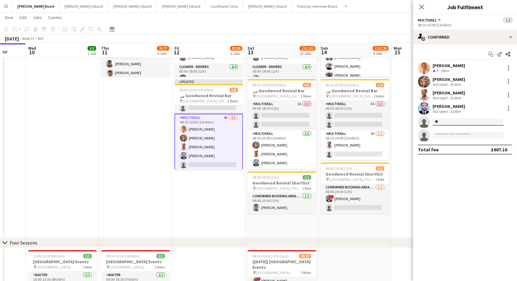
type input "*"
type input "*******"
click at [463, 130] on span "Milly Trench Waiting list" at bounding box center [468, 130] width 61 height 5
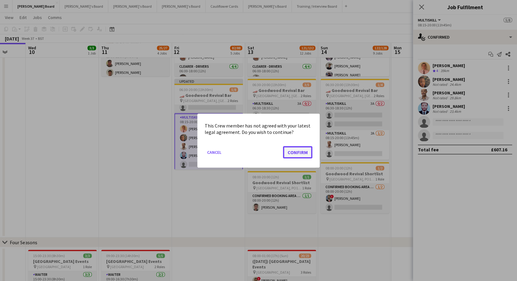
drag, startPoint x: 306, startPoint y: 150, endPoint x: 365, endPoint y: 151, distance: 59.4
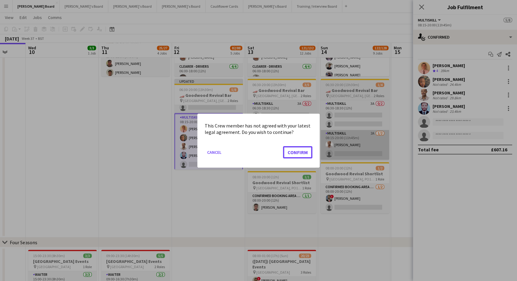
click at [306, 150] on button "Confirm" at bounding box center [297, 152] width 29 height 12
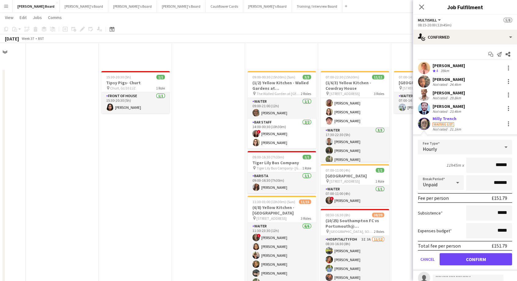
scroll to position [578, 0]
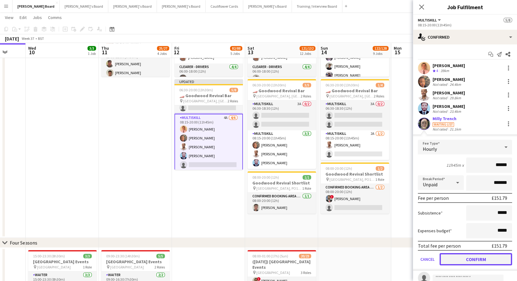
click at [480, 258] on button "Confirm" at bounding box center [476, 259] width 73 height 12
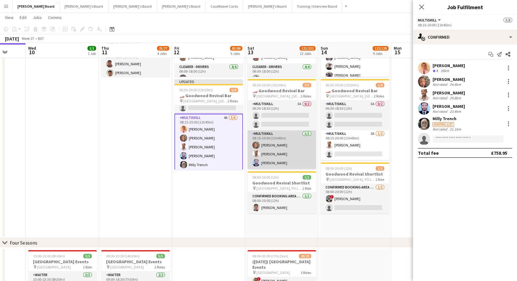
click at [284, 156] on app-card-role "MULTISKILL 3/3 08:15-20:00 (11h45m) Nicole Keza Tristan Oliver Muhammad Afaq" at bounding box center [282, 149] width 69 height 39
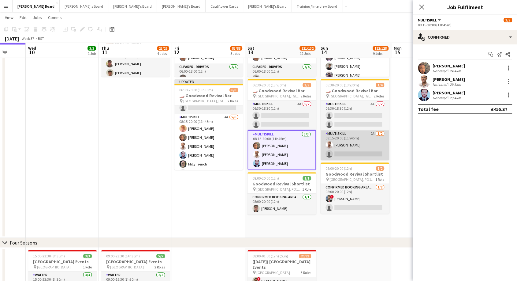
click at [343, 143] on app-card-role "MULTISKILL 2A 1/2 08:15-20:00 (11h45m) Tristan Oliver single-neutral-actions" at bounding box center [355, 145] width 69 height 30
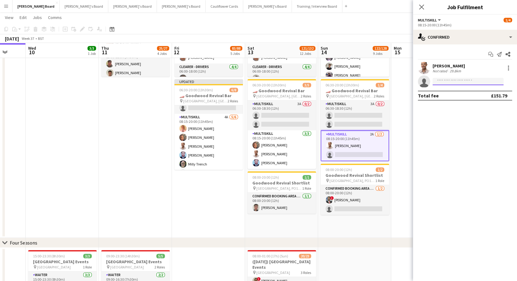
click at [447, 84] on input at bounding box center [468, 81] width 71 height 7
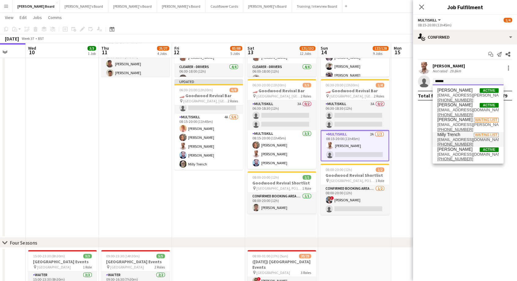
type input "*****"
click at [457, 136] on span "Milly Trench" at bounding box center [449, 134] width 23 height 5
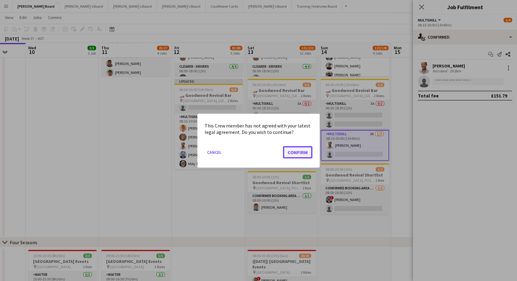
click at [294, 155] on button "Confirm" at bounding box center [297, 152] width 29 height 12
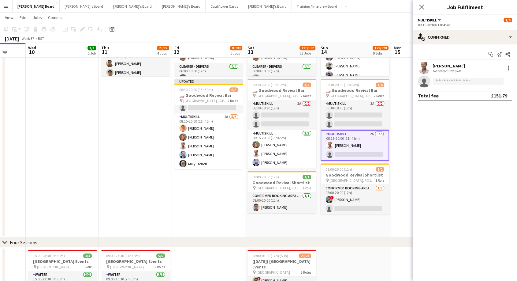
scroll to position [578, 0]
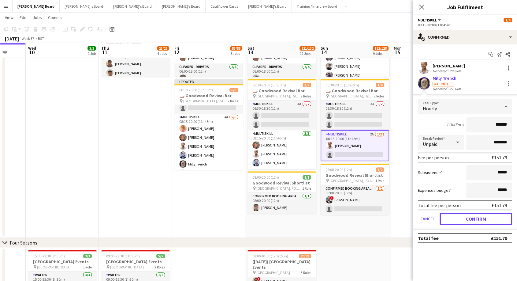
drag, startPoint x: 477, startPoint y: 218, endPoint x: 458, endPoint y: 215, distance: 19.2
click at [477, 218] on button "Confirm" at bounding box center [476, 218] width 73 height 12
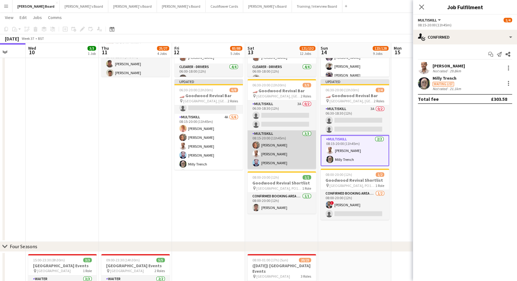
drag, startPoint x: 272, startPoint y: 141, endPoint x: 278, endPoint y: 140, distance: 5.8
click at [273, 141] on app-card-role "MULTISKILL 3/3 08:15-20:00 (11h45m) Nicole Keza Tristan Oliver Muhammad Afaq" at bounding box center [282, 149] width 69 height 39
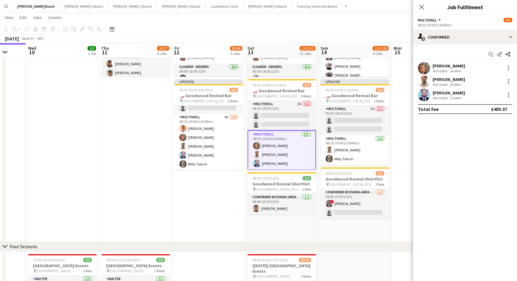
scroll to position [0, 193]
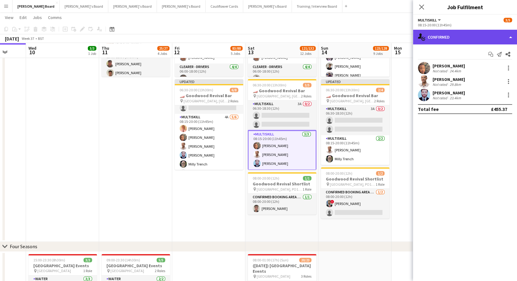
click at [477, 36] on div "single-neutral-actions-check-2 Confirmed" at bounding box center [465, 37] width 104 height 15
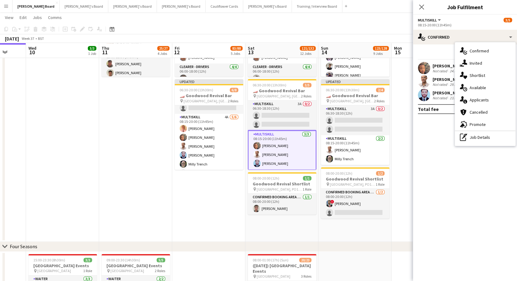
click at [485, 136] on div "pen-write Job Details" at bounding box center [485, 137] width 61 height 12
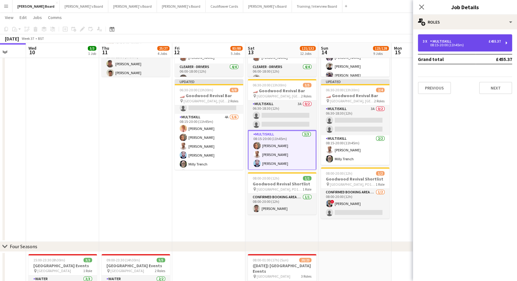
click at [456, 44] on div "08:15-20:00 (11h45m)" at bounding box center [462, 44] width 78 height 3
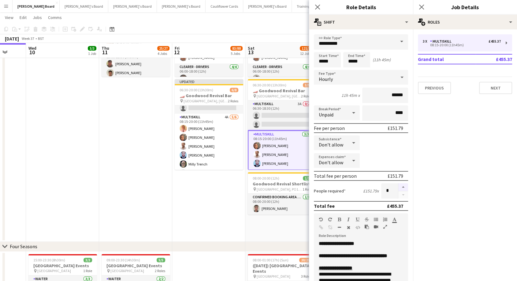
click at [398, 185] on button "button" at bounding box center [403, 187] width 10 height 8
type input "*"
click at [274, 156] on app-card-role "MULTISKILL 3/3 08:15-20:00 (11h45m) Nicole Keza Tristan Oliver Muhammad Afaq" at bounding box center [282, 150] width 69 height 40
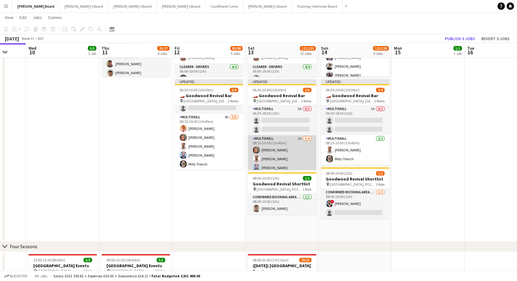
scroll to position [13, 0]
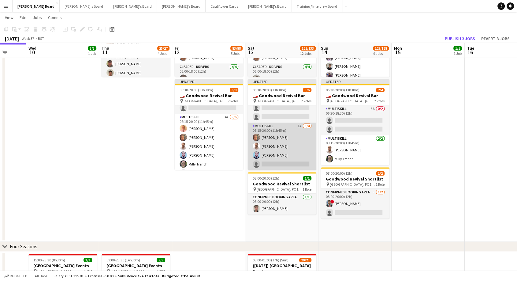
click at [282, 162] on app-card-role "MULTISKILL 1A 3/4 08:15-20:00 (11h45m) Nicole Keza Tristan Oliver Muhammad Afaq…" at bounding box center [282, 145] width 69 height 47
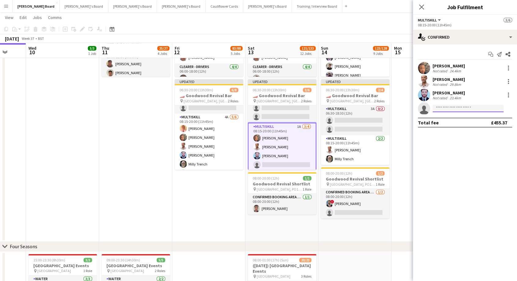
click at [454, 110] on input at bounding box center [468, 108] width 71 height 7
type input "*******"
click at [456, 120] on span "[EMAIL_ADDRESS][DOMAIN_NAME]" at bounding box center [468, 122] width 61 height 5
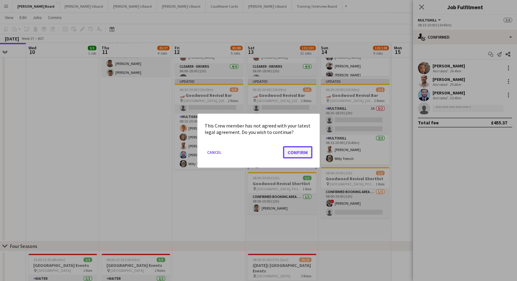
click at [296, 154] on button "Confirm" at bounding box center [297, 152] width 29 height 12
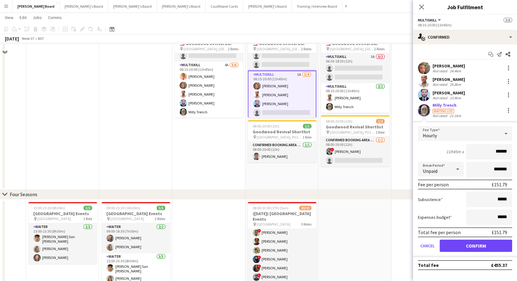
scroll to position [680, 0]
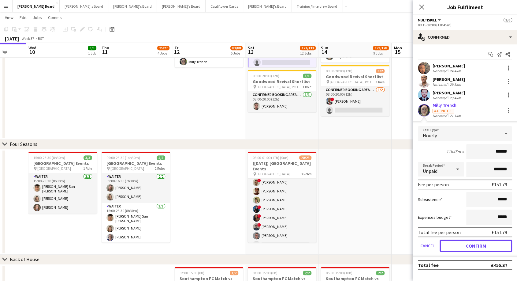
click at [489, 241] on button "Confirm" at bounding box center [476, 245] width 73 height 12
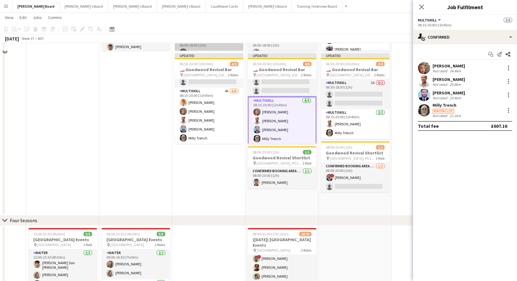
scroll to position [544, 0]
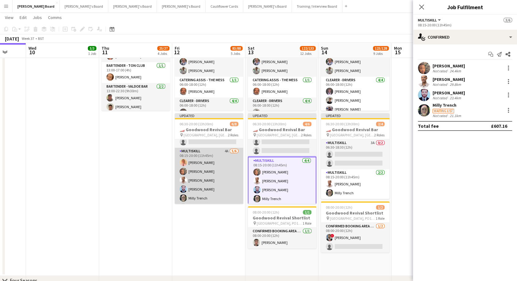
click at [194, 159] on app-card-role "MULTISKILL 4A 5/6 08:15-20:00 (11h45m) James Hollingworth Nicole Keza Tristan O…" at bounding box center [209, 179] width 69 height 65
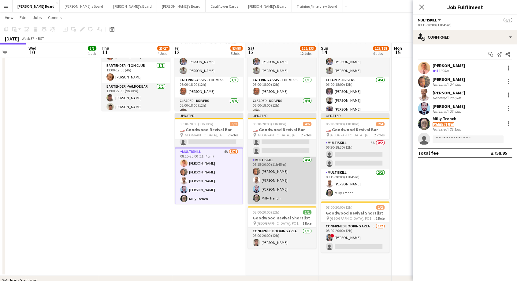
drag, startPoint x: 274, startPoint y: 162, endPoint x: 297, endPoint y: 168, distance: 23.0
click at [274, 162] on app-card-role "MULTISKILL 4/4 08:15-20:00 (11h45m) Nicole Keza Tristan Oliver Muhammad Afaq Mi…" at bounding box center [282, 179] width 69 height 47
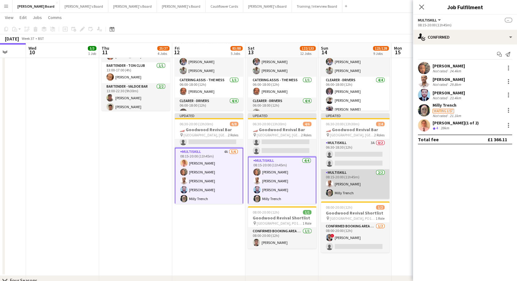
click at [357, 182] on app-card-role "MULTISKILL 2/2 08:15-20:00 (11h45m) Tristan Oliver Milly Trench" at bounding box center [355, 184] width 69 height 30
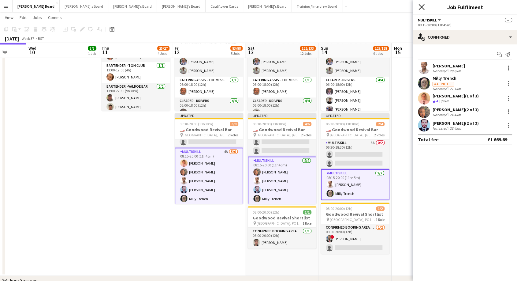
click at [422, 9] on icon "Close pop-in" at bounding box center [422, 7] width 6 height 6
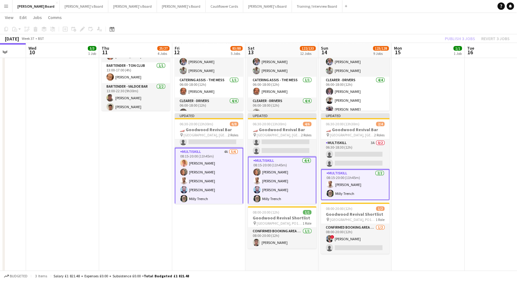
click at [461, 38] on div "Publish 3 jobs Revert 3 jobs" at bounding box center [478, 39] width 80 height 8
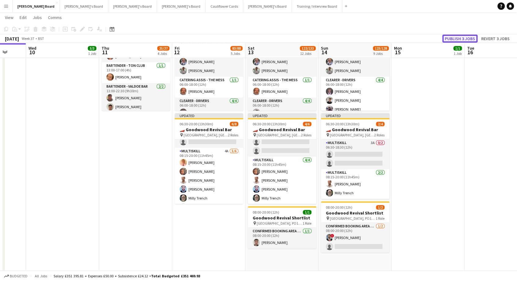
click at [461, 39] on button "Publish 3 jobs" at bounding box center [459, 39] width 35 height 8
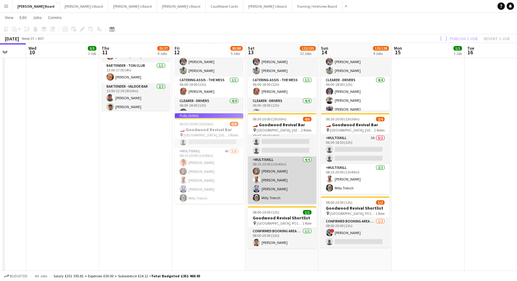
scroll to position [8, 0]
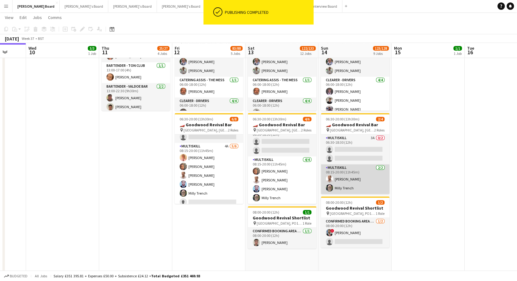
click at [357, 191] on app-card-role "MULTISKILL 2/2 08:15-20:00 (11h45m) Tristan Oliver Milly Trench" at bounding box center [355, 179] width 69 height 30
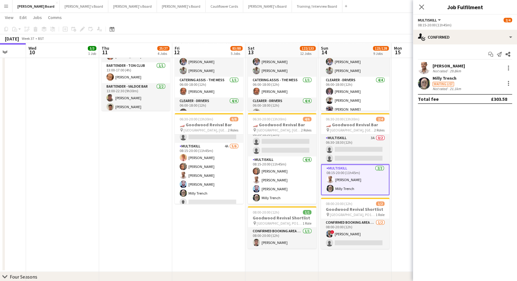
drag, startPoint x: 446, startPoint y: 80, endPoint x: 444, endPoint y: 84, distance: 4.5
click at [446, 80] on div "Milly Trench" at bounding box center [448, 78] width 30 height 6
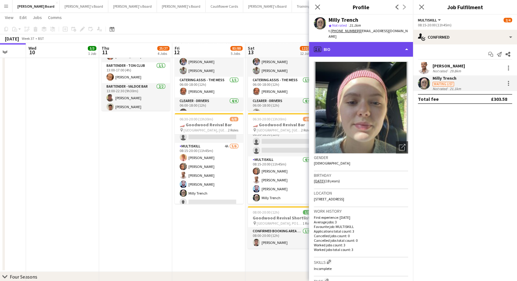
click at [364, 43] on div "profile Bio" at bounding box center [361, 49] width 104 height 15
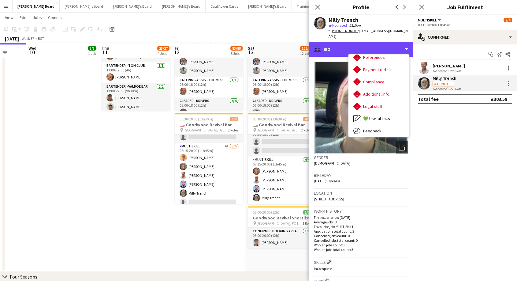
scroll to position [68, 0]
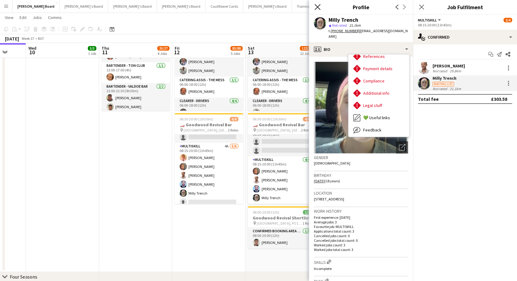
click at [318, 8] on icon at bounding box center [318, 7] width 6 height 6
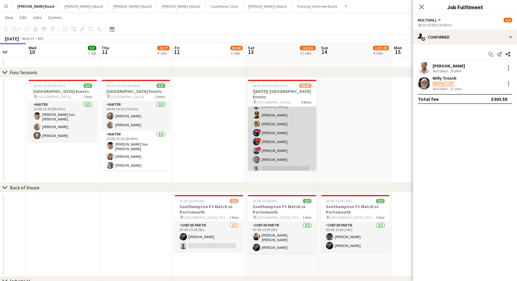
scroll to position [176, 0]
click at [275, 155] on app-card-role "Waiter 6I 8A 12/13 16:00-01:00 (9h) James Cox ! Aneisha Richardson Evie Tipple …" at bounding box center [282, 108] width 69 height 127
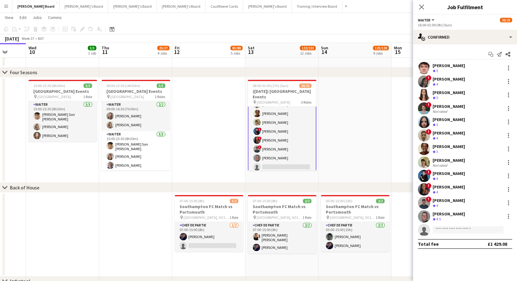
scroll to position [177, 0]
click at [446, 213] on div "Oliver Salt" at bounding box center [449, 214] width 32 height 6
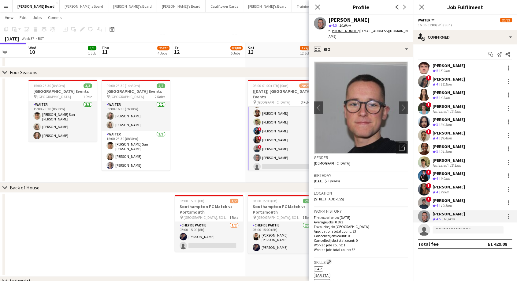
click at [322, 3] on div "Close pop-in" at bounding box center [317, 7] width 17 height 14
click at [317, 6] on icon "Close pop-in" at bounding box center [318, 7] width 6 height 6
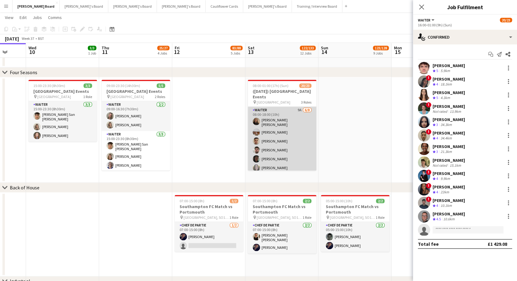
scroll to position [34, 0]
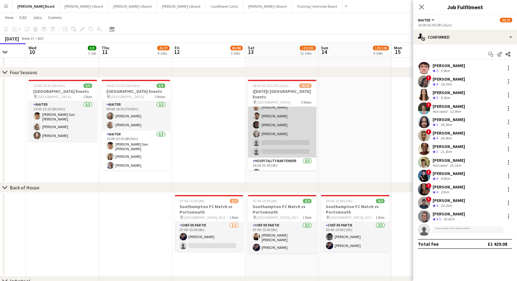
click at [283, 130] on app-card-role "Waiter 9A 6/8 08:00-18:00 (10h) Sofia Tams Carrasco Hannah McClelland Thomas Mo…" at bounding box center [282, 115] width 69 height 85
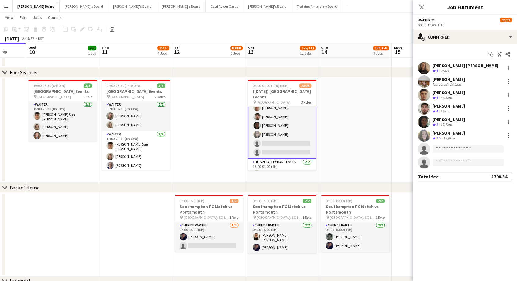
scroll to position [34, 0]
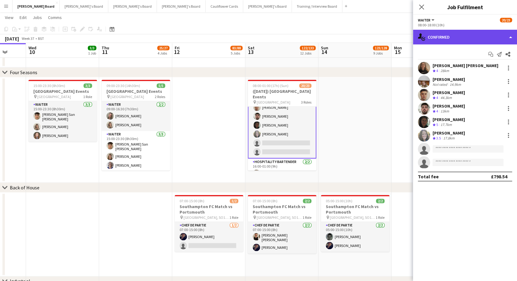
click at [448, 32] on div "single-neutral-actions-check-2 Confirmed" at bounding box center [465, 37] width 104 height 15
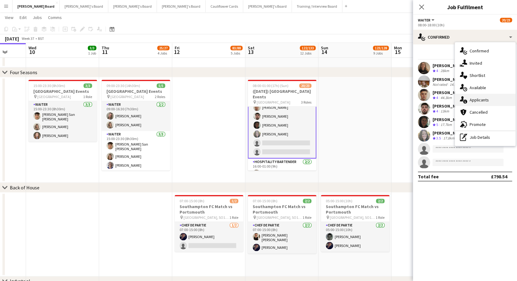
click at [476, 99] on span "Applicants" at bounding box center [479, 100] width 19 height 6
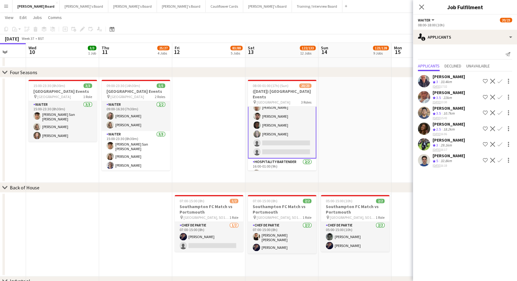
click at [448, 153] on div "Samuel Cowland" at bounding box center [449, 156] width 32 height 6
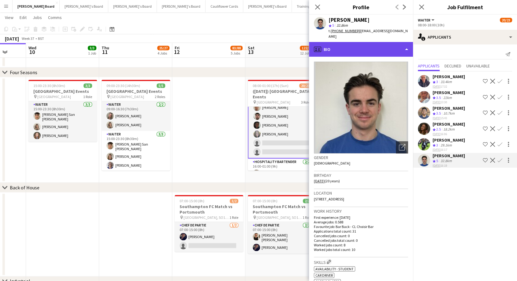
click at [341, 44] on div "profile Bio" at bounding box center [361, 49] width 104 height 15
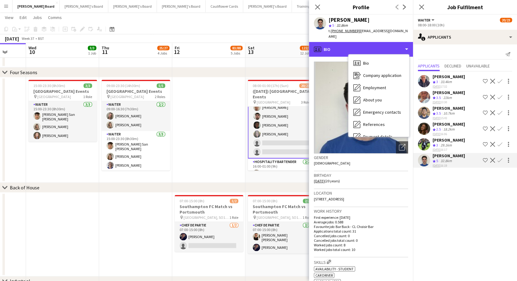
scroll to position [68, 0]
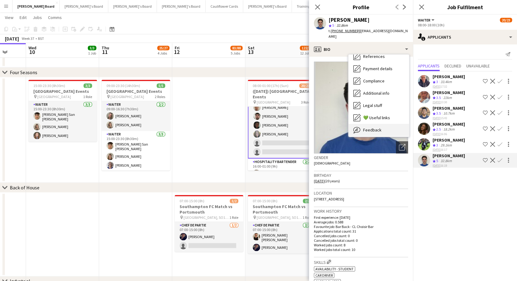
click at [372, 127] on span "Feedback" at bounding box center [372, 130] width 18 height 6
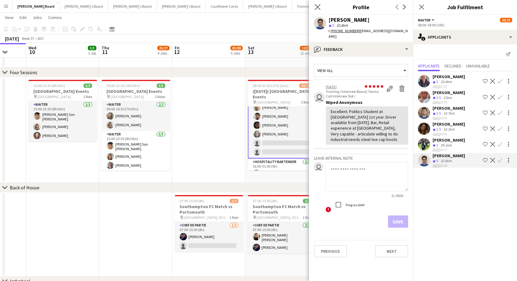
drag, startPoint x: 316, startPoint y: 6, endPoint x: 318, endPoint y: 11, distance: 5.7
click at [316, 6] on icon "Close pop-in" at bounding box center [318, 7] width 6 height 6
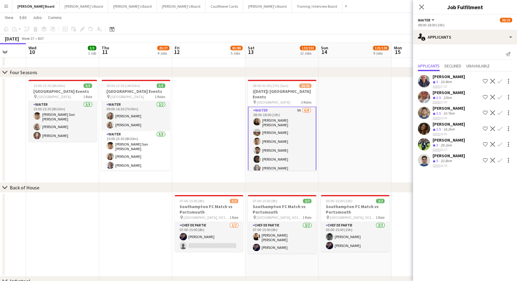
scroll to position [34, 0]
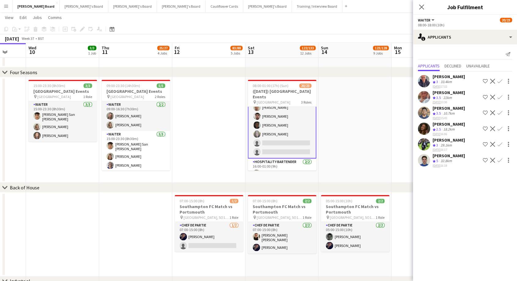
drag, startPoint x: 502, startPoint y: 157, endPoint x: 497, endPoint y: 160, distance: 5.6
click at [501, 158] on app-icon "Confirm" at bounding box center [500, 160] width 5 height 5
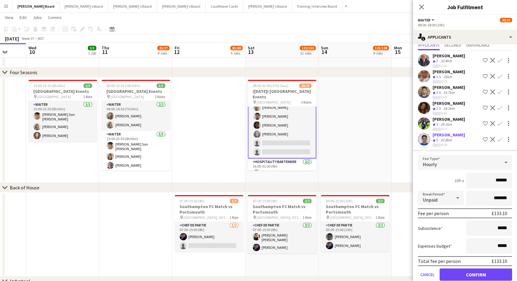
scroll to position [28, 0]
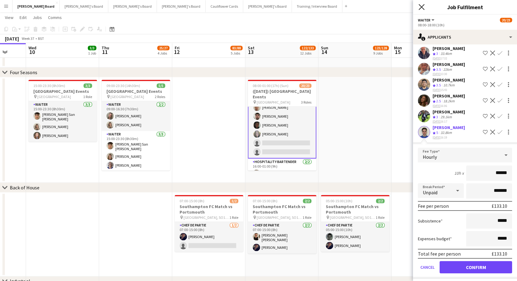
click at [420, 7] on icon "Close pop-in" at bounding box center [422, 7] width 6 height 6
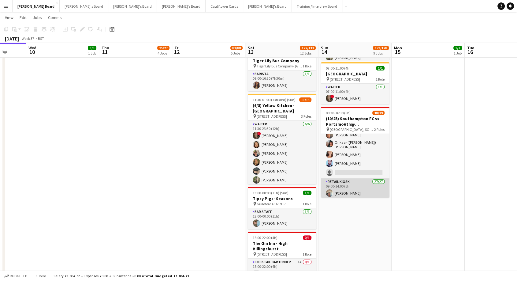
scroll to position [34, 0]
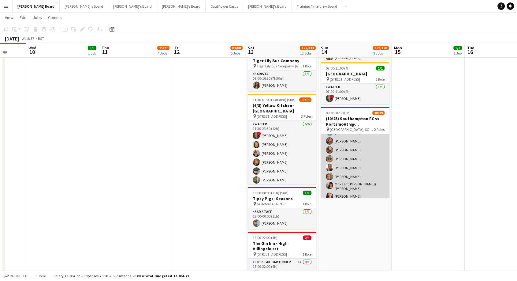
click at [357, 160] on app-card-role "Hospitality FOH 3I 3A 11/12 08:30-16:30 (8h) Harry Scott katie duff William Cro…" at bounding box center [355, 159] width 69 height 120
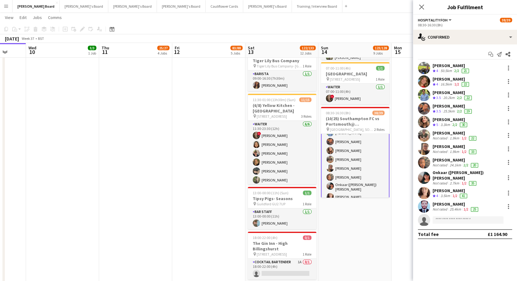
scroll to position [34, 0]
click at [361, 121] on h3 "(10/25) Southampton FC vs Portsmouth@ St Mary's Stadium, SO14 5FP" at bounding box center [355, 121] width 69 height 11
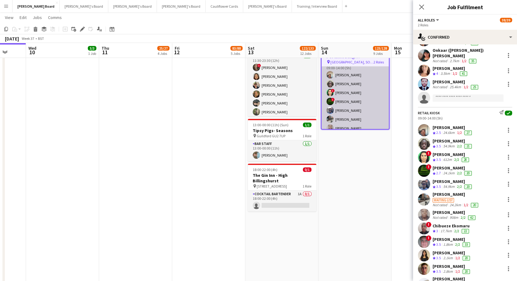
scroll to position [69, 0]
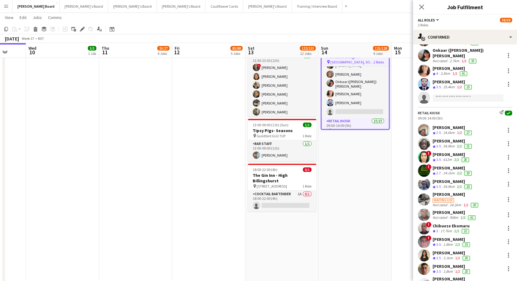
drag, startPoint x: 443, startPoint y: 79, endPoint x: 441, endPoint y: 82, distance: 3.7
click at [443, 79] on div "[PERSON_NAME]" at bounding box center [453, 82] width 40 height 6
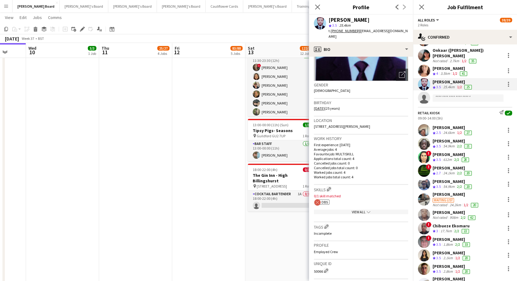
scroll to position [71, 0]
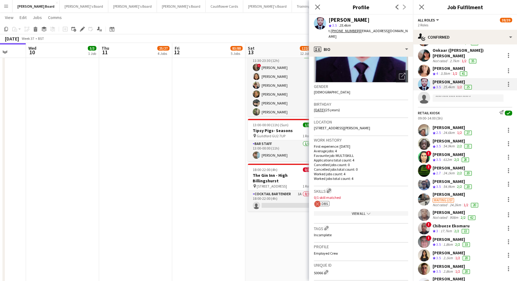
click at [331, 188] on app-icon "Edit crew company skills" at bounding box center [329, 190] width 4 height 4
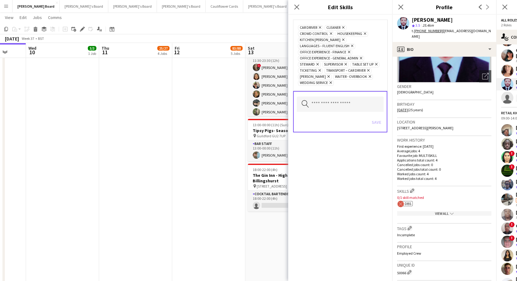
click at [387, 212] on div "Car Driver Remove Cleaner Remove Crowd Control Remove Housekeeping Remove Kitch…" at bounding box center [340, 148] width 104 height 266
click at [294, 10] on icon "Close pop-in" at bounding box center [297, 7] width 6 height 6
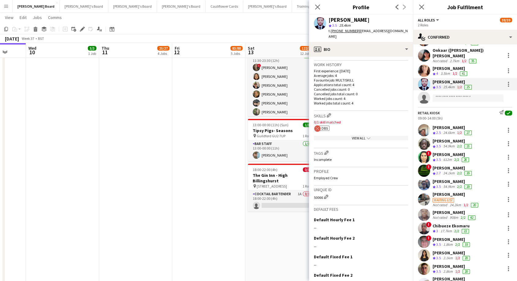
scroll to position [173, 0]
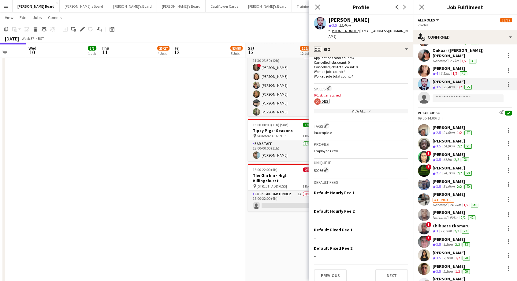
click at [367, 109] on icon "chevron-down" at bounding box center [369, 111] width 4 height 4
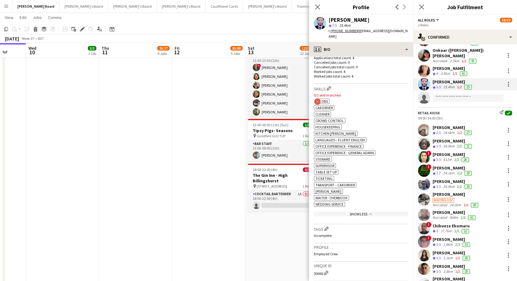
drag, startPoint x: 354, startPoint y: 34, endPoint x: 354, endPoint y: 39, distance: 4.9
click at [354, 35] on div "Muhammad Afaq star 3.5 25.4km t. +447438254732 | afaqm6966@gmail.com" at bounding box center [361, 28] width 104 height 27
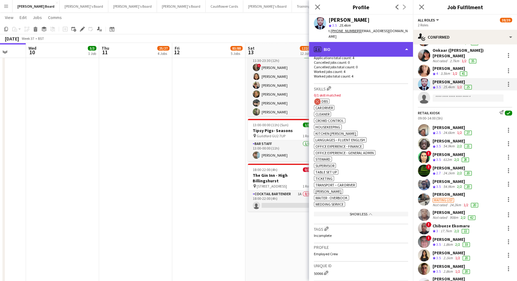
click at [354, 42] on div "profile Bio" at bounding box center [361, 49] width 104 height 15
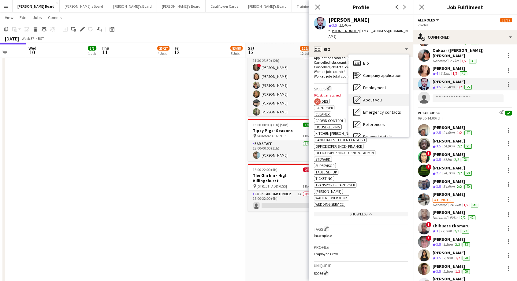
click at [382, 96] on div "About you About you" at bounding box center [379, 100] width 61 height 12
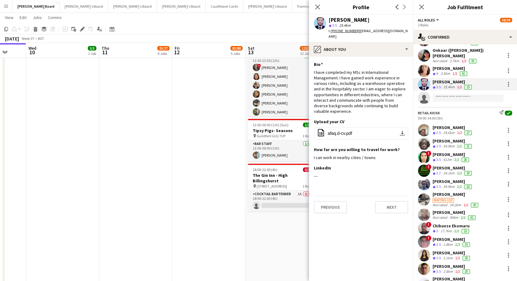
click at [117, 106] on app-date-cell "15:30-20:30 (5h) 1/1 Tipsy Pigs- Churt pin Churt, GU10 2JZ 1 Role FRONT OF HOUS…" at bounding box center [135, 94] width 73 height 390
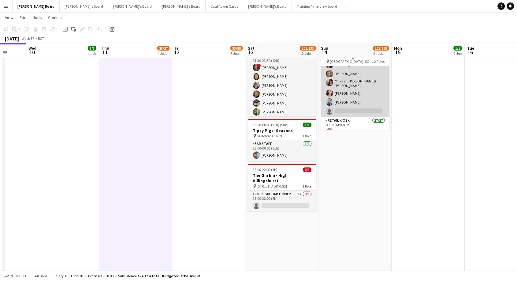
drag, startPoint x: 347, startPoint y: 101, endPoint x: 355, endPoint y: 109, distance: 10.8
click at [347, 100] on app-card-role "Hospitality FOH 3I 3A 11/12 08:30-16:30 (8h) Harry Scott katie duff William Cro…" at bounding box center [355, 57] width 69 height 120
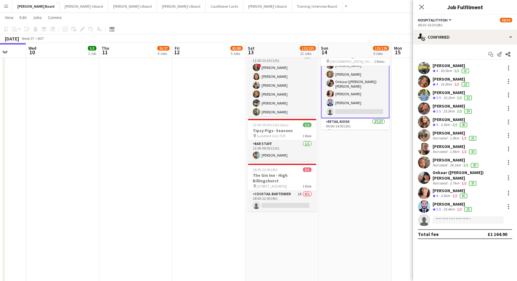
scroll to position [70, 0]
click at [449, 161] on div "Nicole Keza" at bounding box center [456, 160] width 47 height 6
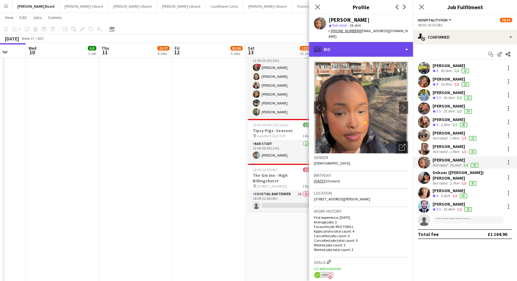
click at [346, 43] on div "profile Bio" at bounding box center [361, 49] width 104 height 15
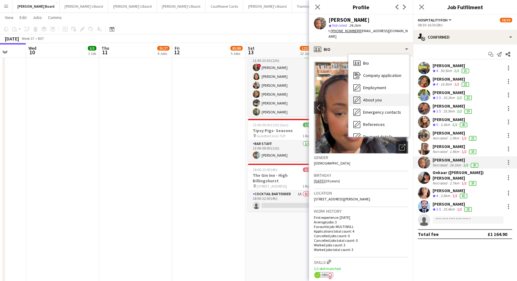
click at [379, 97] on div "About you About you" at bounding box center [379, 100] width 61 height 12
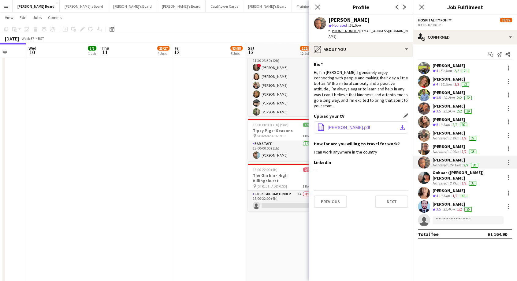
click at [341, 125] on span "Nicole-Keza.pdf" at bounding box center [349, 127] width 43 height 5
click at [445, 160] on div "Nicole Keza" at bounding box center [456, 160] width 47 height 6
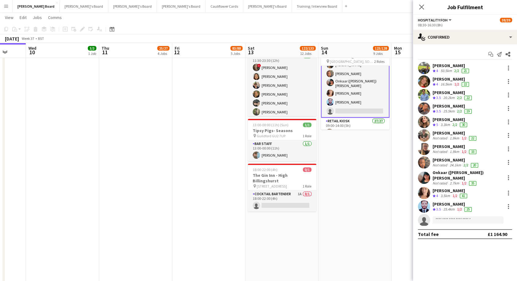
click at [437, 160] on div "Nicole Keza" at bounding box center [456, 160] width 47 height 6
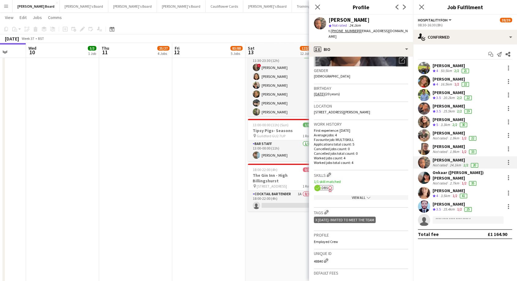
scroll to position [136, 0]
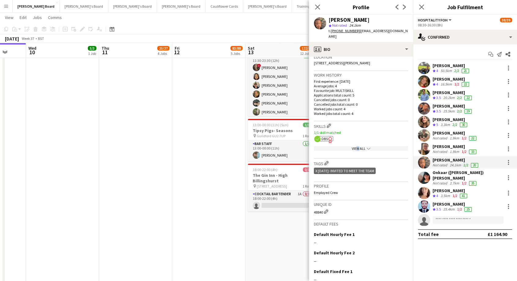
click at [353, 146] on div "View All chevron-down" at bounding box center [361, 148] width 94 height 5
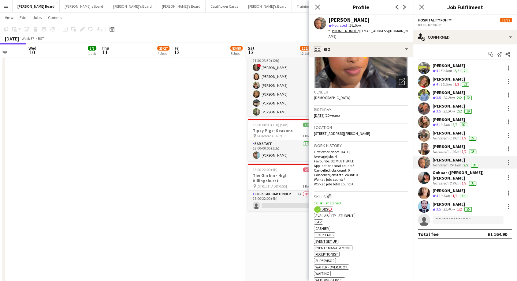
scroll to position [0, 0]
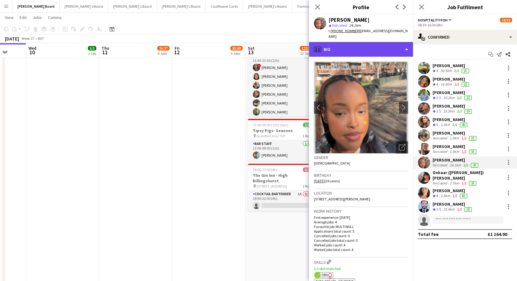
click at [356, 45] on div "profile Bio" at bounding box center [361, 49] width 104 height 15
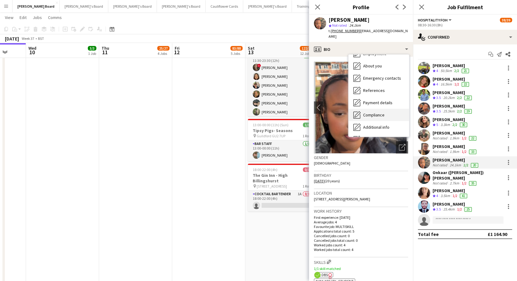
scroll to position [68, 0]
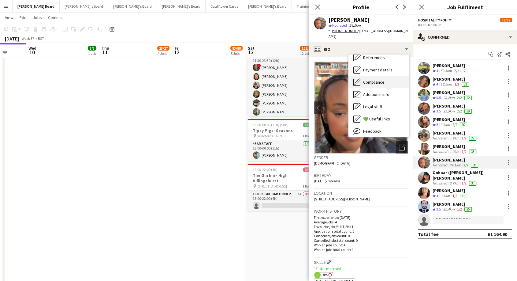
click at [378, 111] on div "Bio Bio Company application Company application Employment Employment About you…" at bounding box center [379, 95] width 61 height 82
click at [377, 79] on div "Compliance Compliance" at bounding box center [379, 81] width 61 height 12
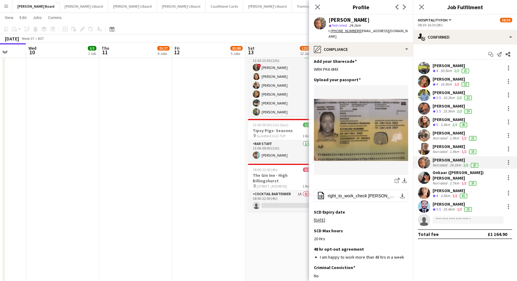
scroll to position [34, 0]
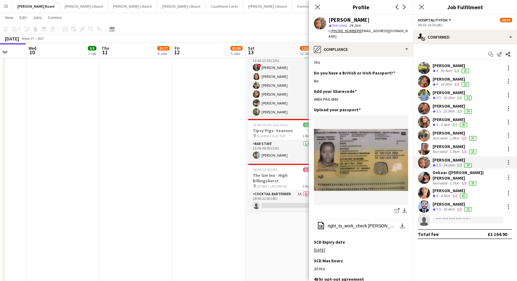
click at [439, 175] on div "Onkaar (Kerry) kaur" at bounding box center [468, 175] width 70 height 11
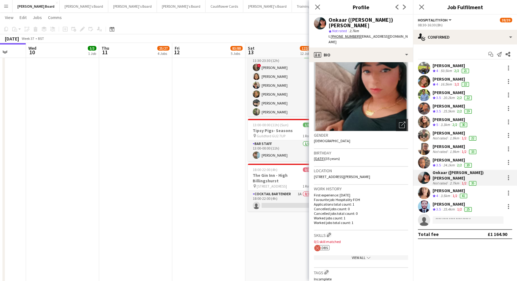
scroll to position [68, 0]
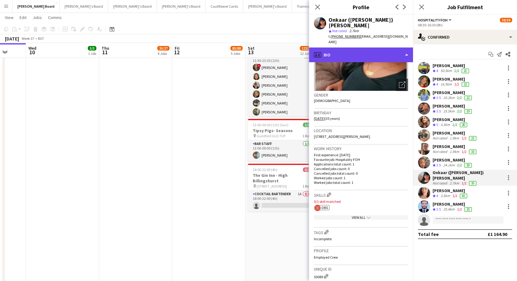
click at [359, 47] on div "profile Bio" at bounding box center [361, 54] width 104 height 15
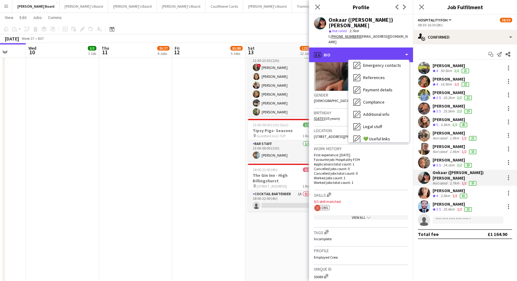
scroll to position [82, 0]
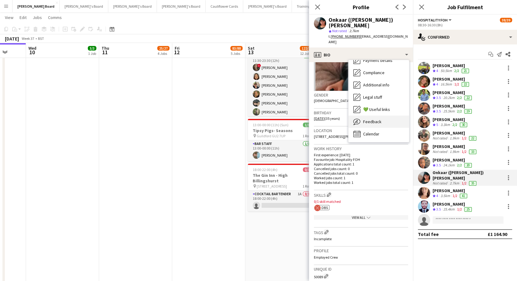
click at [368, 119] on span "Feedback" at bounding box center [372, 122] width 18 height 6
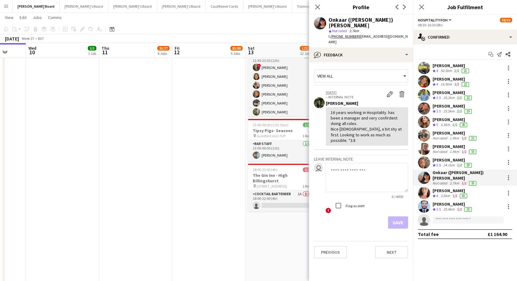
click at [318, 8] on icon "Close pop-in" at bounding box center [317, 7] width 5 height 5
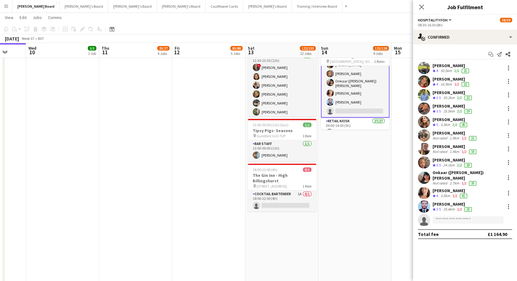
click at [338, 81] on app-card-role "Hospitality FOH 3I 3A 11/12 08:30-16:30 (8h) Harry Scott katie duff William Cro…" at bounding box center [355, 56] width 69 height 121
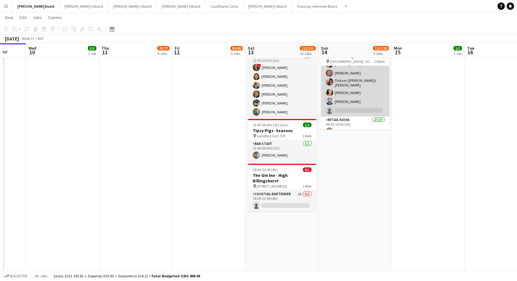
scroll to position [69, 0]
click at [341, 79] on app-card-role "Hospitality FOH 3I 3A 11/12 08:30-16:30 (8h) Harry Scott katie duff William Cro…" at bounding box center [355, 57] width 69 height 120
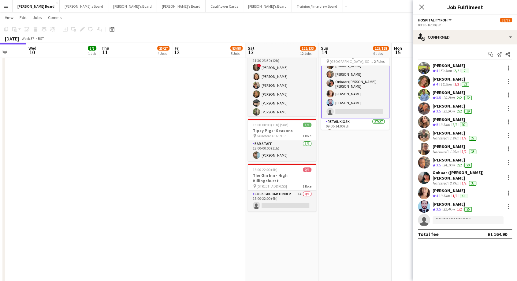
scroll to position [70, 0]
click at [451, 143] on div "Amy Jacobs Not rated 1.9km 1/2 33" at bounding box center [465, 149] width 104 height 12
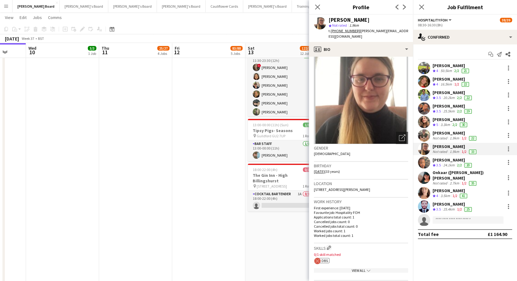
scroll to position [0, 0]
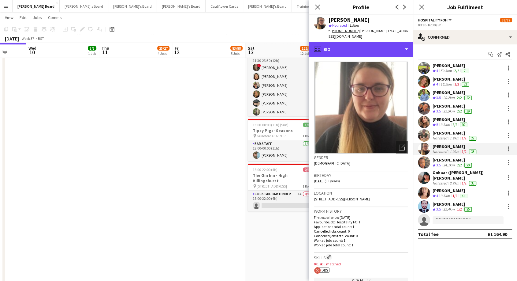
drag, startPoint x: 350, startPoint y: 42, endPoint x: 352, endPoint y: 67, distance: 24.6
click at [349, 42] on div "profile Bio" at bounding box center [361, 49] width 104 height 15
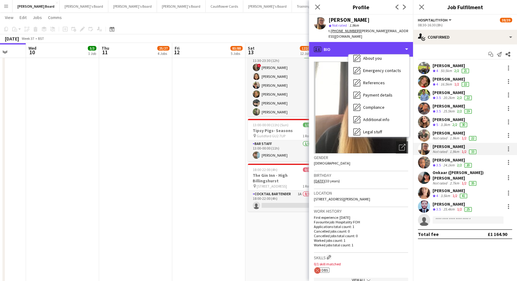
scroll to position [82, 0]
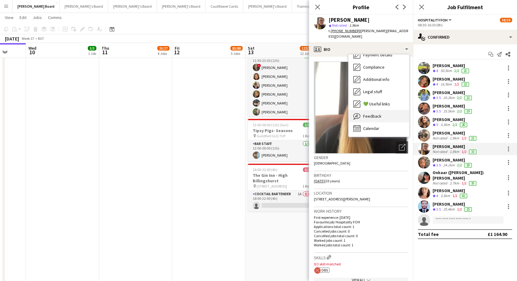
click at [367, 110] on div "Feedback Feedback" at bounding box center [379, 116] width 61 height 12
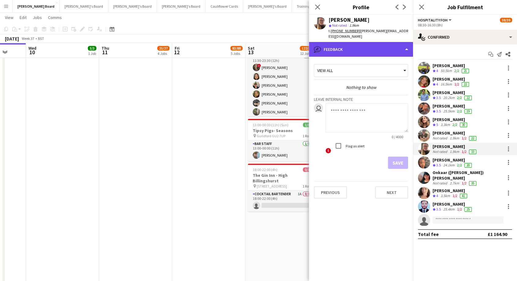
click at [351, 42] on div "bubble-pencil Feedback" at bounding box center [361, 49] width 104 height 15
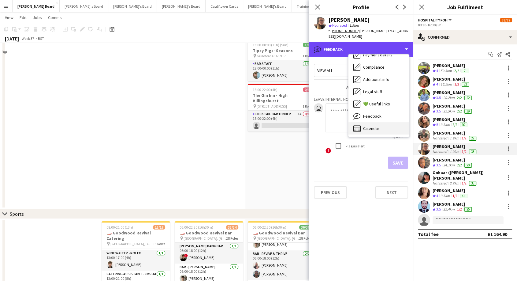
scroll to position [306, 0]
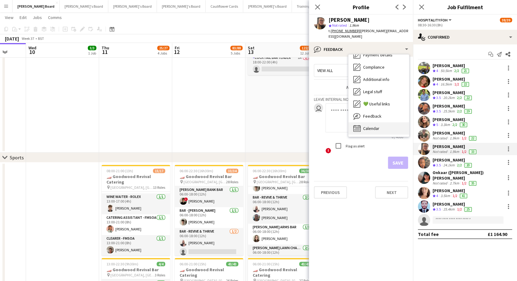
click at [380, 123] on div "Calendar Calendar" at bounding box center [379, 128] width 61 height 12
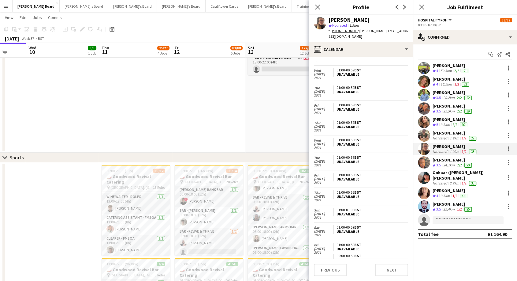
scroll to position [0, 193]
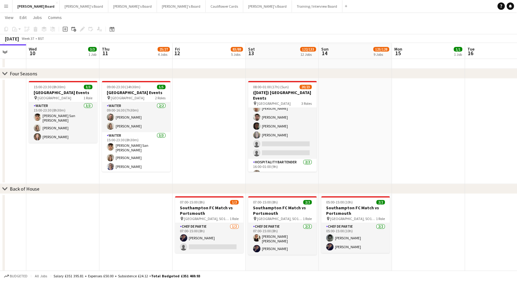
scroll to position [748, 0]
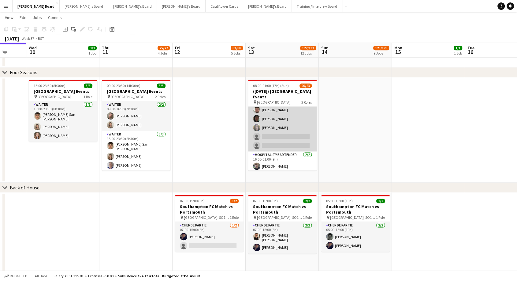
click at [285, 129] on app-card-role "Waiter 9A 6/8 08:00-18:00 (10h) Sofia Tams Carrasco Hannah McClelland Thomas Mo…" at bounding box center [282, 108] width 69 height 85
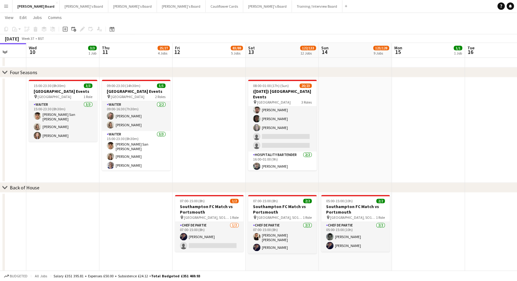
scroll to position [41, 0]
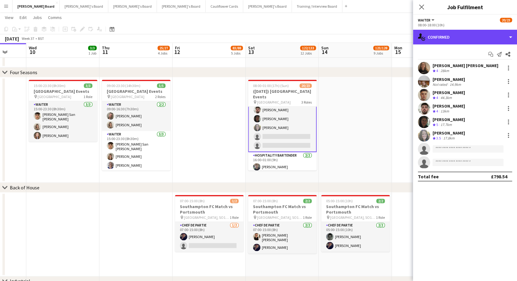
drag, startPoint x: 465, startPoint y: 37, endPoint x: 469, endPoint y: 70, distance: 33.3
click at [465, 37] on div "single-neutral-actions-check-2 Confirmed" at bounding box center [465, 37] width 104 height 15
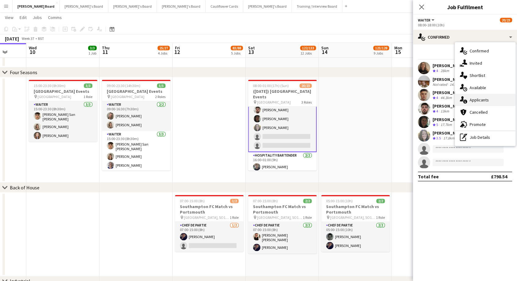
click at [484, 104] on div "single-neutral-actions-information Applicants" at bounding box center [485, 100] width 61 height 12
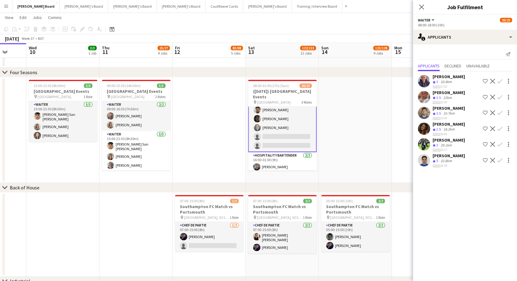
click at [452, 153] on div "Samuel Cowland" at bounding box center [449, 156] width 32 height 6
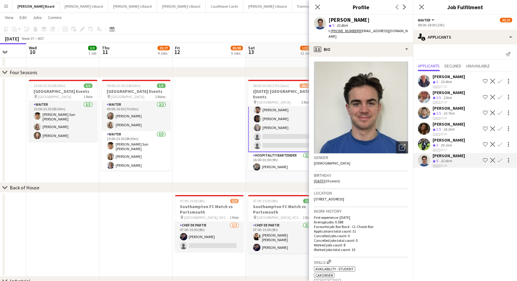
click at [501, 158] on app-icon "Confirm" at bounding box center [500, 160] width 5 height 5
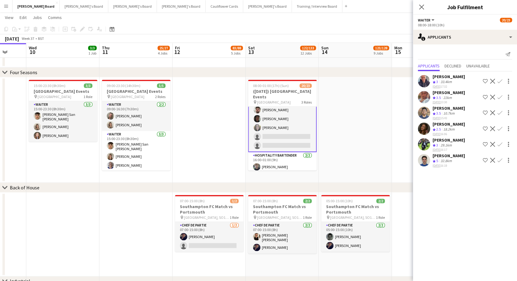
click at [442, 153] on div "Samuel Cowland" at bounding box center [449, 156] width 32 height 6
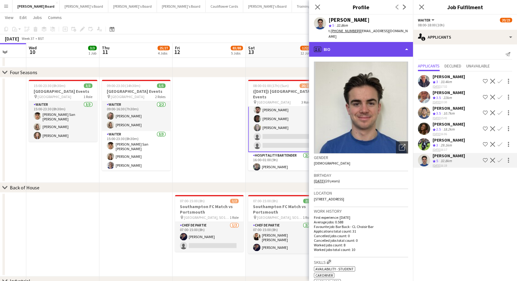
drag, startPoint x: 362, startPoint y: 37, endPoint x: 361, endPoint y: 44, distance: 6.4
click at [362, 42] on div "profile Bio" at bounding box center [361, 49] width 104 height 15
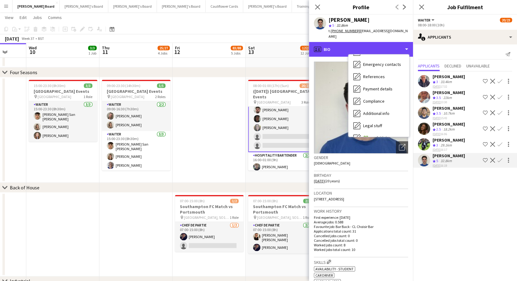
scroll to position [82, 0]
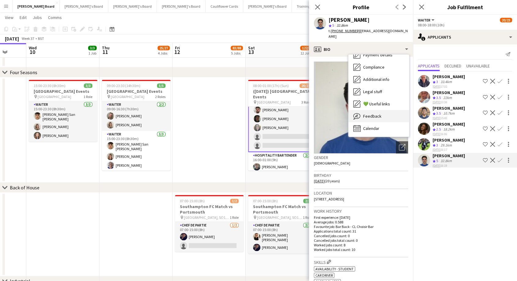
click at [379, 113] on span "Feedback" at bounding box center [372, 116] width 18 height 6
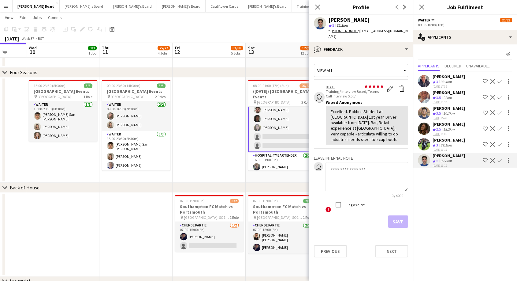
click at [502, 158] on app-icon "Confirm" at bounding box center [500, 160] width 5 height 5
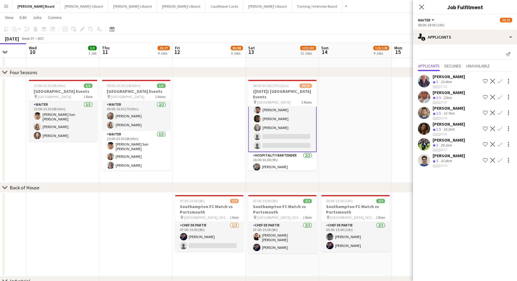
click at [501, 159] on app-icon "Confirm" at bounding box center [500, 160] width 5 height 5
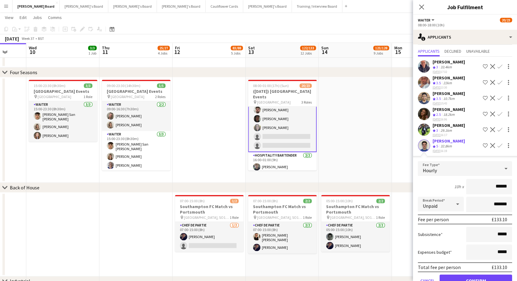
scroll to position [28, 0]
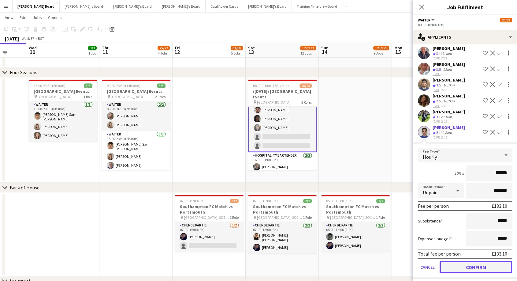
click at [462, 262] on button "Confirm" at bounding box center [476, 267] width 73 height 12
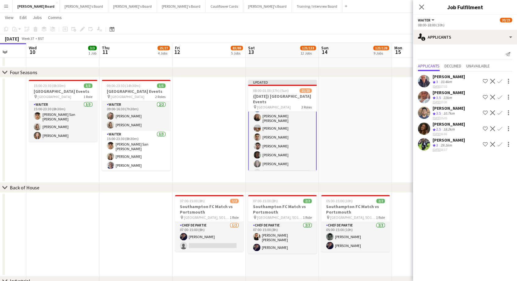
scroll to position [0, 0]
click at [285, 118] on app-card-role "Waiter 8A 7/8 08:00-18:00 (10h) Samuel Cowland Sofia Tams Carrasco Hannah McCle…" at bounding box center [282, 154] width 69 height 86
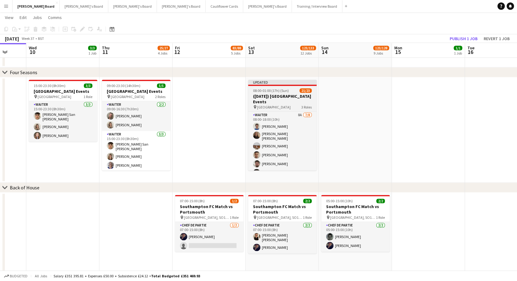
click at [284, 88] on span "08:00-01:00 (17h) (Sun)" at bounding box center [271, 90] width 36 height 5
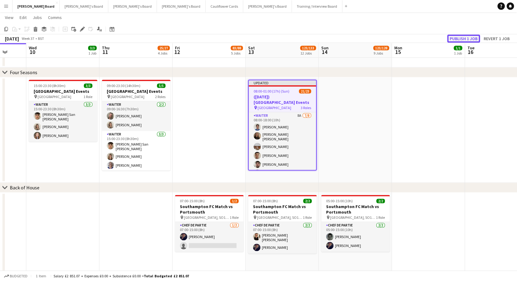
click at [465, 38] on button "Publish 1 job" at bounding box center [463, 39] width 33 height 8
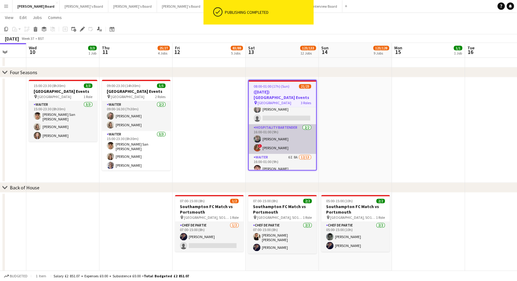
scroll to position [34, 0]
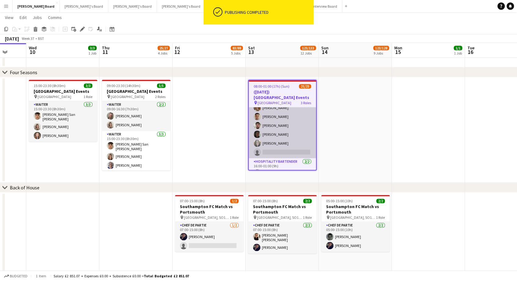
click at [286, 142] on app-card-role "Waiter 8A 7/8 08:00-18:00 (10h) Samuel Cowland Sofia Tams Carrasco Hannah McCle…" at bounding box center [282, 115] width 67 height 85
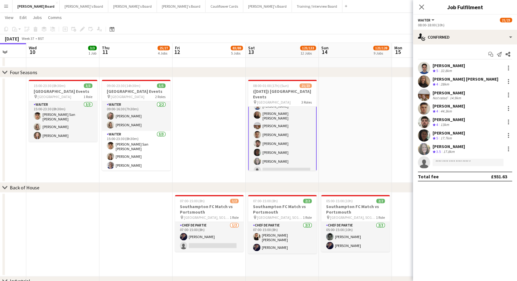
scroll to position [0, 0]
click at [453, 67] on div "Samuel Cowland" at bounding box center [449, 66] width 32 height 6
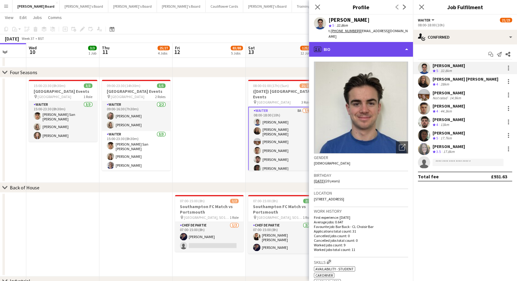
click at [345, 46] on div "profile Bio" at bounding box center [361, 49] width 104 height 15
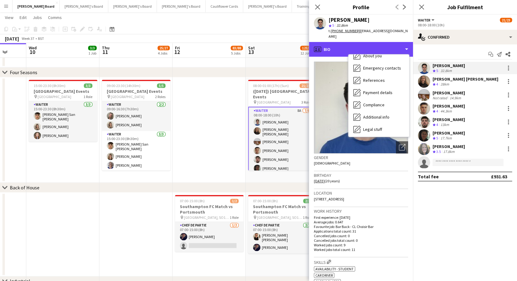
scroll to position [82, 0]
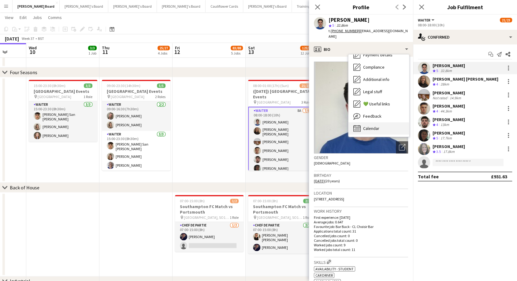
click at [371, 125] on span "Calendar" at bounding box center [371, 128] width 16 height 6
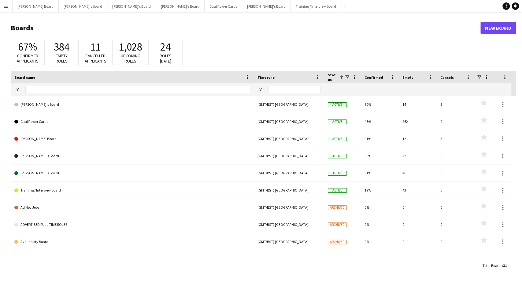
click at [5, 5] on app-icon "Menu" at bounding box center [6, 6] width 5 height 5
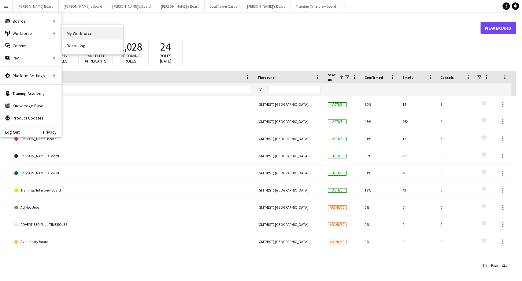
click at [90, 33] on link "My Workforce" at bounding box center [92, 33] width 61 height 12
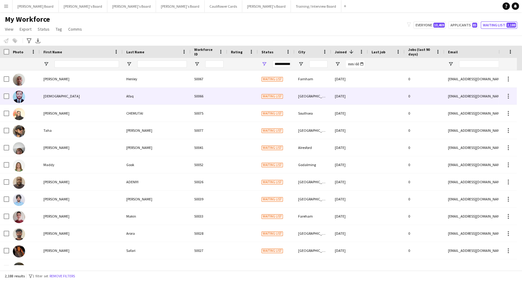
drag, startPoint x: 53, startPoint y: 101, endPoint x: 87, endPoint y: 100, distance: 34.3
click at [53, 101] on div "[DEMOGRAPHIC_DATA]" at bounding box center [81, 96] width 83 height 17
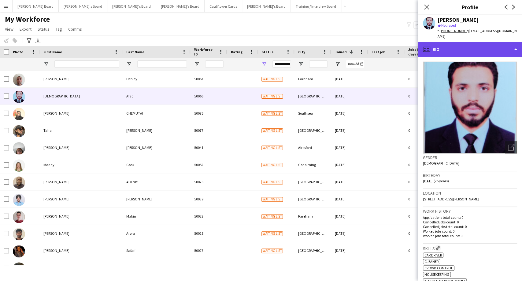
click at [461, 43] on div "profile Bio" at bounding box center [470, 49] width 104 height 15
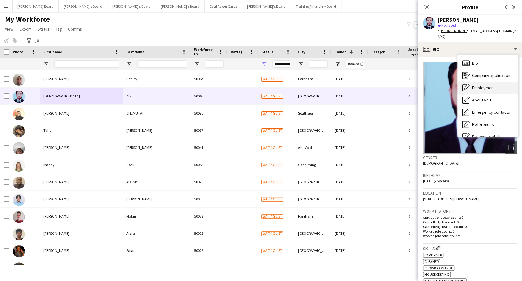
click at [481, 85] on span "Employment" at bounding box center [483, 88] width 23 height 6
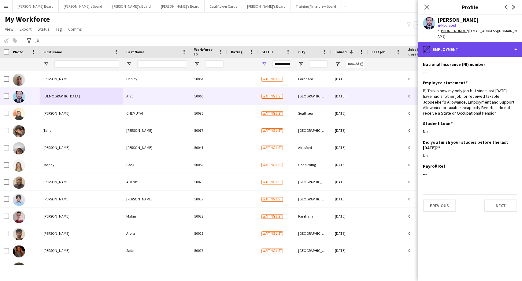
click at [456, 44] on div "pencil4 Employment" at bounding box center [470, 49] width 104 height 15
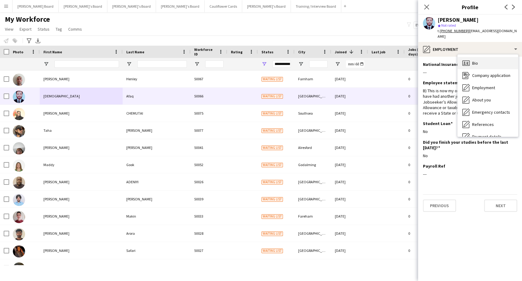
click at [477, 60] on span "Bio" at bounding box center [475, 63] width 6 height 6
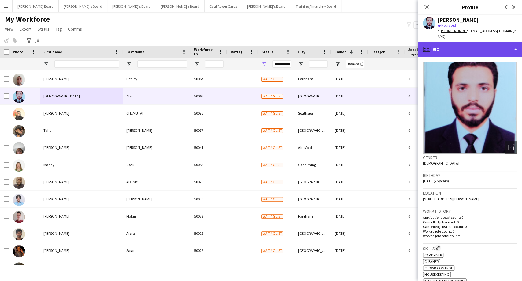
click at [472, 42] on div "profile Bio" at bounding box center [470, 49] width 104 height 15
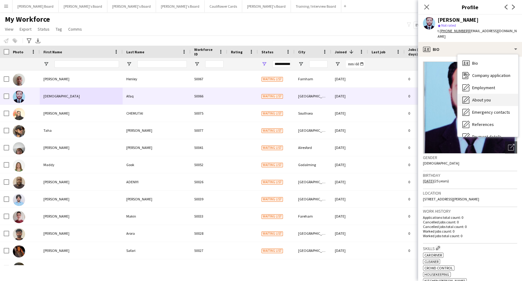
click at [486, 98] on div "About you About you" at bounding box center [488, 100] width 61 height 12
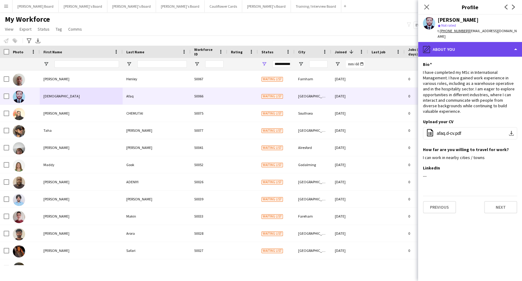
click at [459, 42] on div "pencil4 About you" at bounding box center [470, 49] width 104 height 15
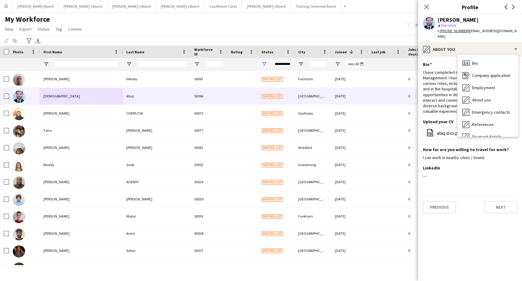
click at [491, 95] on div "About you About you" at bounding box center [488, 100] width 61 height 12
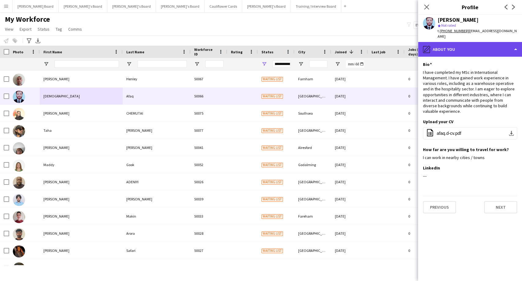
click at [458, 42] on div "pencil4 About you" at bounding box center [470, 49] width 104 height 15
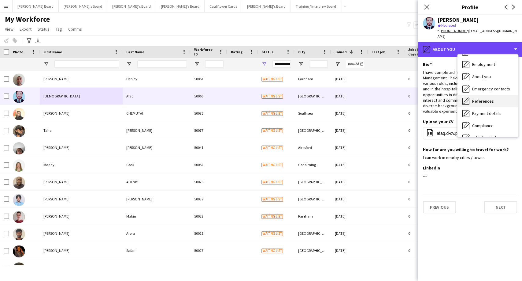
scroll to position [34, 0]
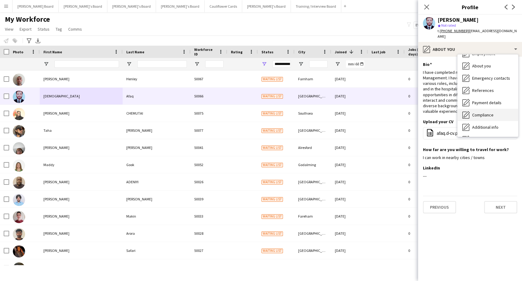
click at [487, 112] on div "Compliance Compliance" at bounding box center [488, 115] width 61 height 12
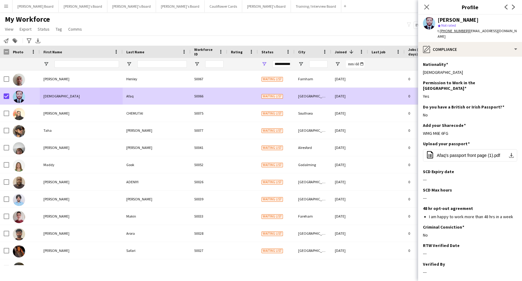
drag, startPoint x: 450, startPoint y: 120, endPoint x: 421, endPoint y: 124, distance: 29.0
click at [421, 124] on app-section-data-types "Nationality Edit this field Pakistani Permission to Work in the [GEOGRAPHIC_DAT…" at bounding box center [470, 169] width 104 height 224
copy div "WMG M6E 6FG"
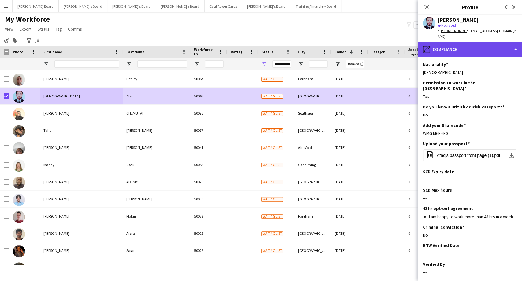
click at [451, 43] on div "pencil4 Compliance" at bounding box center [470, 49] width 104 height 15
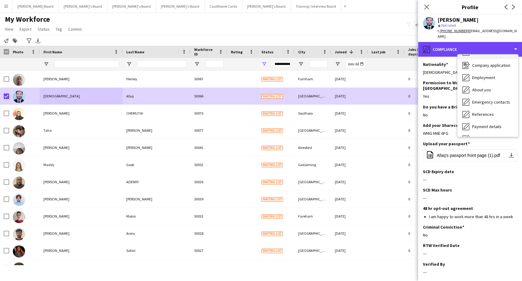
scroll to position [0, 0]
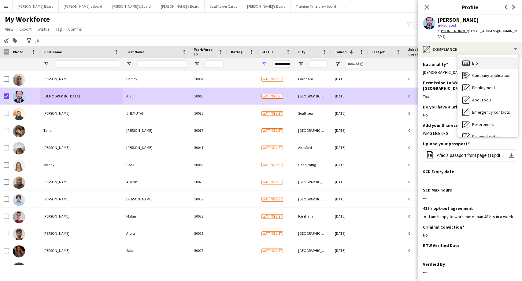
click at [477, 60] on span "Bio" at bounding box center [475, 63] width 6 height 6
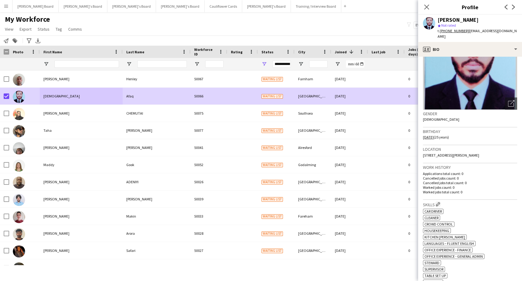
scroll to position [34, 0]
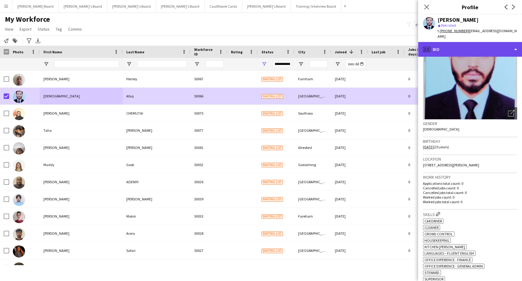
drag, startPoint x: 477, startPoint y: 38, endPoint x: 477, endPoint y: 42, distance: 4.3
click at [477, 42] on div "profile Bio" at bounding box center [470, 49] width 104 height 15
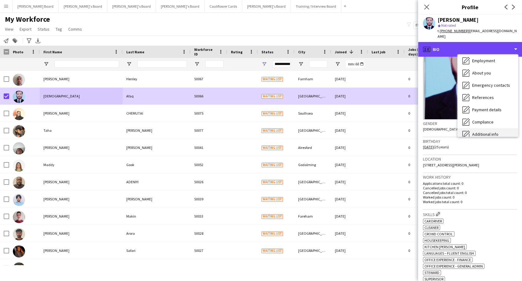
scroll to position [68, 0]
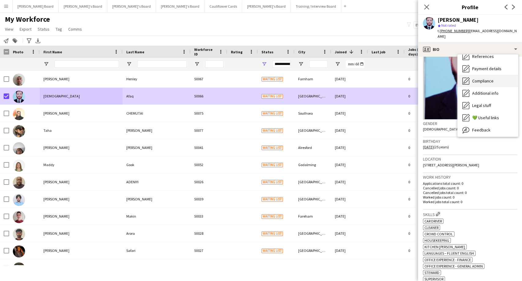
click at [486, 78] on span "Compliance" at bounding box center [482, 81] width 21 height 6
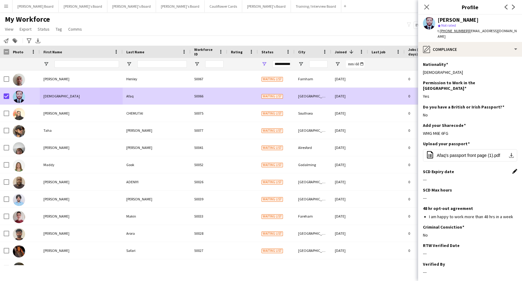
click at [513, 169] on app-icon "Edit this field" at bounding box center [515, 171] width 5 height 5
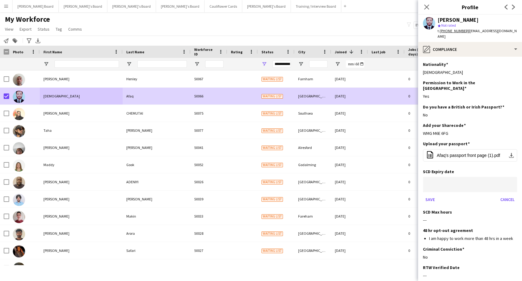
click at [450, 172] on body "Menu Boards Boards Boards All jobs Status Workforce Workforce My Workforce Recr…" at bounding box center [261, 140] width 522 height 281
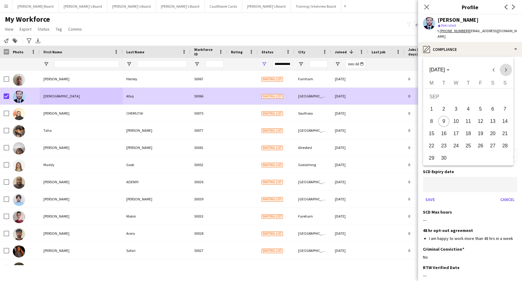
click at [507, 69] on span "Next month" at bounding box center [506, 70] width 12 height 12
click at [435, 133] on span "13" at bounding box center [431, 133] width 11 height 11
type input "**********"
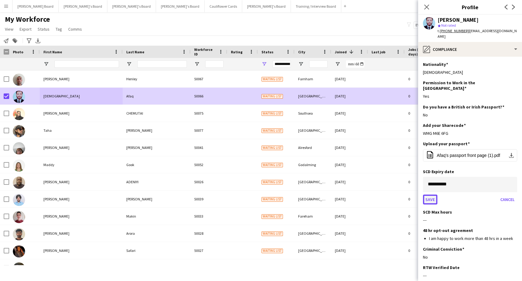
click at [431, 194] on button "Save" at bounding box center [430, 199] width 14 height 10
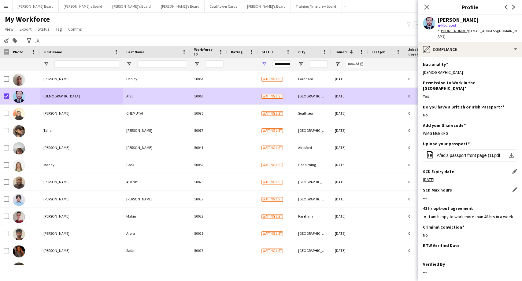
drag, startPoint x: 510, startPoint y: 177, endPoint x: 496, endPoint y: 182, distance: 15.3
click at [513, 187] on app-icon "Edit this field" at bounding box center [515, 189] width 5 height 5
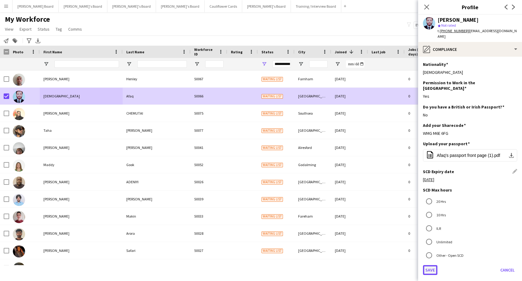
click at [431, 265] on button "Save" at bounding box center [430, 270] width 14 height 10
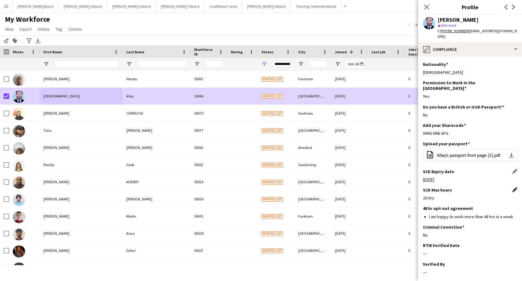
click at [513, 187] on app-icon "Edit this field" at bounding box center [515, 189] width 5 height 5
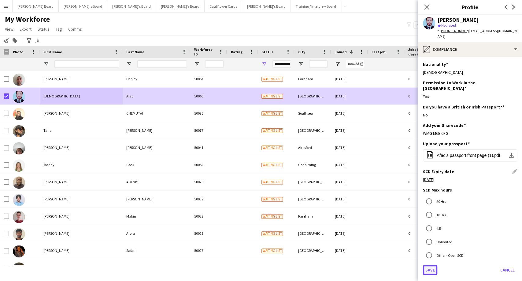
click at [431, 265] on button "Save" at bounding box center [430, 270] width 14 height 10
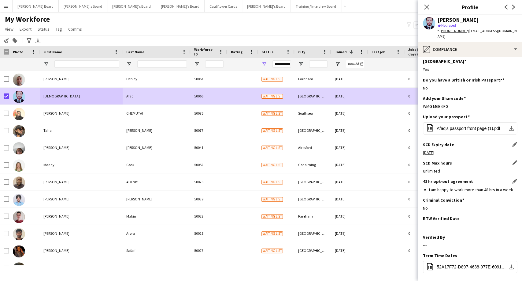
scroll to position [49, 0]
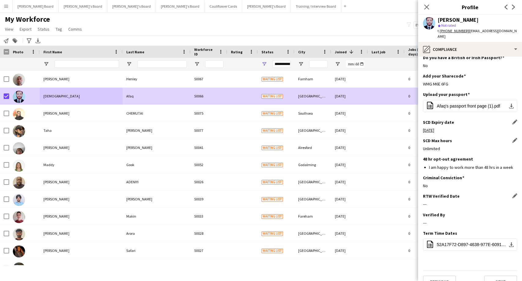
drag, startPoint x: 509, startPoint y: 184, endPoint x: 480, endPoint y: 189, distance: 29.5
click at [513, 193] on app-icon "Edit this field" at bounding box center [515, 195] width 5 height 5
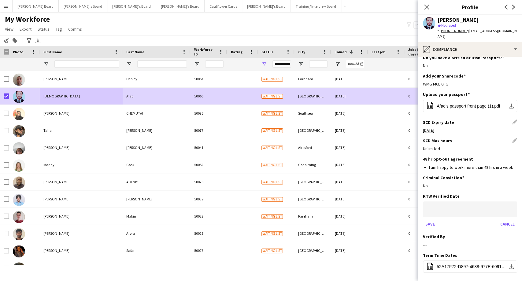
click at [435, 197] on body "Menu Boards Boards Boards All jobs Status Workforce Workforce My Workforce Recr…" at bounding box center [261, 140] width 522 height 281
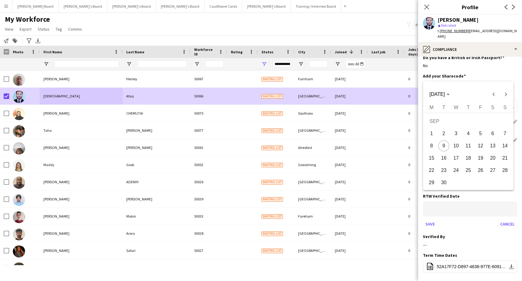
click at [444, 145] on span "9" at bounding box center [443, 145] width 11 height 11
type input "**********"
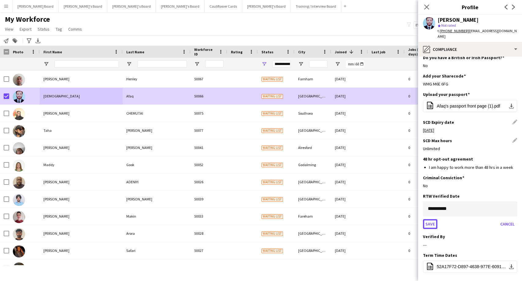
drag, startPoint x: 432, startPoint y: 212, endPoint x: 436, endPoint y: 214, distance: 4.4
click at [432, 219] on button "Save" at bounding box center [430, 224] width 14 height 10
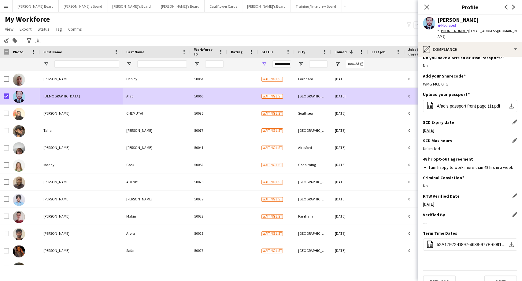
drag, startPoint x: 511, startPoint y: 203, endPoint x: 498, endPoint y: 207, distance: 13.4
click at [513, 212] on app-icon "Edit this field" at bounding box center [515, 214] width 5 height 5
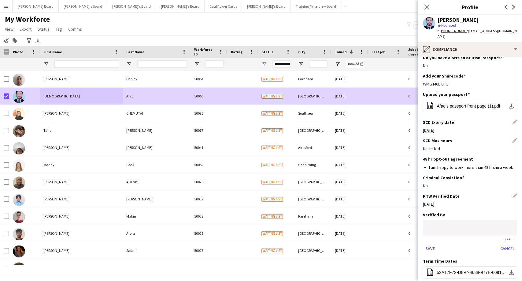
click at [435, 221] on input at bounding box center [470, 227] width 94 height 15
type input "**"
click at [431, 243] on button "Save" at bounding box center [430, 248] width 14 height 10
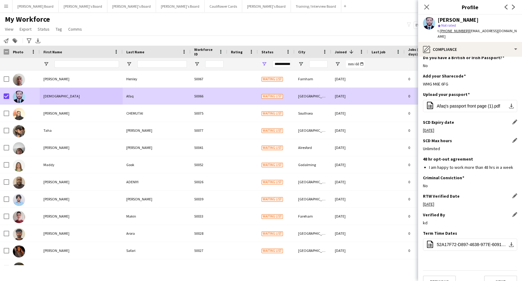
scroll to position [0, 0]
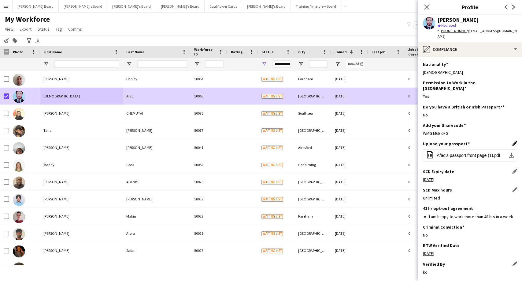
click at [513, 141] on app-icon "Edit this field" at bounding box center [515, 143] width 5 height 5
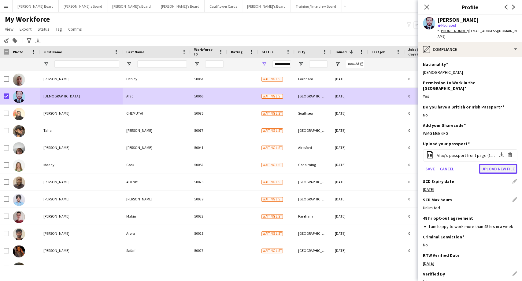
click at [492, 164] on button "Upload new file" at bounding box center [498, 169] width 38 height 10
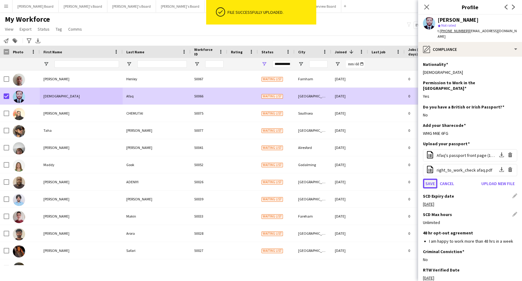
click at [432, 178] on button "Save" at bounding box center [430, 183] width 14 height 10
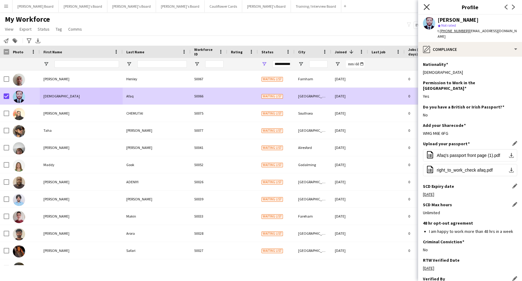
click at [426, 7] on icon "Close pop-in" at bounding box center [427, 7] width 6 height 6
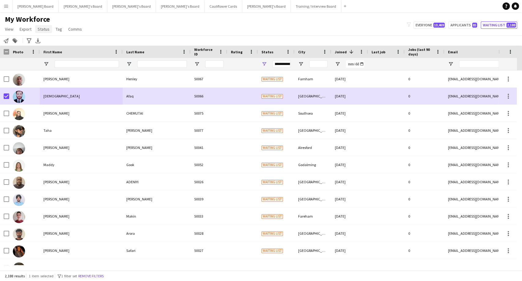
click at [43, 32] on link "Status" at bounding box center [43, 29] width 17 height 8
drag, startPoint x: 44, startPoint y: 42, endPoint x: 191, endPoint y: 49, distance: 147.4
click at [44, 42] on span "Edit" at bounding box center [43, 42] width 7 height 6
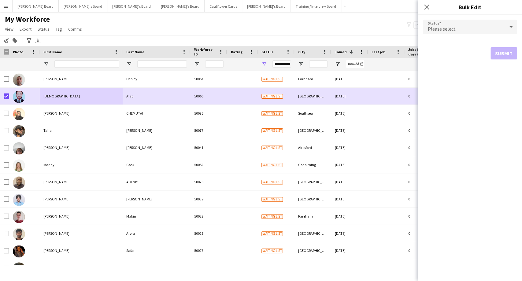
click at [487, 30] on div "Please select" at bounding box center [464, 27] width 82 height 15
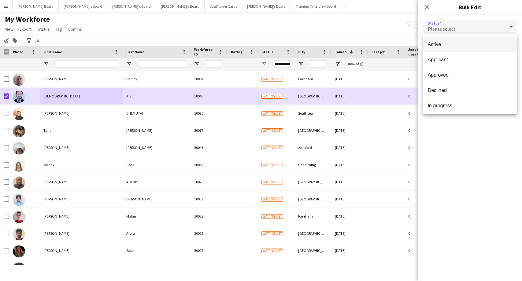
drag, startPoint x: 450, startPoint y: 43, endPoint x: 469, endPoint y: 57, distance: 23.4
click at [450, 43] on span "Active" at bounding box center [470, 44] width 84 height 6
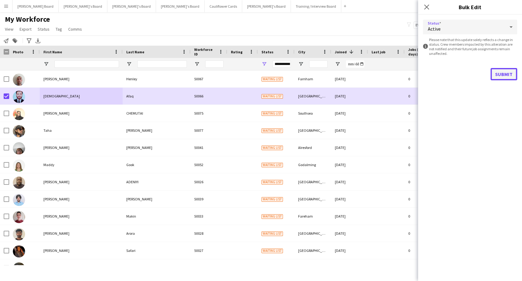
click at [507, 73] on button "Submit" at bounding box center [504, 74] width 27 height 12
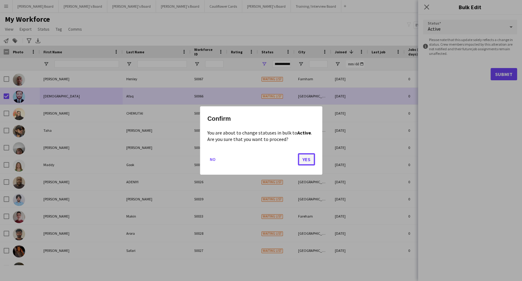
drag, startPoint x: 308, startPoint y: 158, endPoint x: 264, endPoint y: 152, distance: 44.7
click at [308, 158] on button "Yes" at bounding box center [306, 159] width 17 height 12
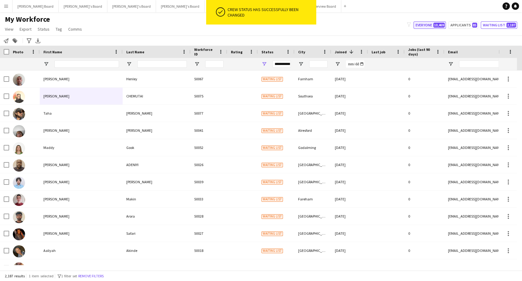
click at [427, 24] on button "Everyone 10,469" at bounding box center [430, 24] width 32 height 7
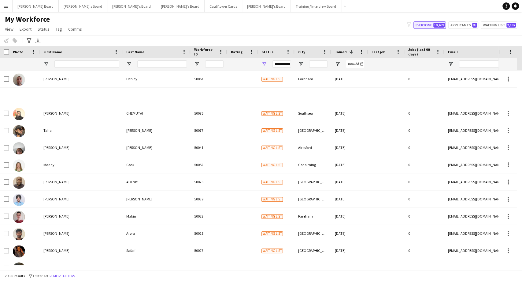
type input "**********"
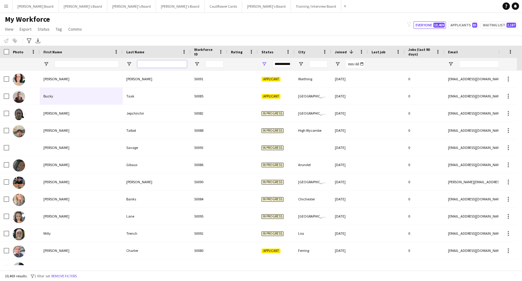
click at [148, 63] on input "Last Name Filter Input" at bounding box center [162, 63] width 50 height 7
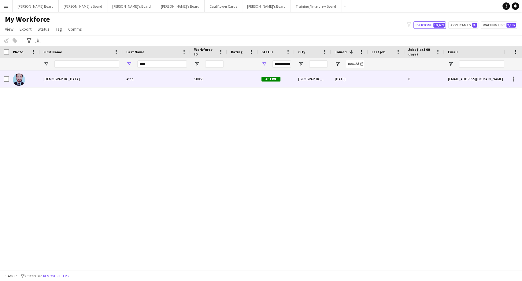
click at [49, 79] on div "[DEMOGRAPHIC_DATA]" at bounding box center [81, 78] width 83 height 17
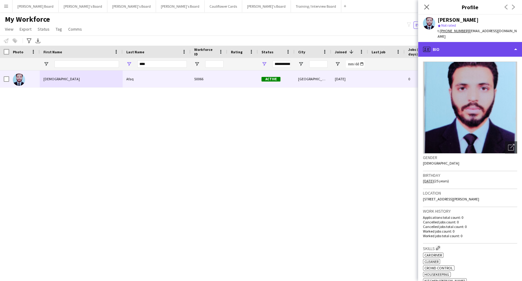
click at [445, 44] on div "profile Bio" at bounding box center [470, 49] width 104 height 15
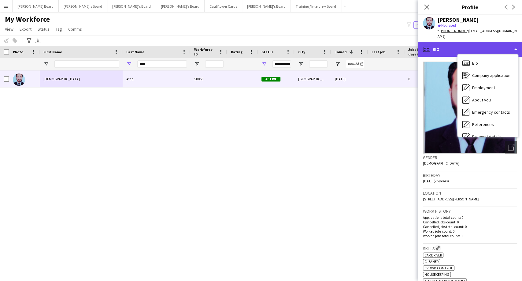
click at [437, 43] on div "profile Bio" at bounding box center [470, 49] width 104 height 15
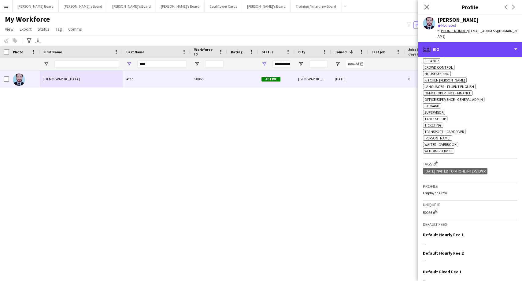
scroll to position [204, 0]
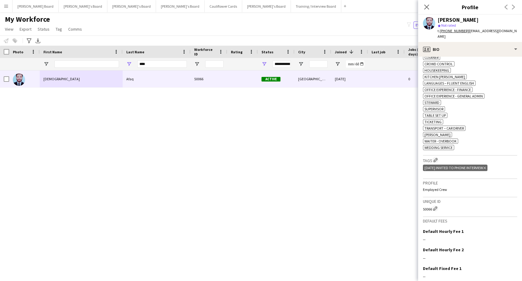
click at [486, 166] on icon at bounding box center [485, 167] width 2 height 2
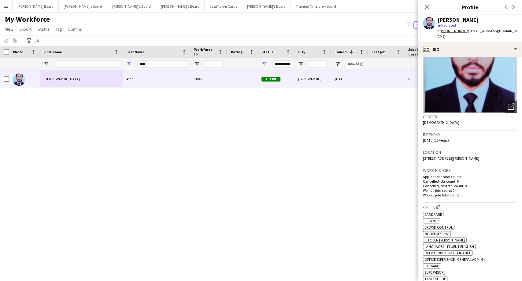
scroll to position [136, 0]
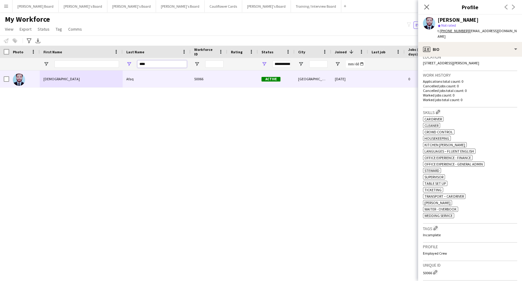
drag, startPoint x: 150, startPoint y: 64, endPoint x: 129, endPoint y: 62, distance: 21.2
click at [129, 62] on div "****" at bounding box center [157, 64] width 68 height 12
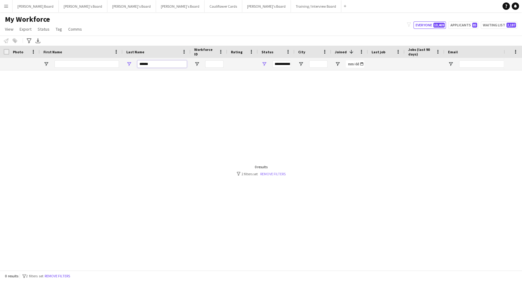
type input "******"
click at [269, 172] on link "Remove filters" at bounding box center [272, 173] width 25 height 5
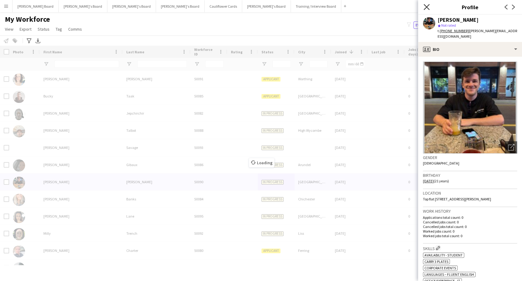
drag, startPoint x: 428, startPoint y: 7, endPoint x: 166, endPoint y: 59, distance: 266.4
click at [428, 8] on icon "Close pop-in" at bounding box center [427, 7] width 6 height 6
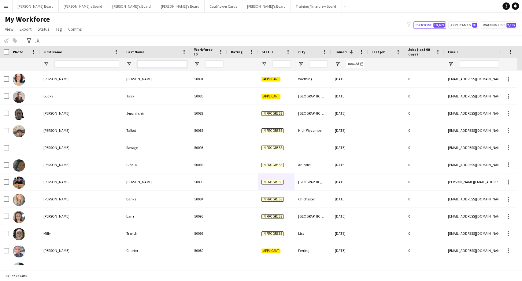
click at [157, 63] on input "Last Name Filter Input" at bounding box center [162, 63] width 50 height 7
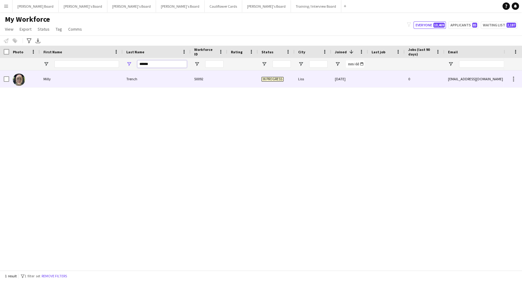
type input "******"
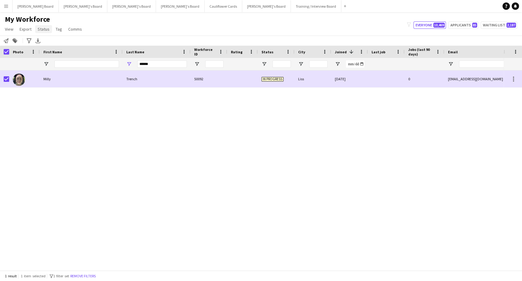
click at [40, 27] on span "Status" at bounding box center [44, 29] width 12 height 6
click at [48, 43] on link "Edit" at bounding box center [56, 42] width 43 height 13
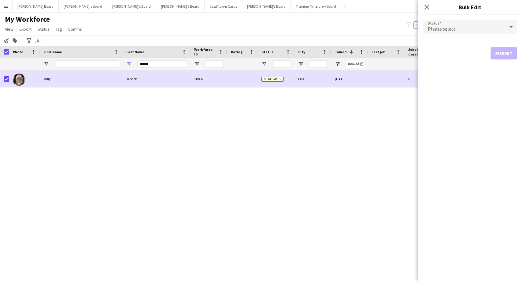
click at [462, 29] on div "Please select" at bounding box center [464, 27] width 82 height 15
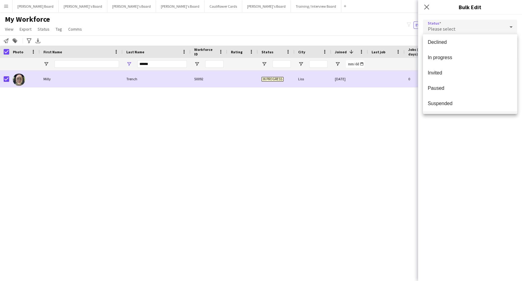
scroll to position [63, 0]
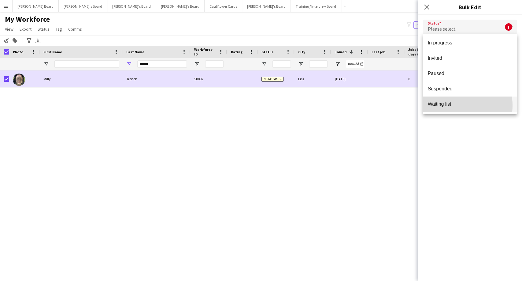
click at [450, 105] on span "Waiting list" at bounding box center [470, 104] width 84 height 6
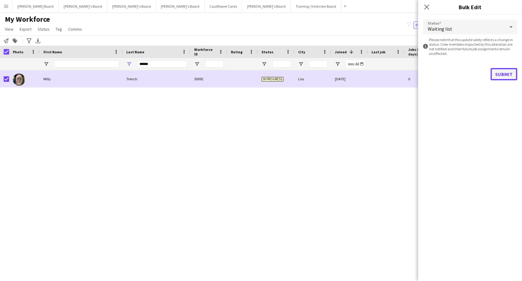
click at [502, 72] on button "Submit" at bounding box center [504, 74] width 27 height 12
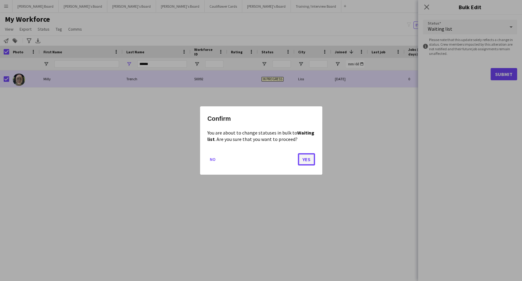
click at [307, 160] on button "Yes" at bounding box center [306, 159] width 17 height 12
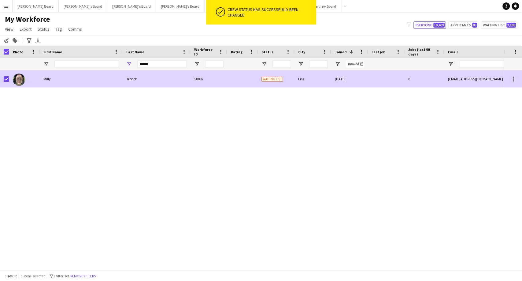
click at [23, 80] on img at bounding box center [19, 79] width 12 height 12
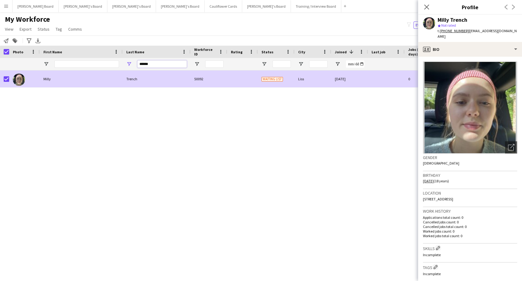
click at [141, 63] on input "******" at bounding box center [162, 63] width 50 height 7
drag, startPoint x: 155, startPoint y: 64, endPoint x: 120, endPoint y: 62, distance: 35.9
click at [120, 62] on div "******" at bounding box center [373, 64] width 747 height 12
type input "******"
click at [427, 7] on icon at bounding box center [426, 7] width 5 height 5
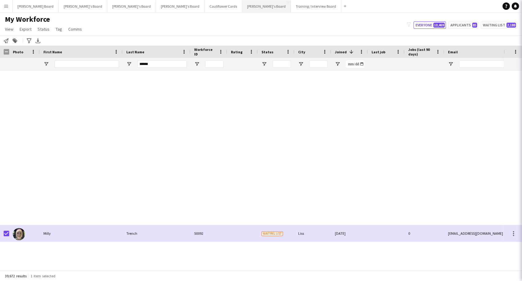
click at [522, 6] on icon "Close pop-in" at bounding box center [530, 7] width 5 height 5
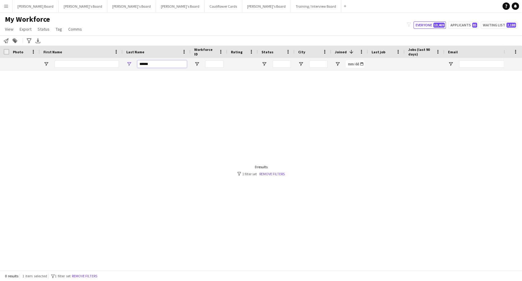
click at [154, 66] on input "******" at bounding box center [162, 63] width 50 height 7
drag, startPoint x: 153, startPoint y: 64, endPoint x: 106, endPoint y: 62, distance: 47.8
click at [106, 62] on div "******" at bounding box center [373, 64] width 747 height 12
click at [65, 61] on input "First Name Filter Input" at bounding box center [86, 63] width 65 height 7
type input "****"
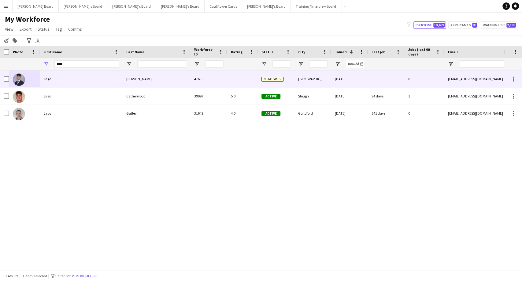
click at [42, 79] on div "Jago" at bounding box center [81, 78] width 83 height 17
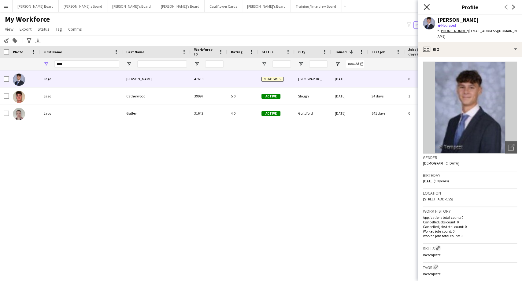
click at [424, 6] on icon "Close pop-in" at bounding box center [427, 7] width 6 height 6
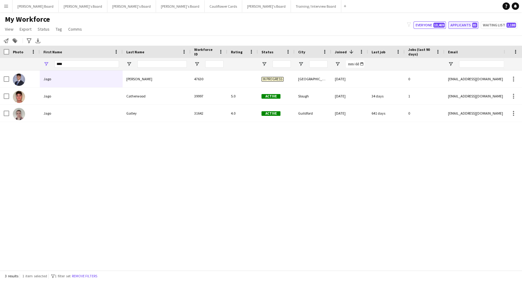
click at [460, 25] on button "Applicants 85" at bounding box center [464, 24] width 30 height 7
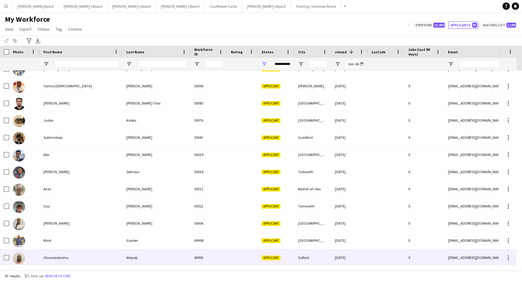
scroll to position [34, 0]
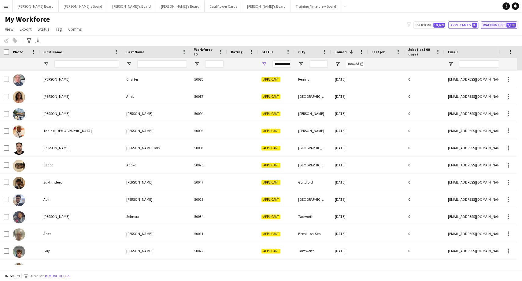
click at [495, 25] on button "Waiting list 2,188" at bounding box center [499, 24] width 36 height 7
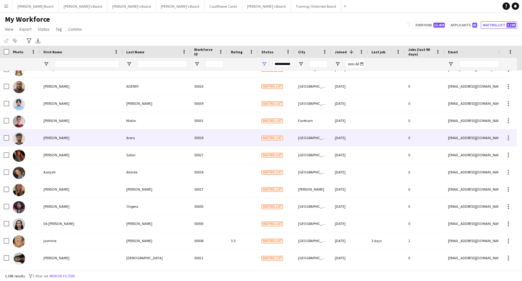
scroll to position [0, 0]
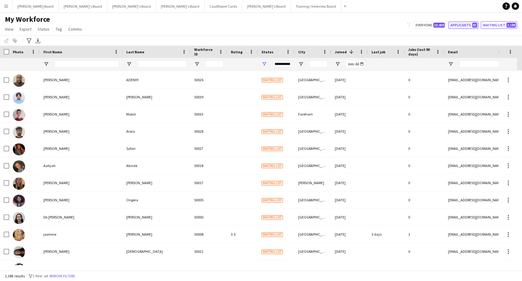
click at [470, 23] on button "Applicants 85" at bounding box center [464, 24] width 30 height 7
type input "**********"
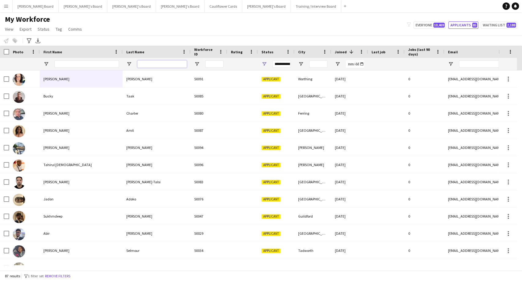
click at [155, 64] on input "Last Name Filter Input" at bounding box center [162, 63] width 50 height 7
click at [82, 65] on input "First Name Filter Input" at bounding box center [86, 63] width 65 height 7
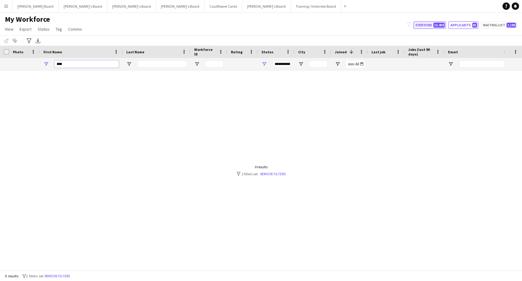
type input "****"
click at [421, 26] on button "Everyone 10,469" at bounding box center [430, 24] width 32 height 7
click at [278, 173] on link "Remove filters" at bounding box center [272, 173] width 25 height 5
click at [99, 67] on div at bounding box center [86, 64] width 65 height 12
